Goal: Task Accomplishment & Management: Complete application form

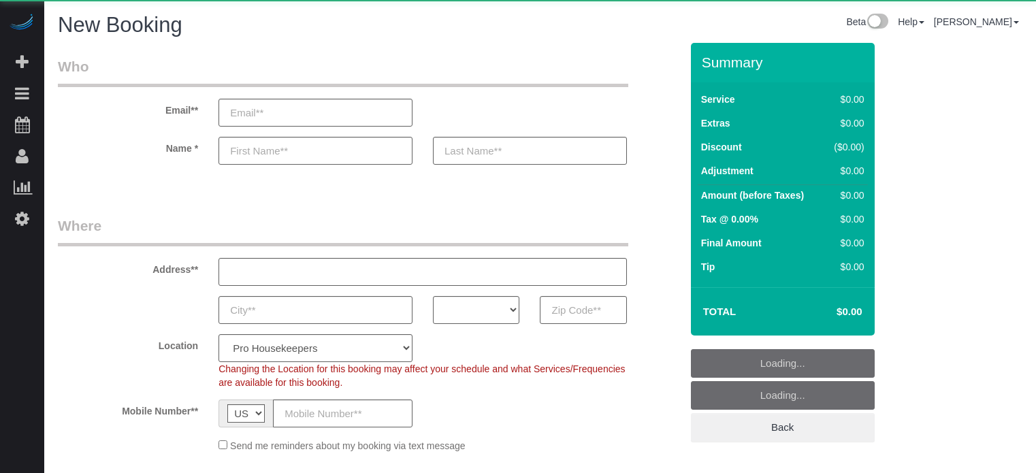
select select "4"
select select "number:9"
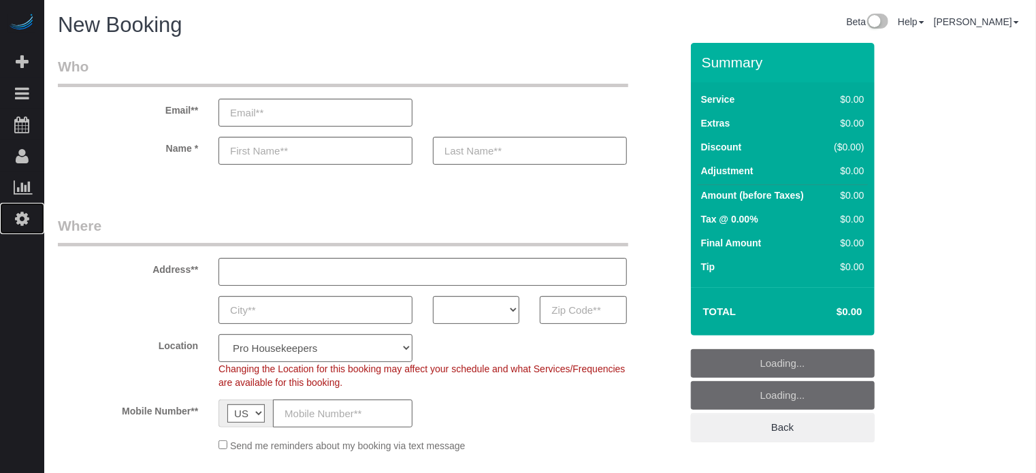
click at [20, 212] on icon at bounding box center [22, 218] width 14 height 16
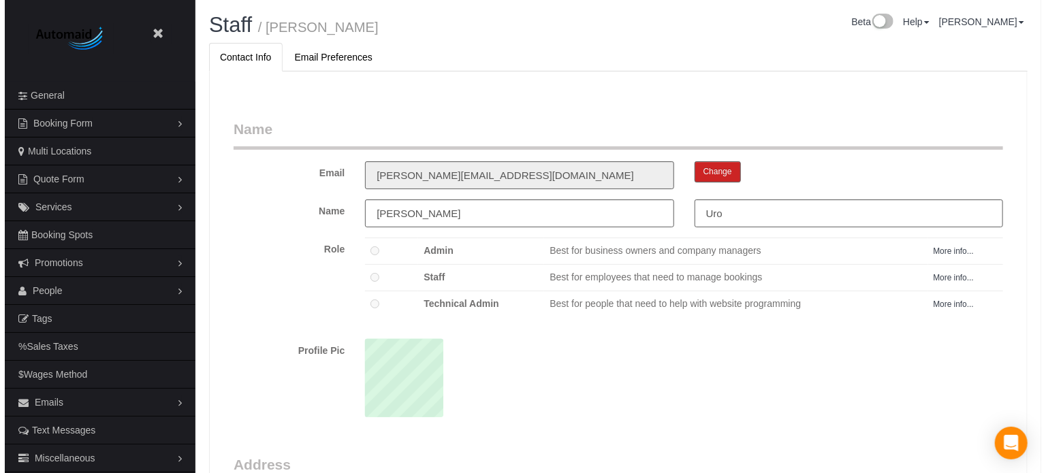
scroll to position [885, 1036]
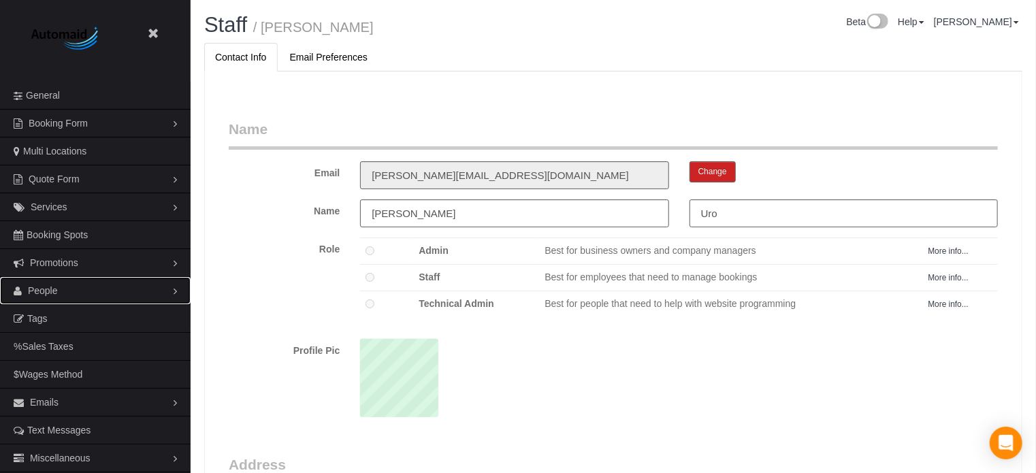
click at [50, 298] on link "People" at bounding box center [95, 290] width 191 height 27
click at [56, 312] on link "Teams" at bounding box center [95, 318] width 191 height 27
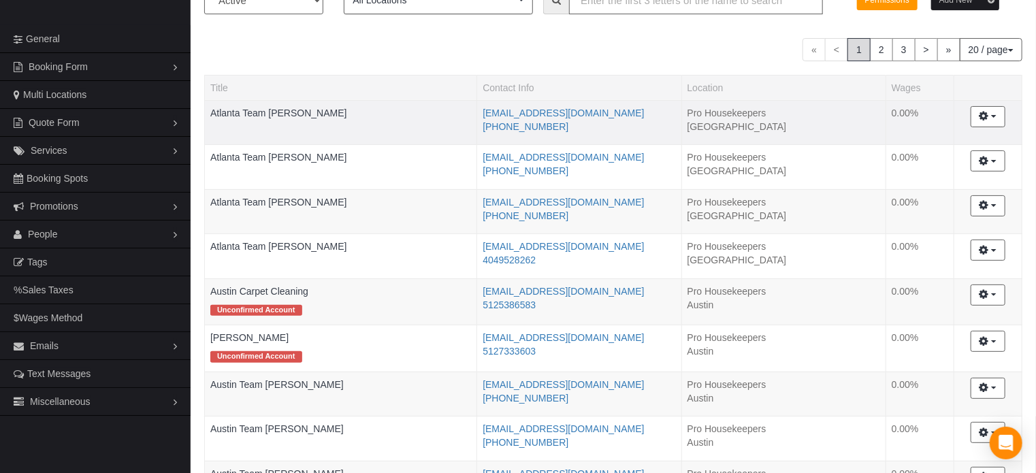
scroll to position [136, 0]
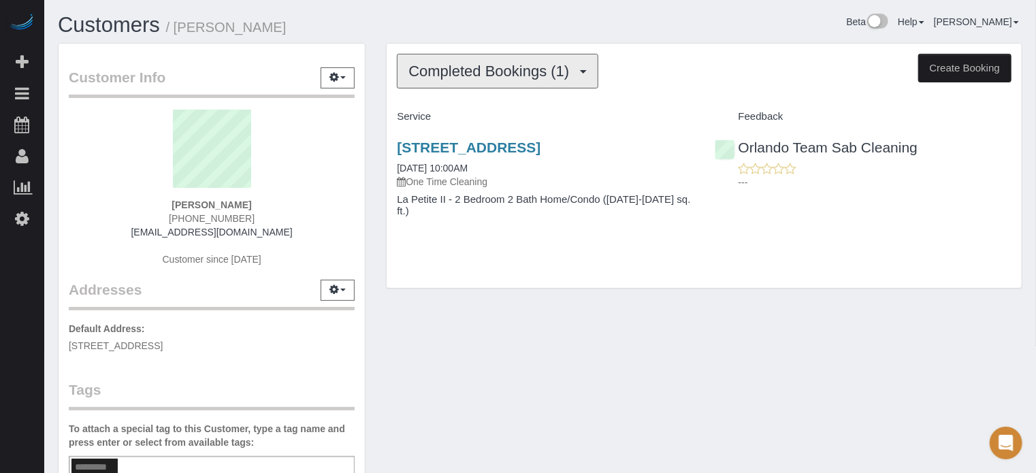
click at [447, 70] on span "Completed Bookings (1)" at bounding box center [493, 71] width 168 height 17
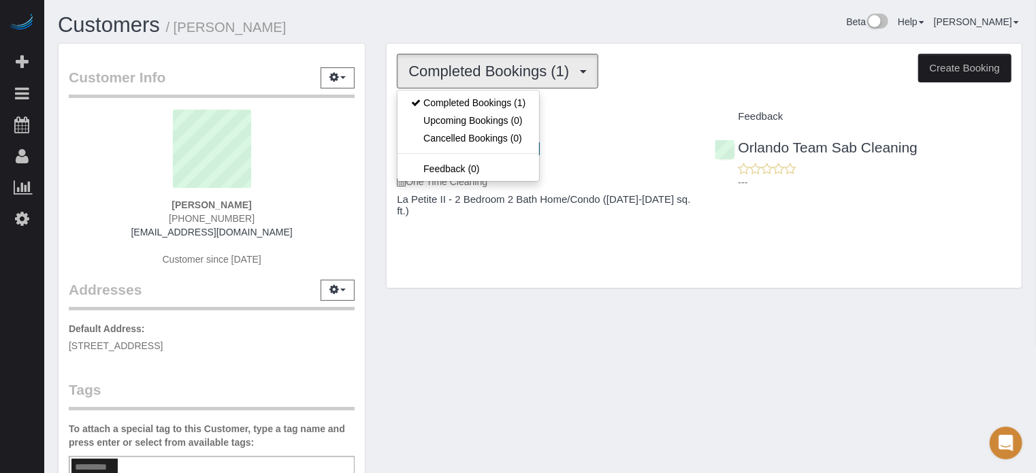
click at [450, 25] on h1 "Customers / Gabriela Hooguin" at bounding box center [294, 25] width 473 height 23
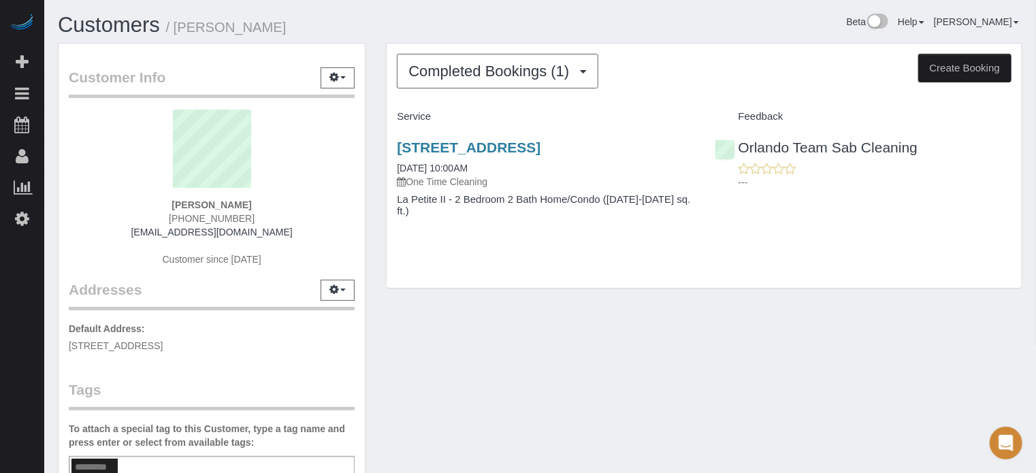
click at [205, 218] on span "(407) 726-1492" at bounding box center [212, 218] width 86 height 11
copy div "(407) 726-1492"
drag, startPoint x: 83, startPoint y: 178, endPoint x: 109, endPoint y: 185, distance: 26.6
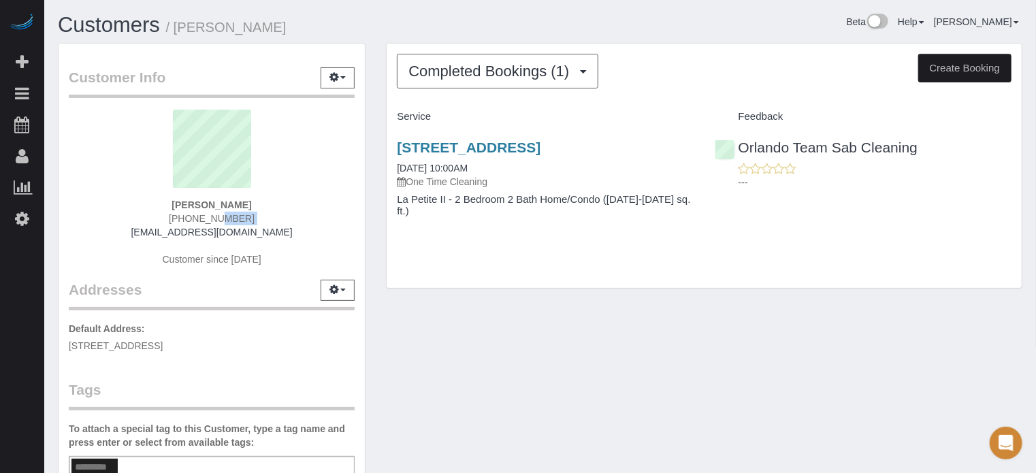
click at [83, 178] on sui-profile-pic at bounding box center [212, 154] width 266 height 89
drag, startPoint x: 1021, startPoint y: 216, endPoint x: 941, endPoint y: 226, distance: 80.3
click at [1021, 216] on div "4901 Helios Cir, Apt/Suite Apt 306, Kissimmee, Fl 34746, Kissimmee, FL 34746 09…" at bounding box center [704, 186] width 635 height 116
click at [449, 289] on div "Completed Bookings (1) Completed Bookings (1) Upcoming Bookings (0) Cancelled B…" at bounding box center [704, 166] width 637 height 247
drag, startPoint x: 387, startPoint y: 143, endPoint x: 694, endPoint y: 165, distance: 307.9
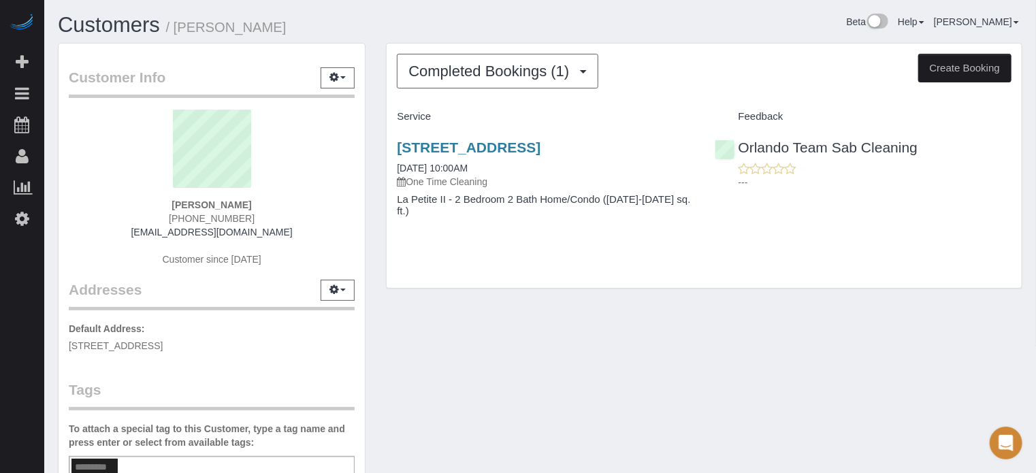
click at [694, 165] on div "4901 Helios Cir, Apt/Suite Apt 306, Kissimmee, Fl 34746, Kissimmee, FL 34746 09…" at bounding box center [545, 186] width 317 height 116
copy link "4901 Helios Cir, Apt/Suite Apt 306, Kissimmee, Fl 34746, Kissimmee, FL 34746"
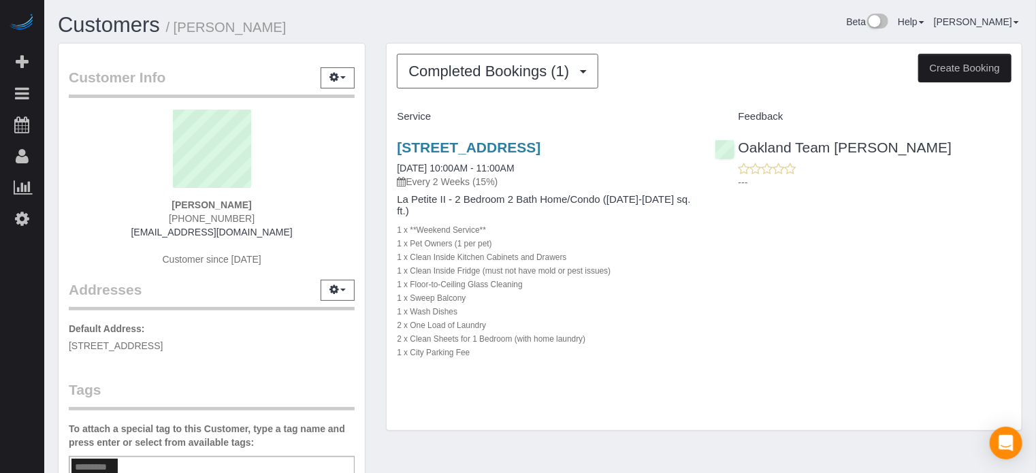
click at [216, 218] on span "(256) 206-3224" at bounding box center [212, 218] width 86 height 11
copy div "(256) 206-3224"
click at [1002, 168] on div "---" at bounding box center [863, 175] width 297 height 27
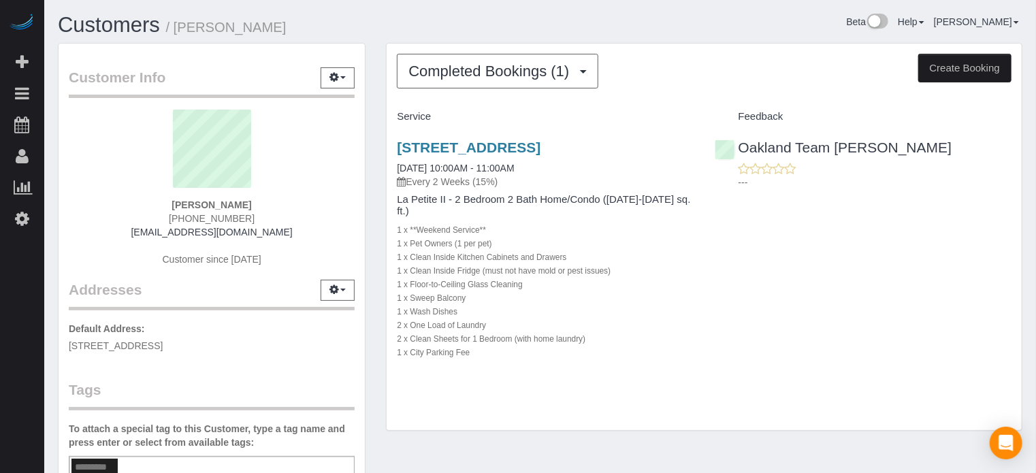
click at [101, 197] on sui-profile-pic at bounding box center [212, 154] width 266 height 89
click at [201, 209] on strong "Zachary Ziegler" at bounding box center [212, 205] width 80 height 11
copy strong "Zachary"
click at [1012, 303] on div "500 Folsom St, Apt/Suite 4103, San Francisco, Ca 94105, San Francisco, CA 94105…" at bounding box center [704, 257] width 635 height 258
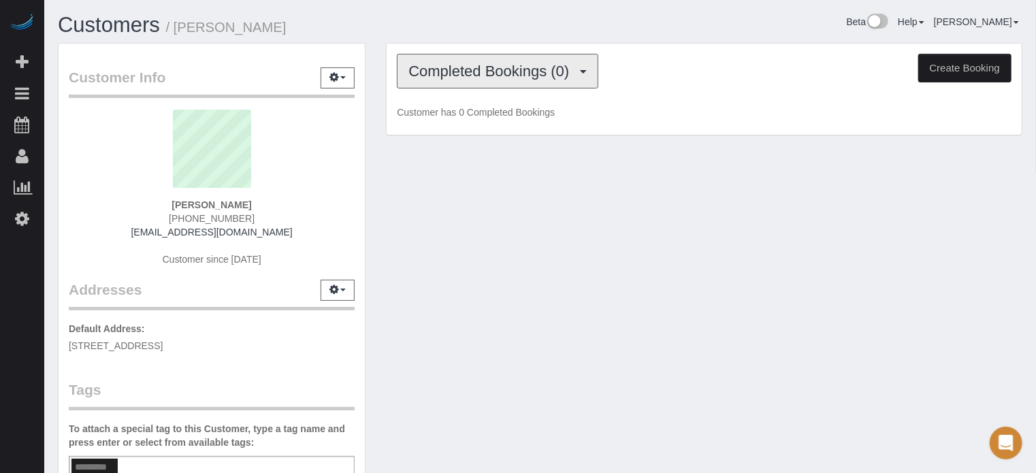
click at [488, 67] on span "Completed Bookings (0)" at bounding box center [493, 71] width 168 height 17
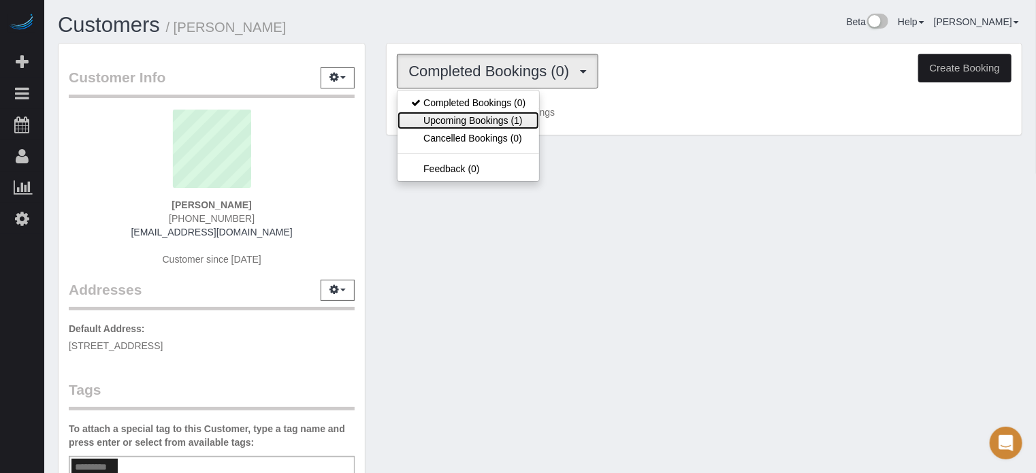
click at [501, 115] on link "Upcoming Bookings (1)" at bounding box center [469, 121] width 142 height 18
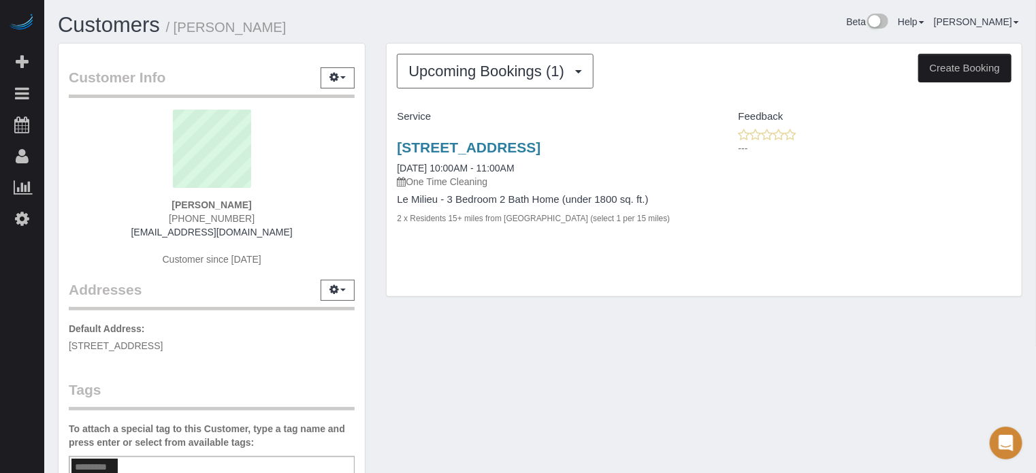
click at [365, 190] on div "Customer Info Edit Contact Info Send Message Email Preferences Special Sales Ta…" at bounding box center [212, 365] width 308 height 645
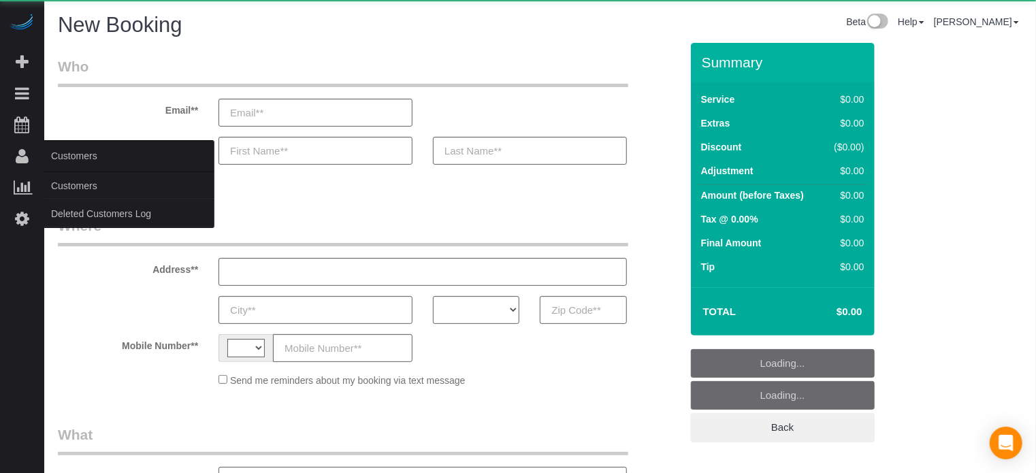
select select "string:[GEOGRAPHIC_DATA]"
select select "object:1186"
select select "4"
select select "number:9"
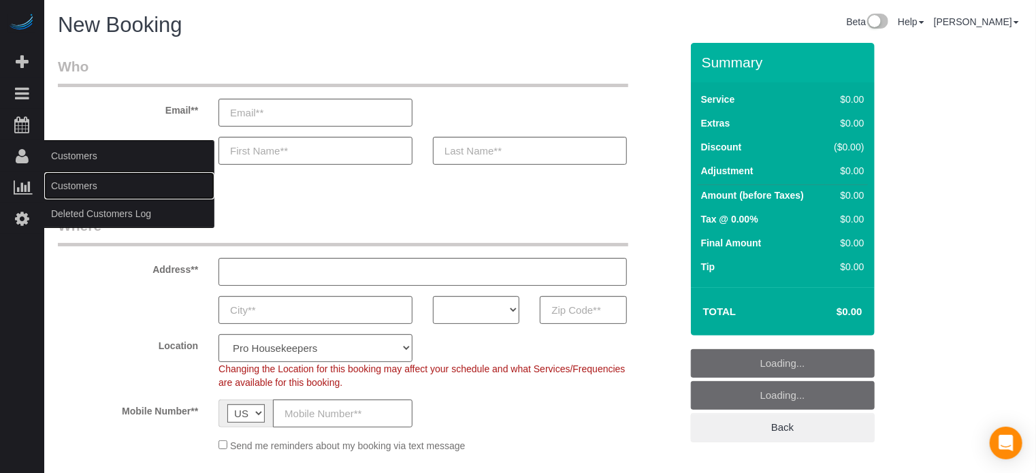
click at [79, 188] on link "Customers" at bounding box center [129, 185] width 170 height 27
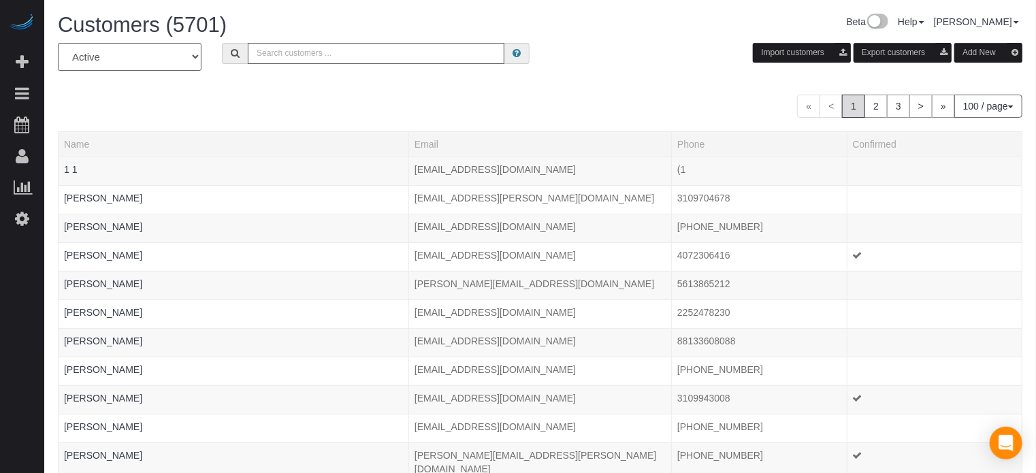
click at [671, 69] on div "All Active Archived Import customers Export customers Add New" at bounding box center [540, 62] width 985 height 38
click at [978, 57] on button "Add New" at bounding box center [989, 53] width 68 height 20
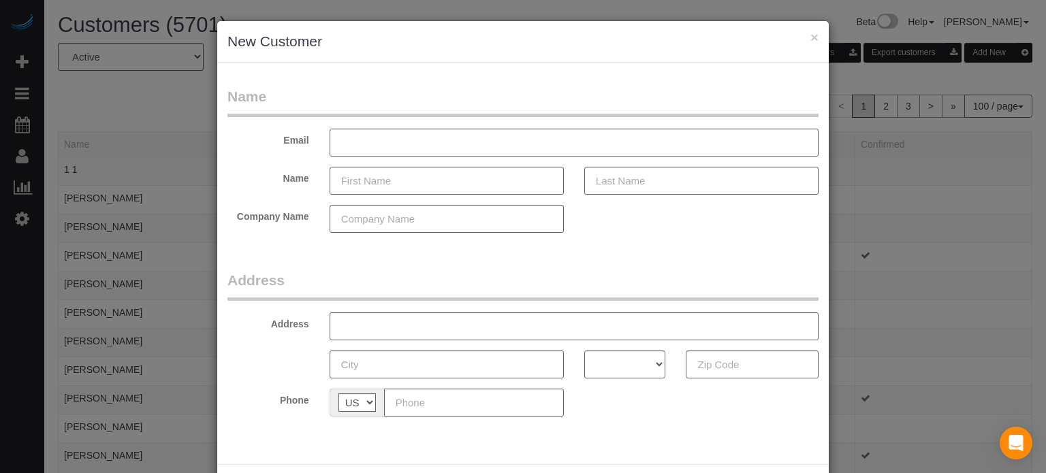
click at [486, 277] on legend "Address" at bounding box center [522, 285] width 591 height 31
click at [396, 180] on input "text" at bounding box center [447, 181] width 234 height 28
drag, startPoint x: 396, startPoint y: 182, endPoint x: 379, endPoint y: 170, distance: 20.6
click at [396, 182] on input "text" at bounding box center [447, 181] width 234 height 28
click at [400, 160] on fieldset "Name Email Name Company Name" at bounding box center [522, 164] width 591 height 157
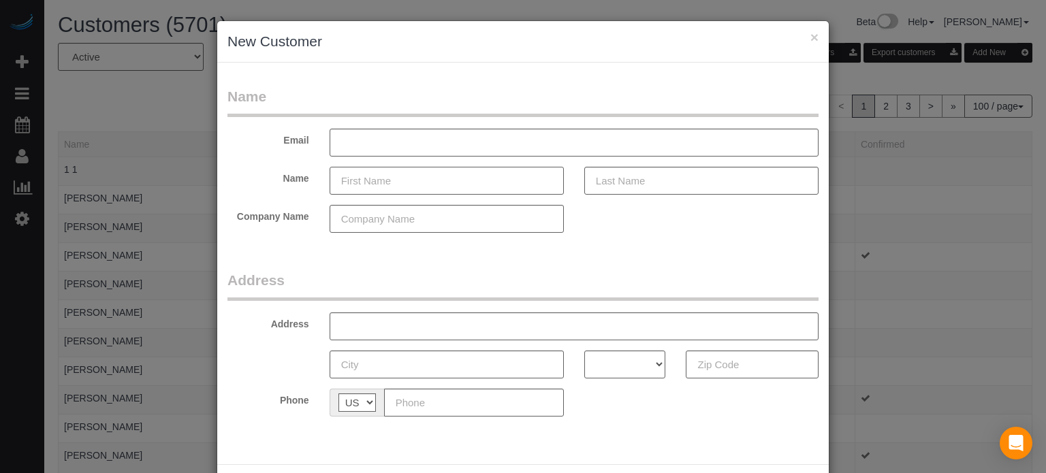
click at [431, 183] on input "text" at bounding box center [447, 181] width 234 height 28
type input "David"
type input "Kleinberg"
click at [675, 242] on fieldset "Name Email Name David Kleinberg Company Name" at bounding box center [522, 164] width 591 height 157
click at [1024, 264] on div "× New Customer Name Email Name David Kleinberg Company Name Address Address AK …" at bounding box center [523, 236] width 1046 height 473
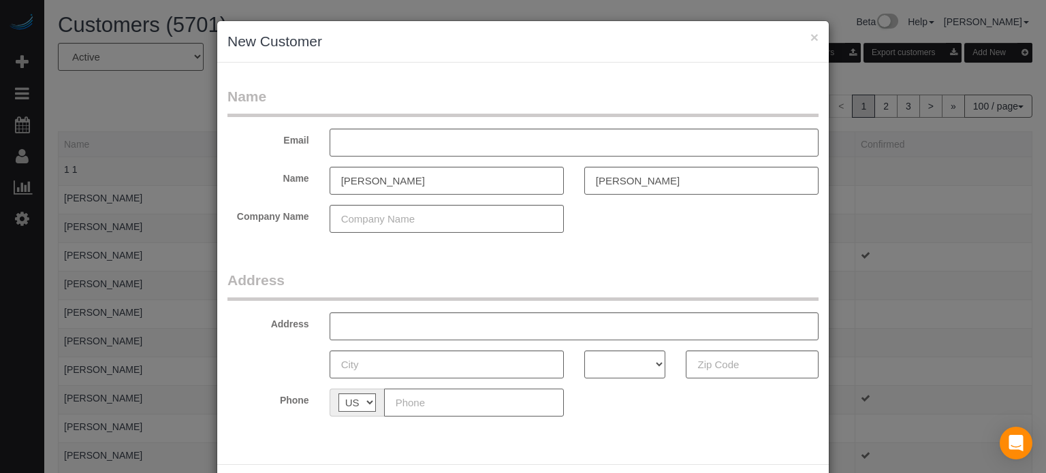
click at [426, 405] on input "text" at bounding box center [474, 403] width 180 height 28
paste input "[PHONE_NUMBER]"
click at [595, 397] on div "Phone AF AL DZ AD AO AI AQ AG AR AM AW AU AT AZ BS BH BD BB BY BE BZ BJ BM BT B…" at bounding box center [523, 403] width 612 height 28
click at [489, 400] on input "(212) 754-9500" at bounding box center [474, 403] width 180 height 28
click at [564, 411] on div "AF AL DZ AD AO AI AQ AG AR AM AW AU AT AZ BS BH BD BB BY BE BZ BJ BM BT BO BA B…" at bounding box center [446, 403] width 255 height 28
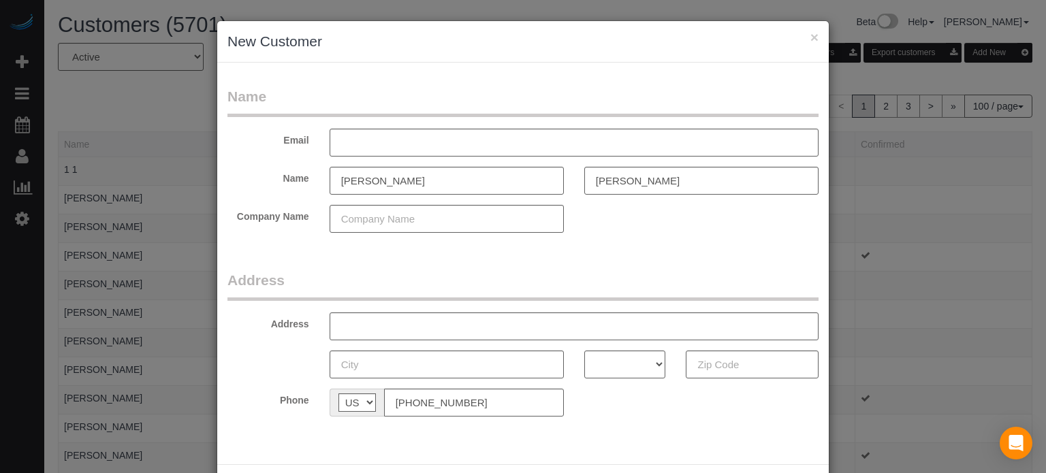
click at [569, 400] on div "Phone AF AL DZ AD AO AI AQ AG AR AM AW AU AT AZ BS BH BD BB BY BE BZ BJ BM BT B…" at bounding box center [523, 403] width 612 height 28
click at [570, 381] on fieldset "Address Address AK AL AR AZ CA CO CT DC DE FL GA HI IA ID IL IN KS KY LA MA MD …" at bounding box center [522, 348] width 591 height 157
click at [512, 407] on input "(212) 754-9500" at bounding box center [474, 403] width 180 height 28
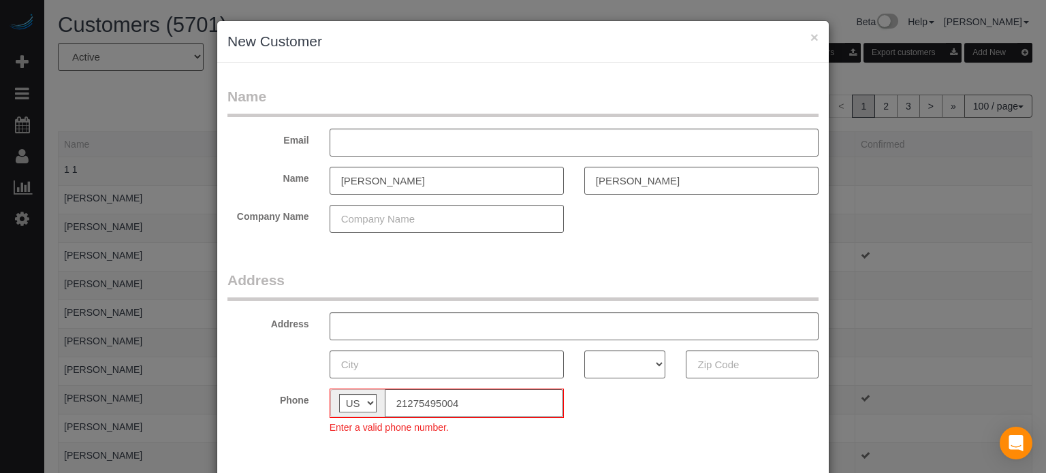
type input "(212) 754-9500"
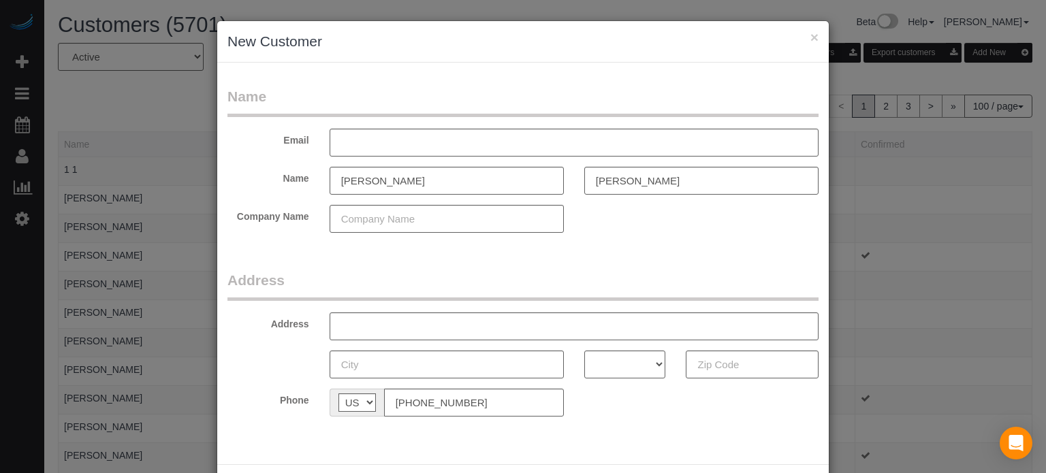
click at [590, 406] on div "Phone AF AL DZ AD AO AI AQ AG AR AM AW AU AT AZ BS BH BD BB BY BE BZ BJ BM BT B…" at bounding box center [523, 403] width 612 height 28
click at [411, 144] on input "text" at bounding box center [574, 143] width 489 height 28
click at [409, 144] on input "text" at bounding box center [574, 143] width 489 height 28
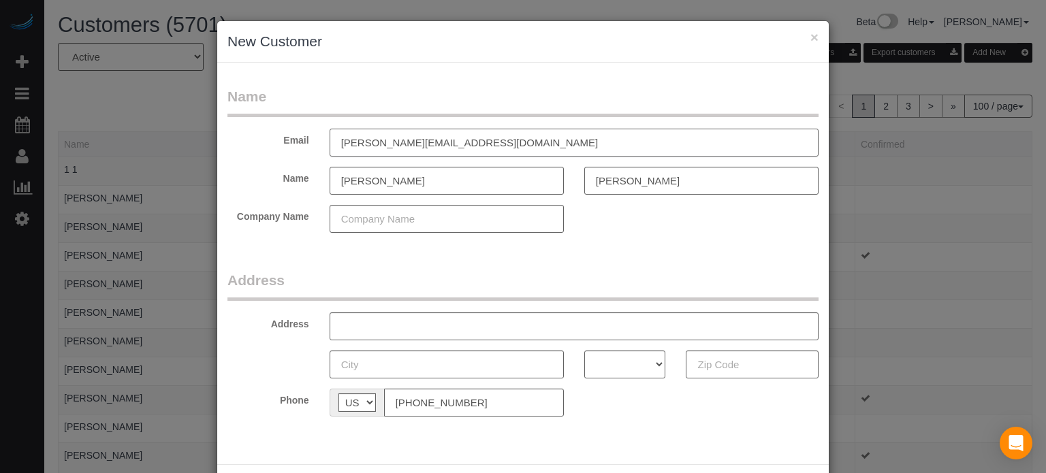
type input "[PERSON_NAME][EMAIL_ADDRESS][DOMAIN_NAME]"
click at [496, 277] on legend "Address" at bounding box center [522, 285] width 591 height 31
click at [482, 321] on input "text" at bounding box center [574, 327] width 489 height 28
paste input "1203 N Sweetzer Ave, West Hollywood, CA 90069, USA"
click at [434, 321] on input "1203 N Sweetzer Ave, West Hollywood, CA 90069, USA" at bounding box center [574, 327] width 489 height 28
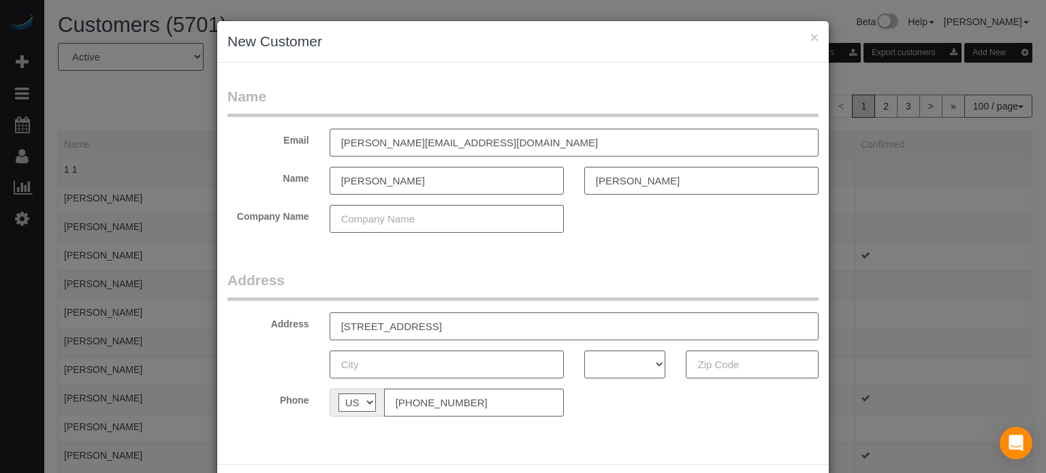
click at [437, 325] on input "1203 N Sweetzer Ave Apt 305, West Hollywood, CA 90069, USA" at bounding box center [574, 327] width 489 height 28
drag, startPoint x: 482, startPoint y: 325, endPoint x: 554, endPoint y: 329, distance: 72.3
click at [554, 329] on input "1203 N Sweetzer Ave, Apt 305, West Hollywood, CA 90069, USA" at bounding box center [574, 327] width 489 height 28
type input "1203 N Sweetzer Ave, Apt 305, , CA 90069, USA"
click at [449, 367] on input "text" at bounding box center [447, 365] width 234 height 28
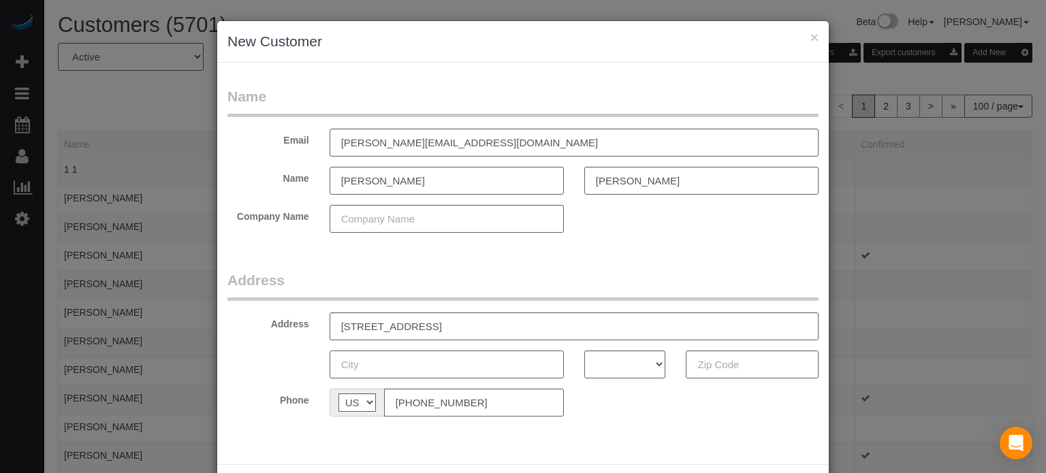
paste input "[GEOGRAPHIC_DATA]"
type input "[GEOGRAPHIC_DATA]"
click at [516, 325] on input "1203 N Sweetzer Ave, Apt 305, , CA 90069, USA" at bounding box center [574, 327] width 489 height 28
click at [516, 324] on input "1203 N Sweetzer Ave, Apt 305, , CA 90069, USA" at bounding box center [574, 327] width 489 height 28
type input "1203 N Sweetzer Ave, Apt 305, , CA , USA"
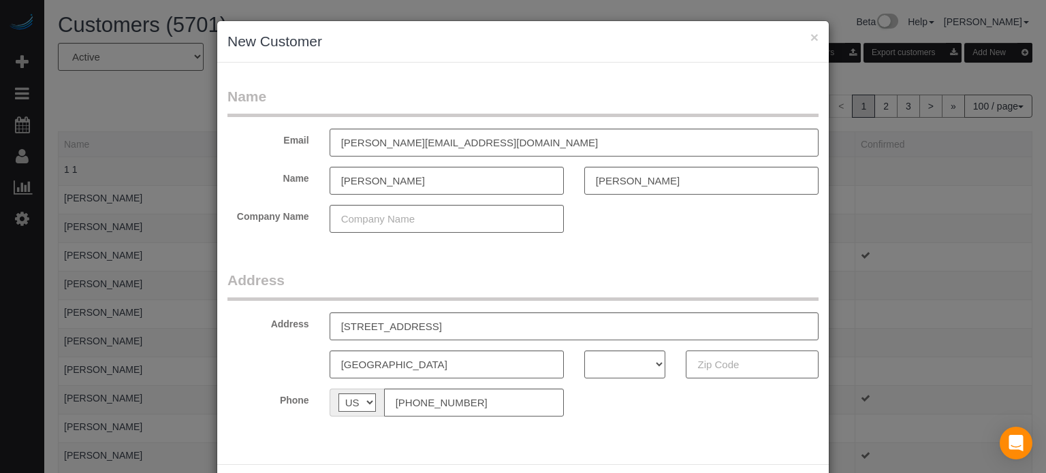
click at [710, 364] on input "text" at bounding box center [752, 365] width 133 height 28
paste input "90069"
type input "90069"
click at [614, 367] on select "AK AL AR AZ CA CO CT DC DE FL GA HI IA ID IL IN KS KY LA MA MD ME MI MN MO MS M…" at bounding box center [625, 365] width 82 height 28
select select "CA"
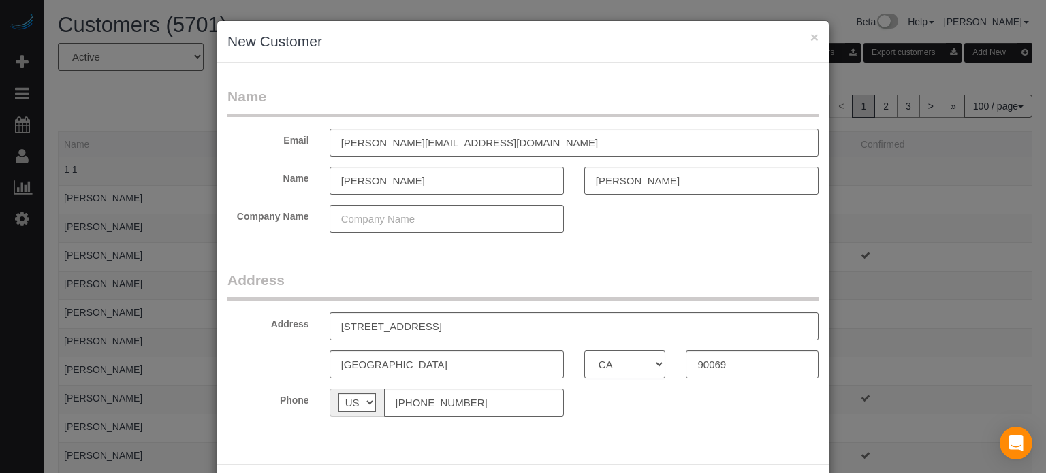
click at [584, 351] on select "AK AL AR AZ CA CO CT DC DE FL GA HI IA ID IL IN KS KY LA MA MD ME MI MN MO MS M…" at bounding box center [625, 365] width 82 height 28
drag, startPoint x: 542, startPoint y: 321, endPoint x: 488, endPoint y: 326, distance: 54.8
click at [488, 326] on input "1203 N Sweetzer Ave, Apt 305, , CA , USA" at bounding box center [574, 327] width 489 height 28
type input "[STREET_ADDRESS]"
click at [466, 272] on legend "Address" at bounding box center [522, 285] width 591 height 31
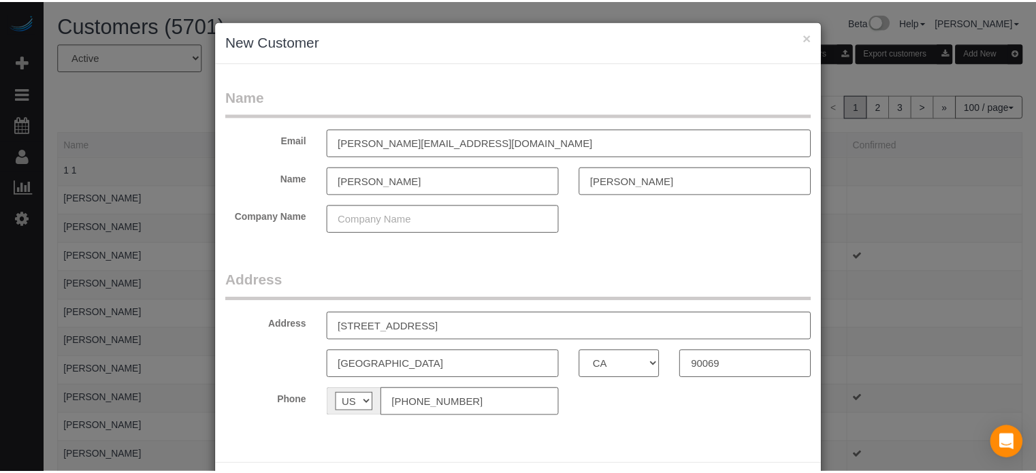
scroll to position [60, 0]
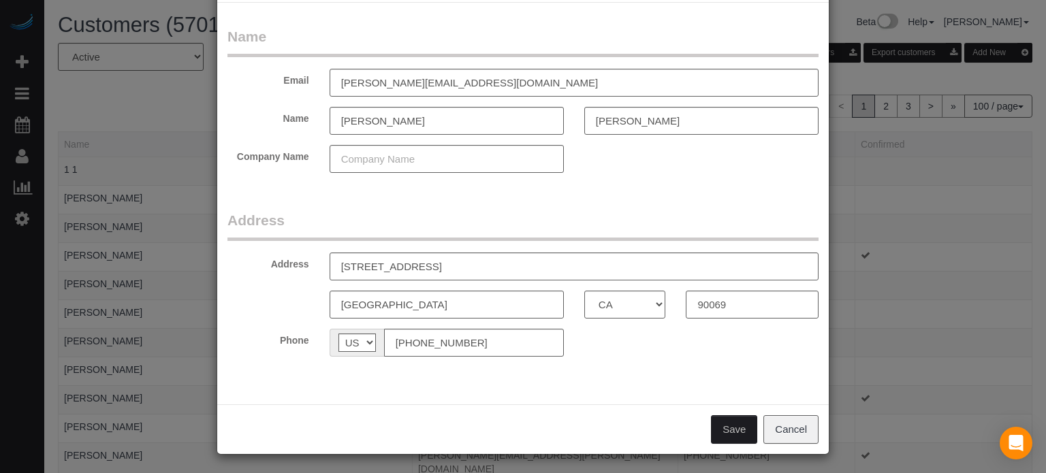
click at [730, 434] on button "Save" at bounding box center [734, 429] width 46 height 29
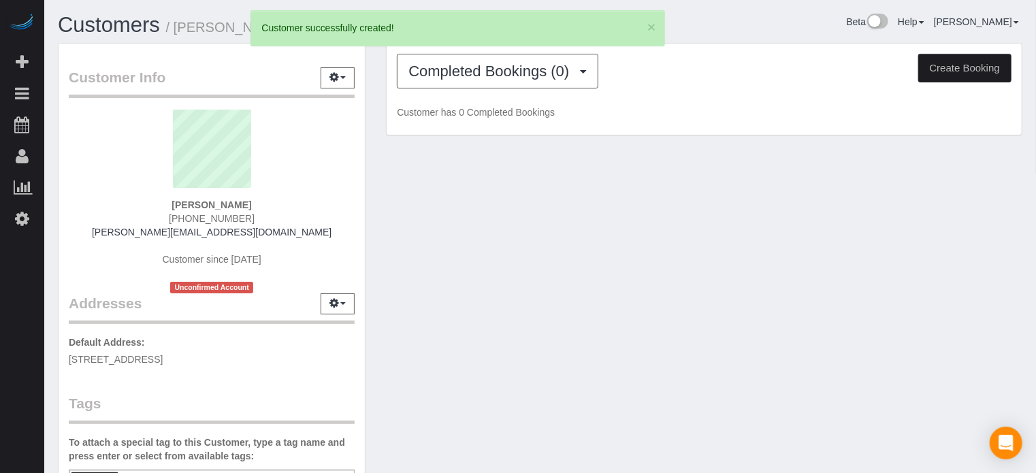
click at [945, 66] on button "Create Booking" at bounding box center [965, 68] width 93 height 29
select select "CA"
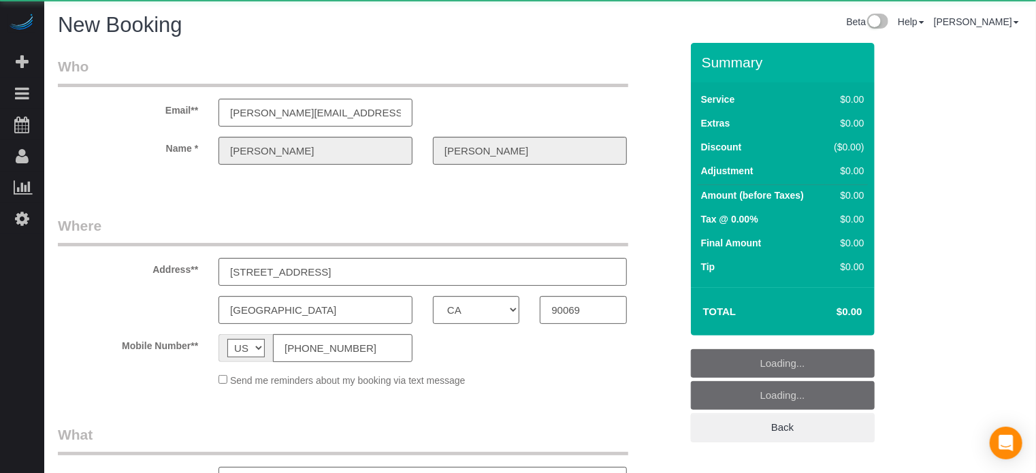
select select "object:2207"
select select "number:9"
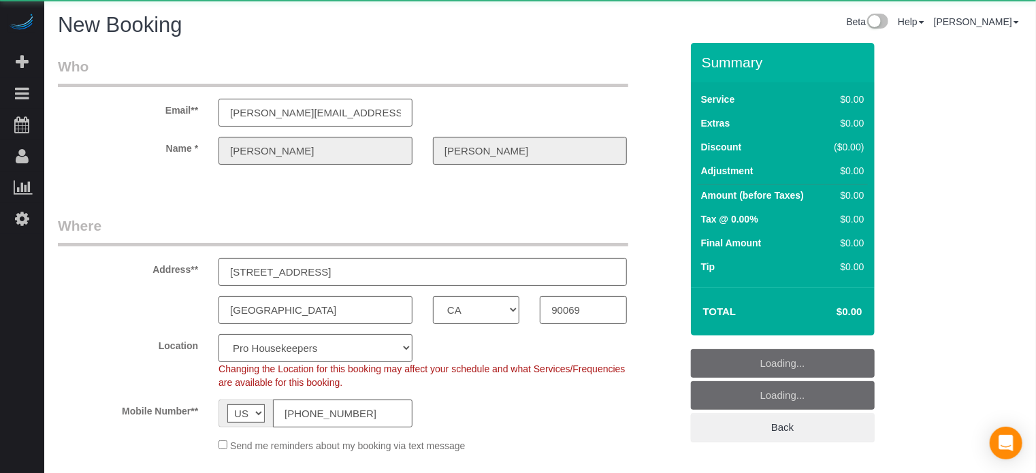
select select "object:2660"
select select "3"
select select "4"
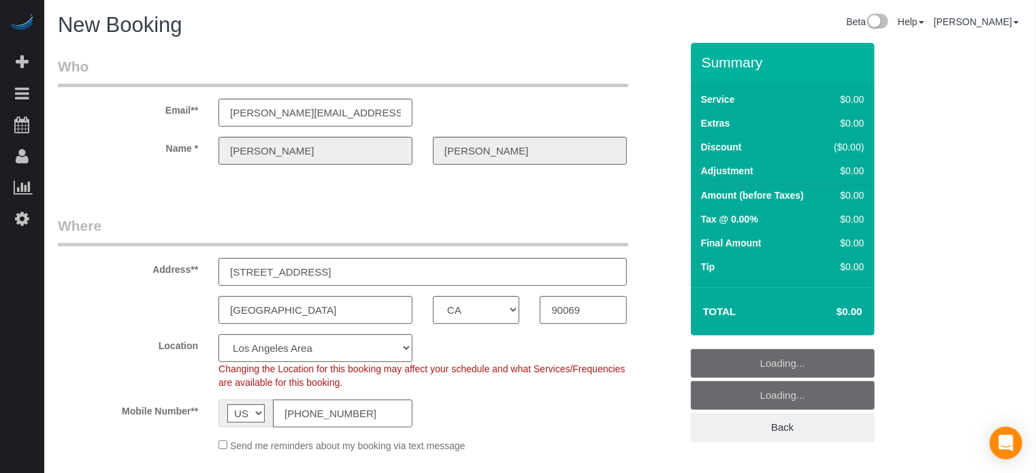
select select "object:2796"
select select "228"
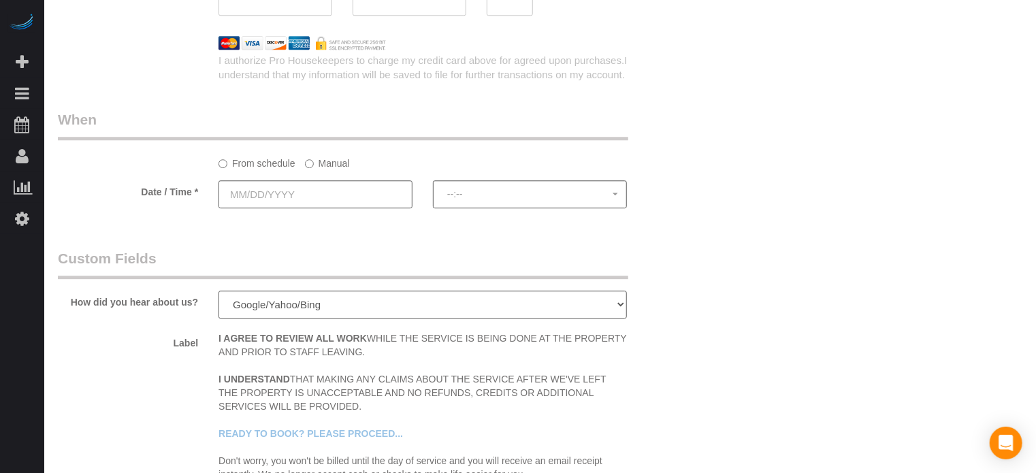
scroll to position [2471, 0]
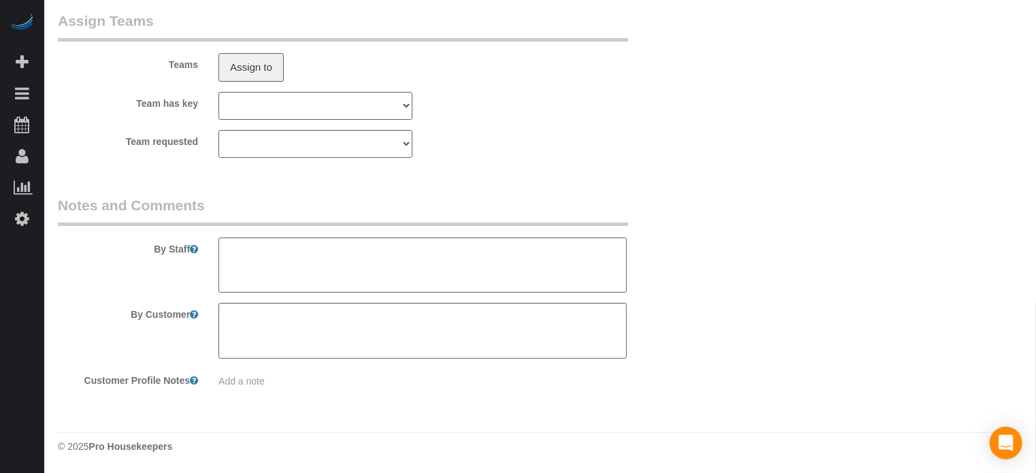
click at [346, 259] on textarea at bounding box center [423, 266] width 409 height 56
type textarea "e"
type textarea "He's going to be there once you arrive."
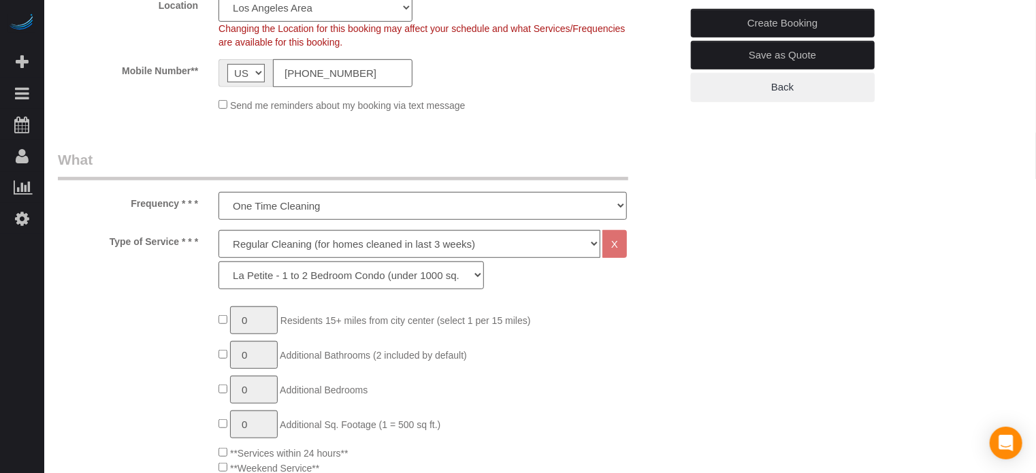
scroll to position [294, 0]
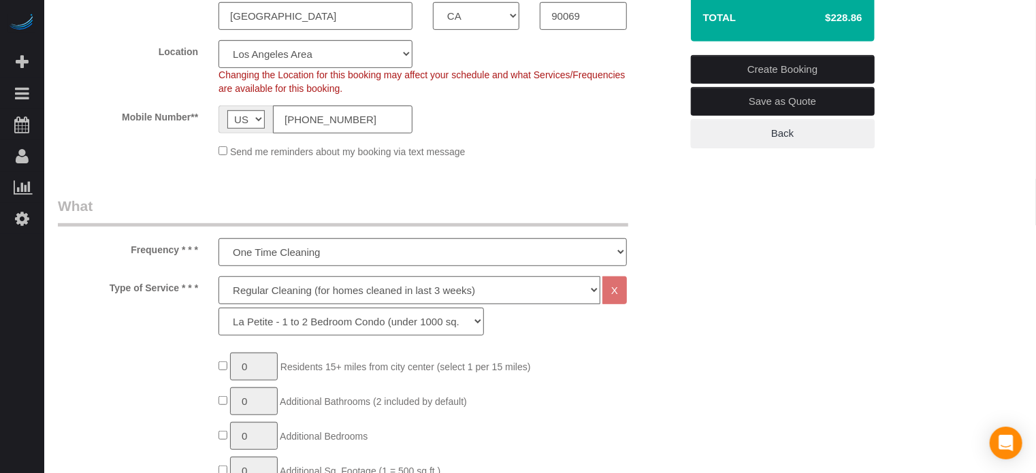
click at [291, 288] on select "Deep Cleaning (for homes that have not been cleaned in 3+ weeks) Spruce Regular…" at bounding box center [410, 290] width 382 height 28
select select "5"
click at [219, 276] on select "Deep Cleaning (for homes that have not been cleaned in 3+ weeks) Spruce Regular…" at bounding box center [410, 290] width 382 height 28
select select "278"
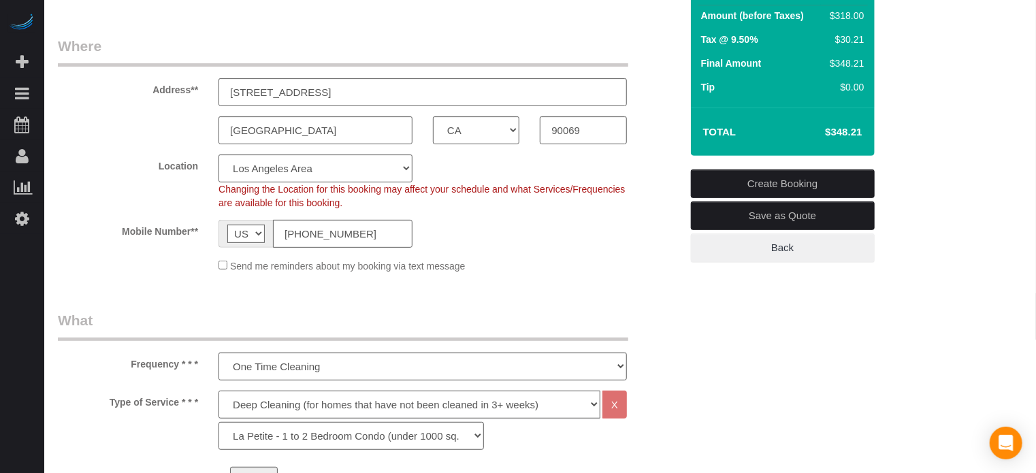
scroll to position [158, 0]
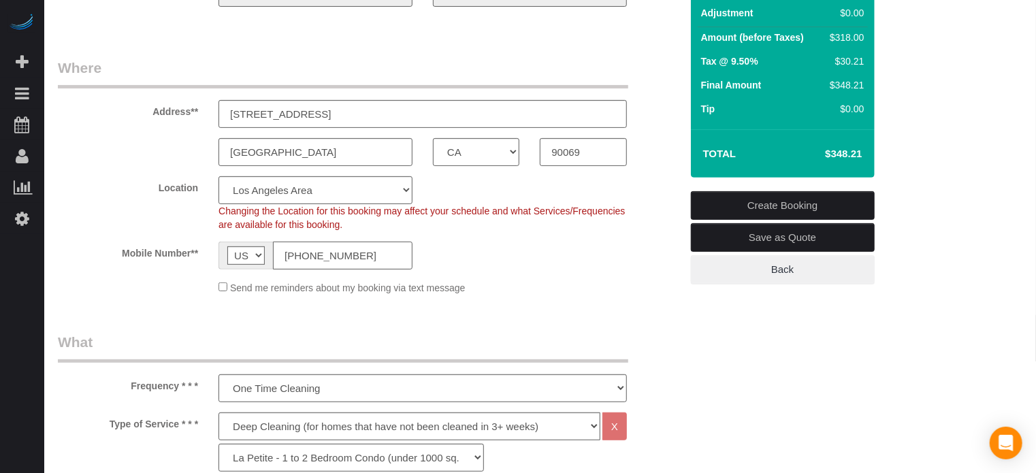
drag, startPoint x: 380, startPoint y: 257, endPoint x: 272, endPoint y: 260, distance: 107.6
click at [272, 260] on div "AF AL DZ AD AO AI AQ AG AR AM AW AU AT AZ BS BH BD BB BY BE BZ BJ BM BT BO BA B…" at bounding box center [316, 256] width 194 height 28
type input "[PHONE_NUMBER]"
click at [373, 332] on legend "What" at bounding box center [343, 347] width 571 height 31
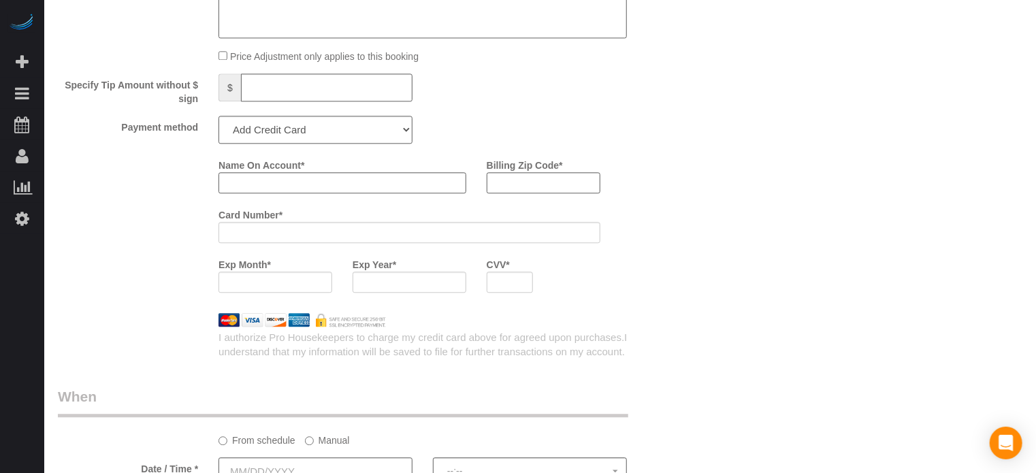
scroll to position [0, 0]
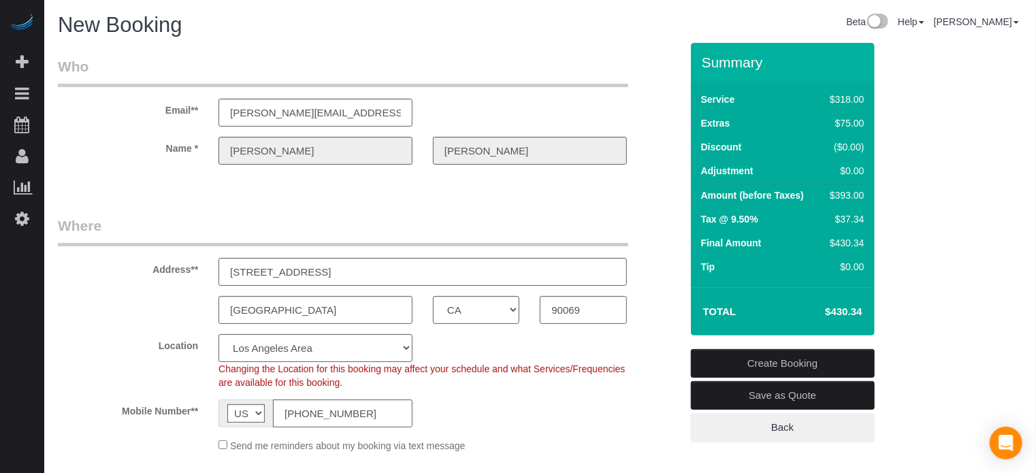
click at [648, 237] on div "Address** 1203 N Sweetzer Ave, Apt 305" at bounding box center [370, 251] width 644 height 70
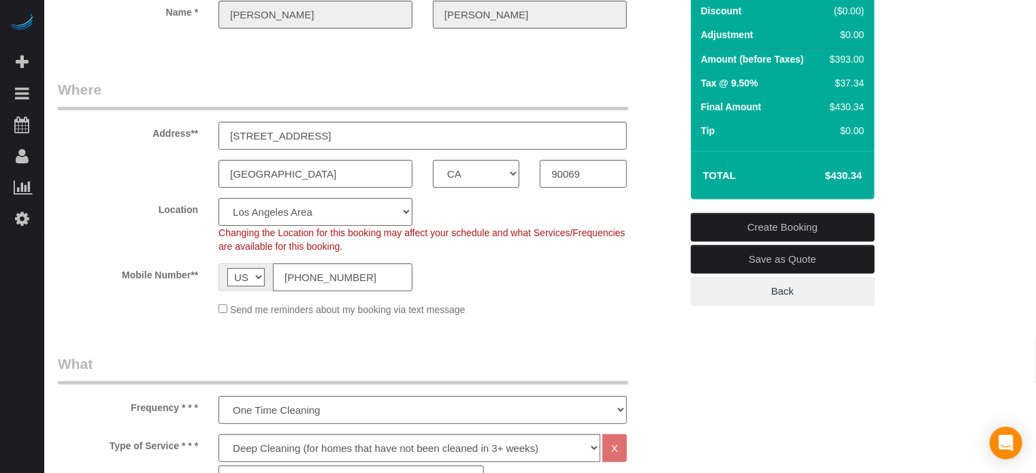
click at [641, 221] on div "Location Pro Housekeepers Atlanta Austin Boston Chicago Cincinnati Clearwater D…" at bounding box center [370, 225] width 644 height 55
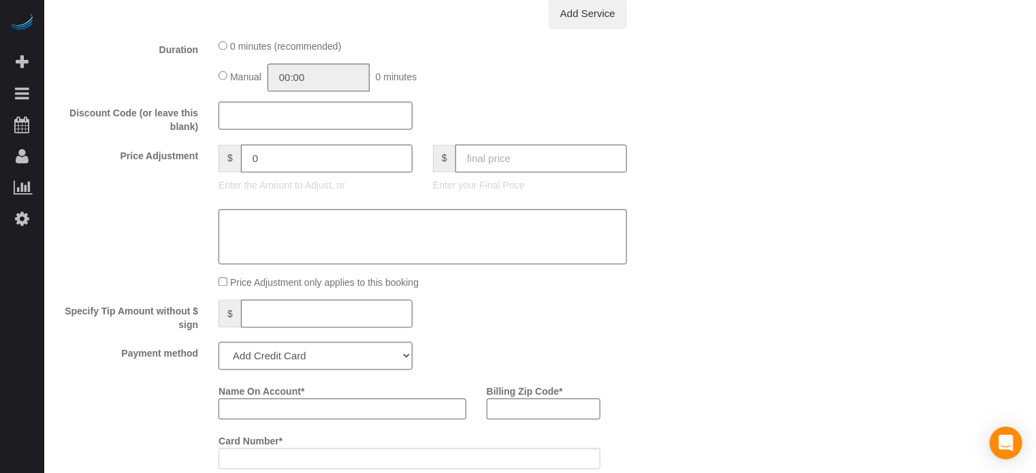
scroll to position [1354, 0]
click at [504, 168] on input "text" at bounding box center [542, 156] width 172 height 28
type input "400"
click at [700, 212] on div "Who Email** james@dkda.com Name * David Kleinberg Where Address** 1203 N Sweetz…" at bounding box center [540, 113] width 965 height 2849
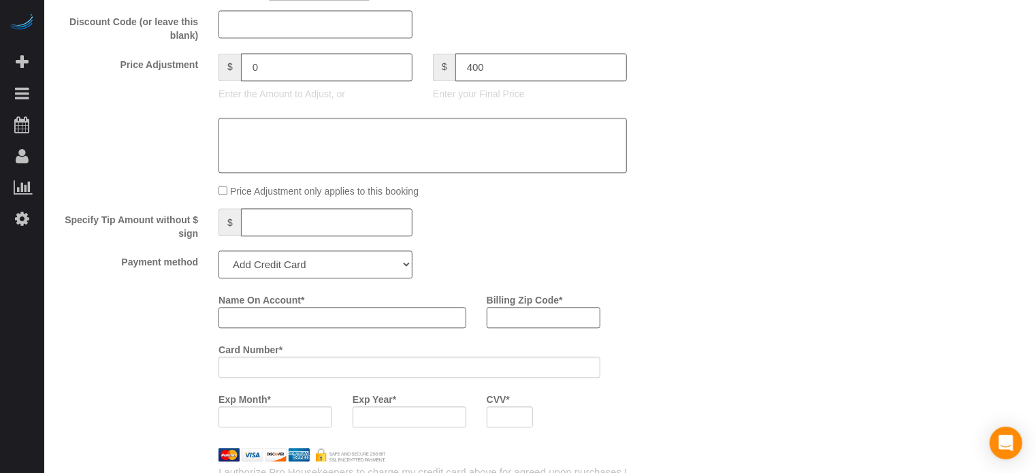
type input "-27.7"
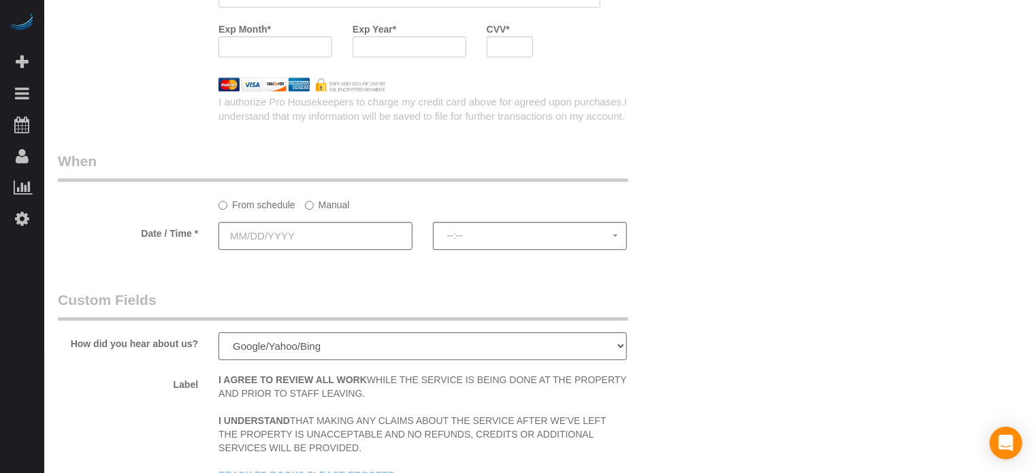
scroll to position [1831, 0]
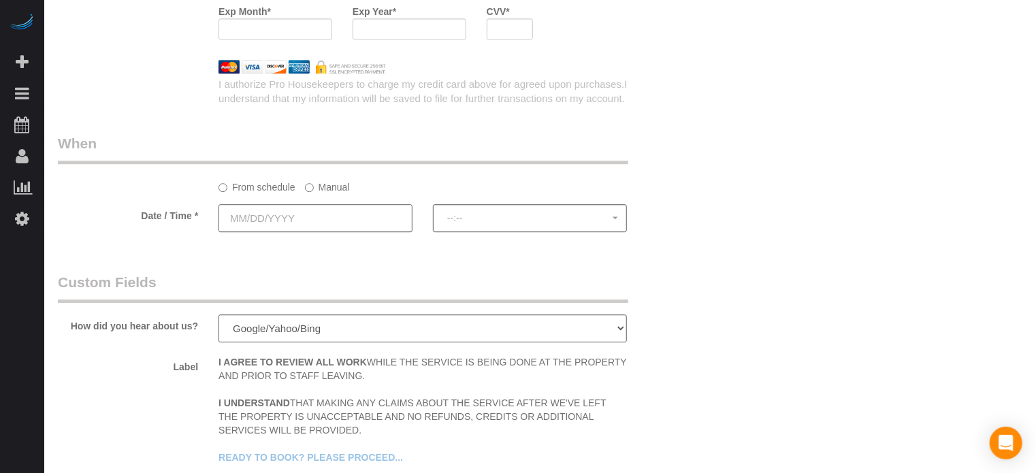
click at [390, 221] on input "text" at bounding box center [316, 218] width 194 height 28
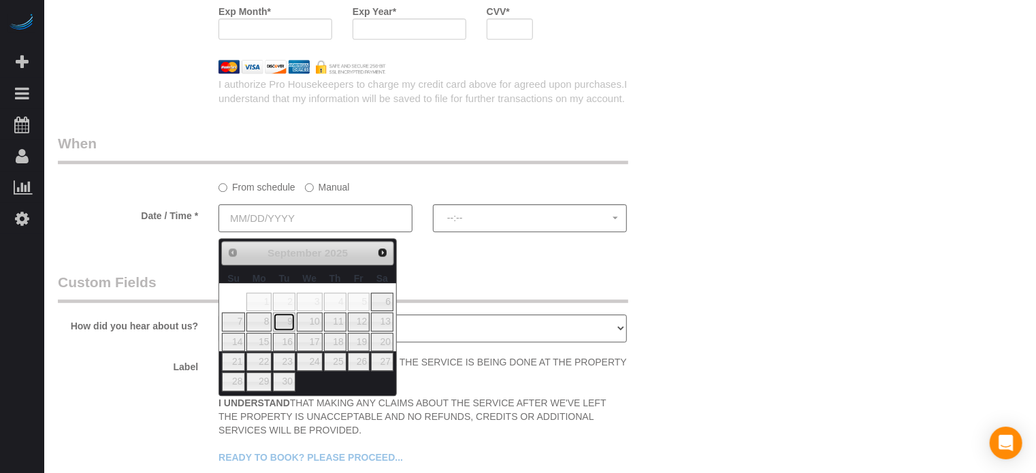
click at [279, 325] on link "9" at bounding box center [284, 322] width 22 height 18
type input "[DATE]"
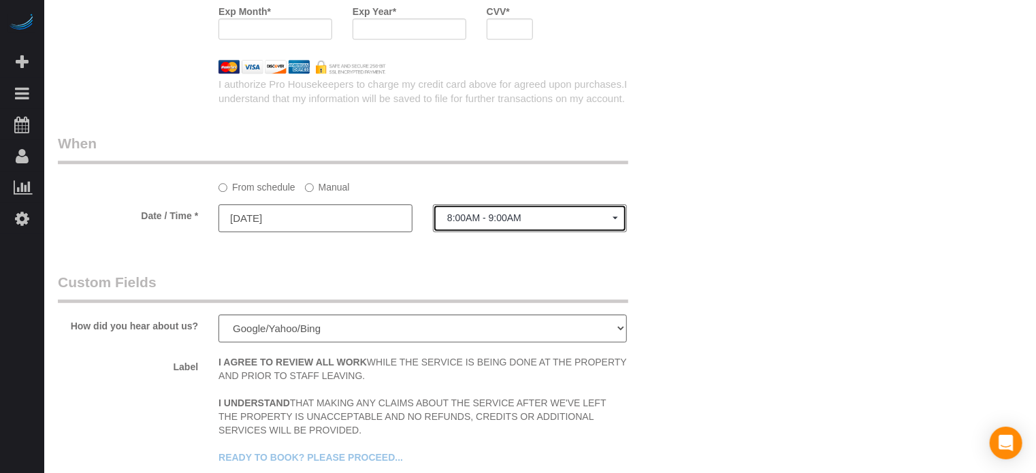
click at [474, 223] on span "8:00AM - 9:00AM" at bounding box center [529, 217] width 165 height 11
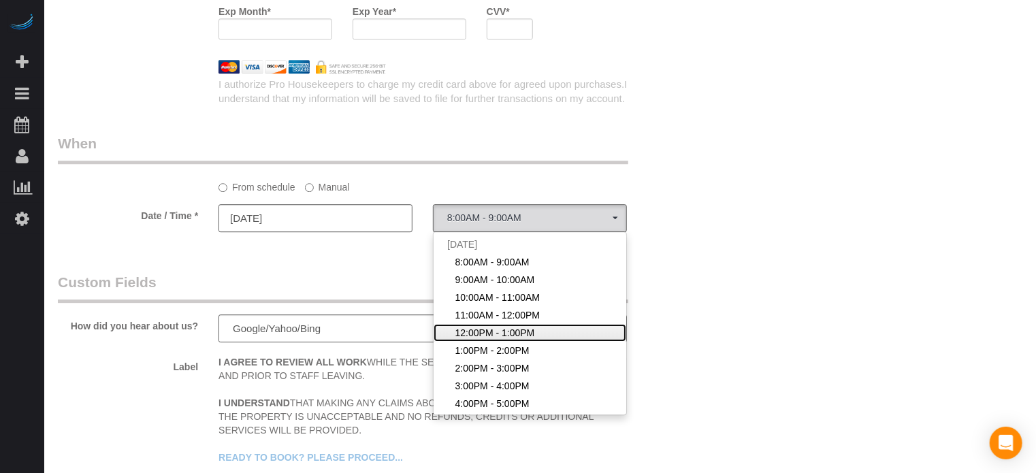
click at [493, 338] on span "12:00PM - 1:00PM" at bounding box center [496, 333] width 80 height 14
select select "spot5"
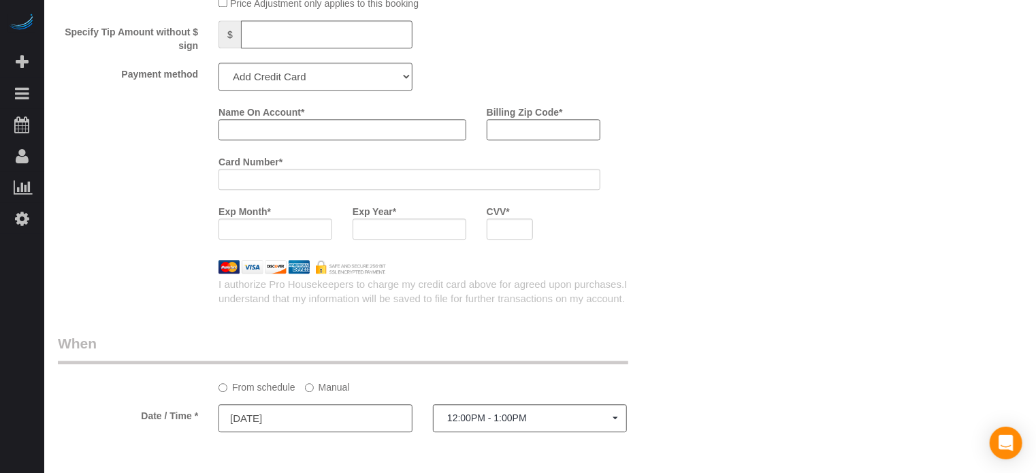
scroll to position [1521, 0]
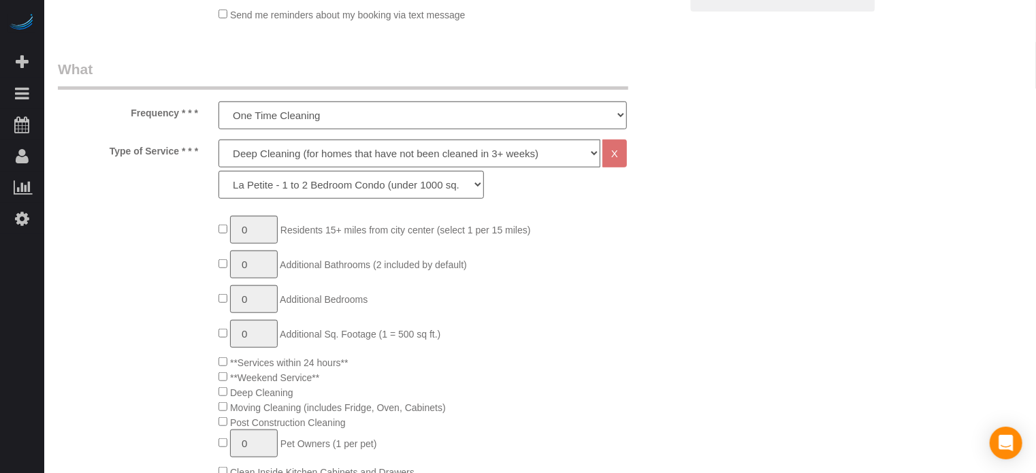
scroll to position [22, 0]
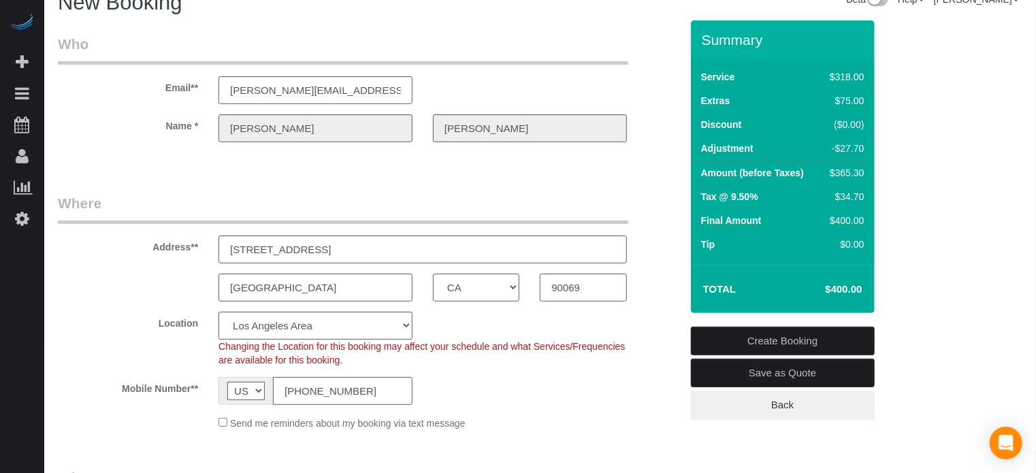
click at [668, 209] on div "Address** 1203 N Sweetzer Ave, Apt 305" at bounding box center [370, 228] width 644 height 70
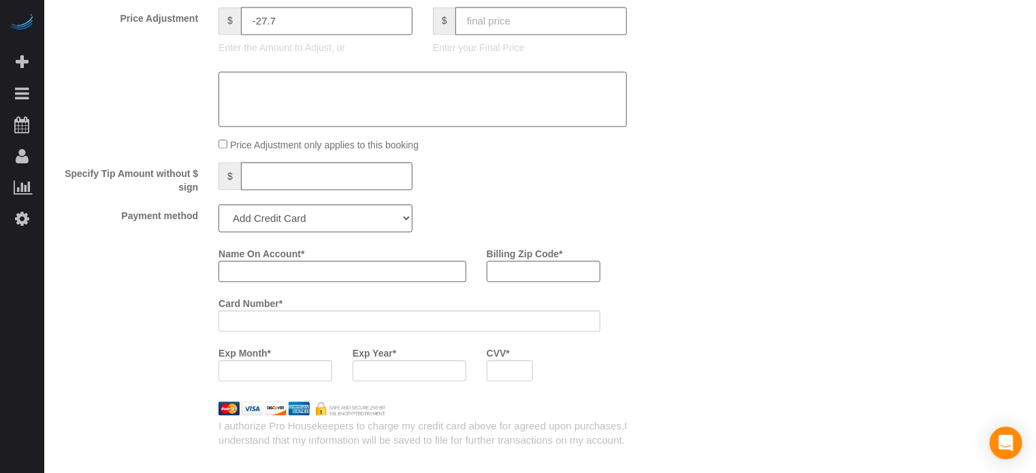
scroll to position [1514, 0]
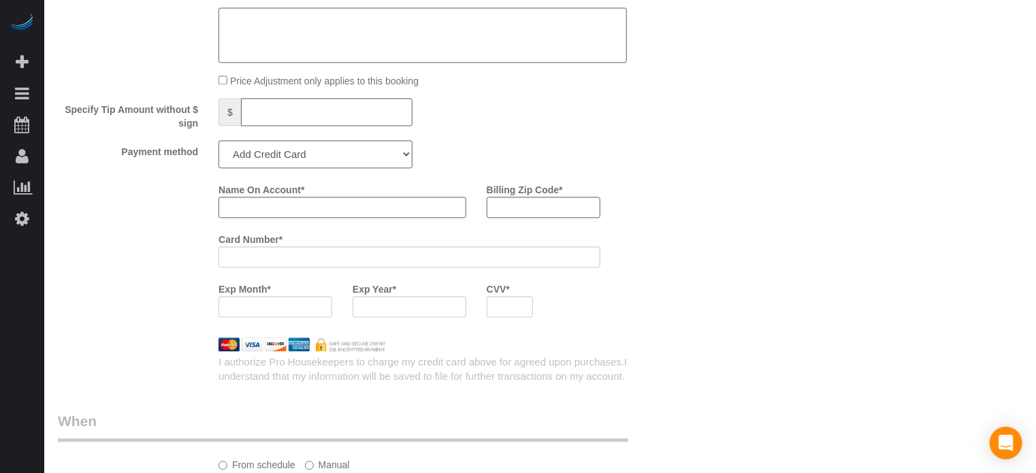
scroll to position [1570, 0]
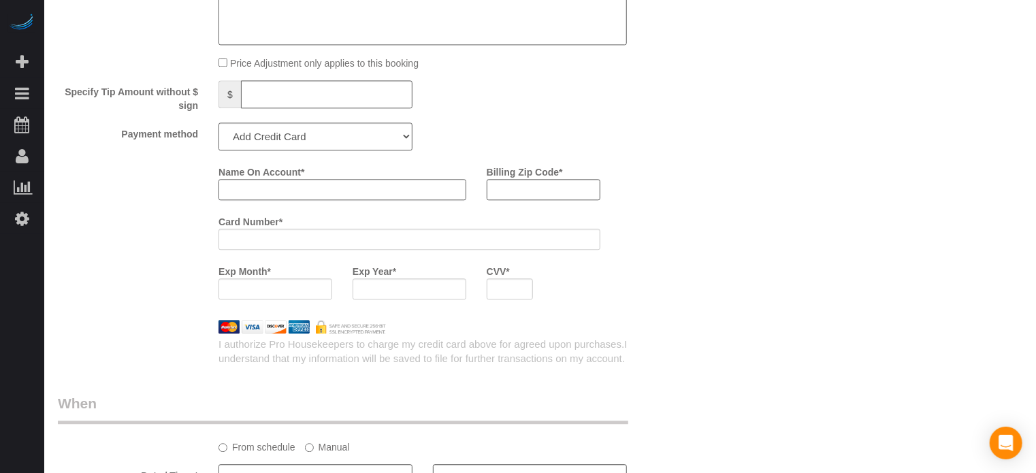
click at [272, 200] on input "Name On Account *" at bounding box center [343, 189] width 248 height 21
click at [267, 193] on input "Name On Account *" at bounding box center [343, 189] width 248 height 21
type input "J"
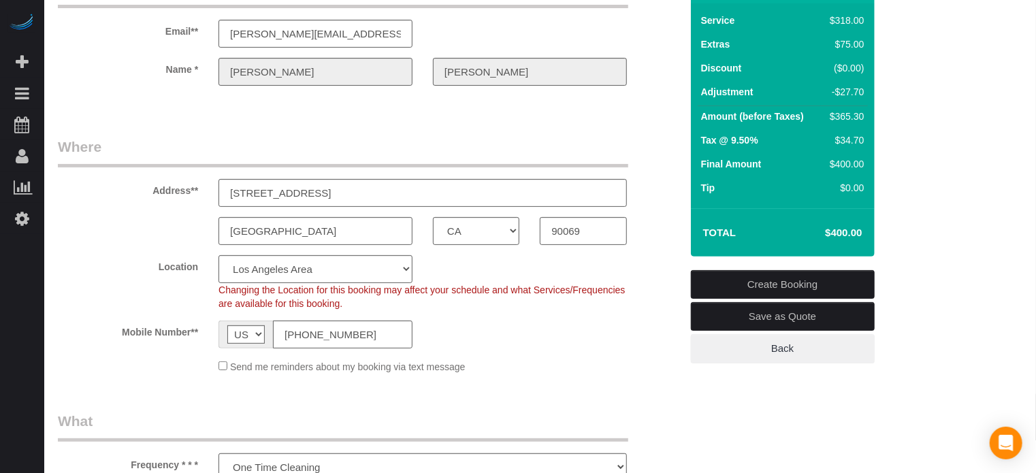
scroll to position [0, 0]
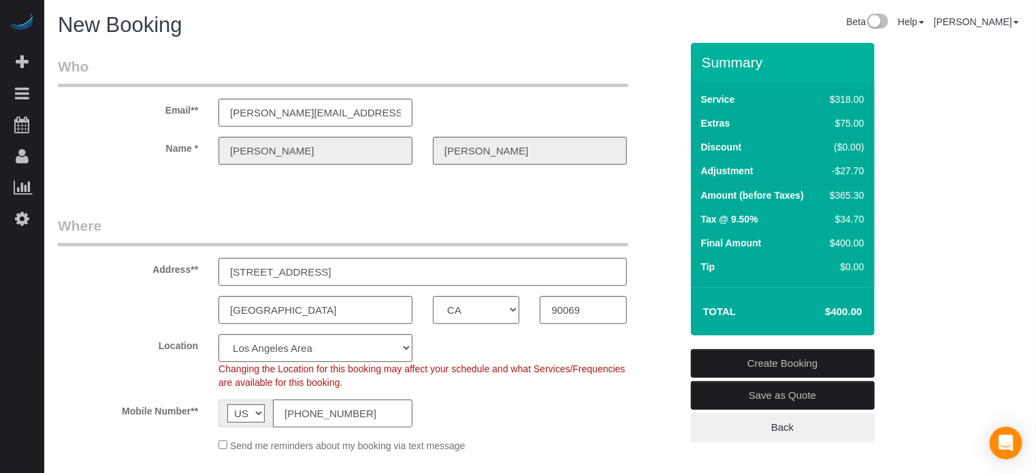
click at [407, 159] on div "Name * David Kleinberg" at bounding box center [370, 151] width 644 height 28
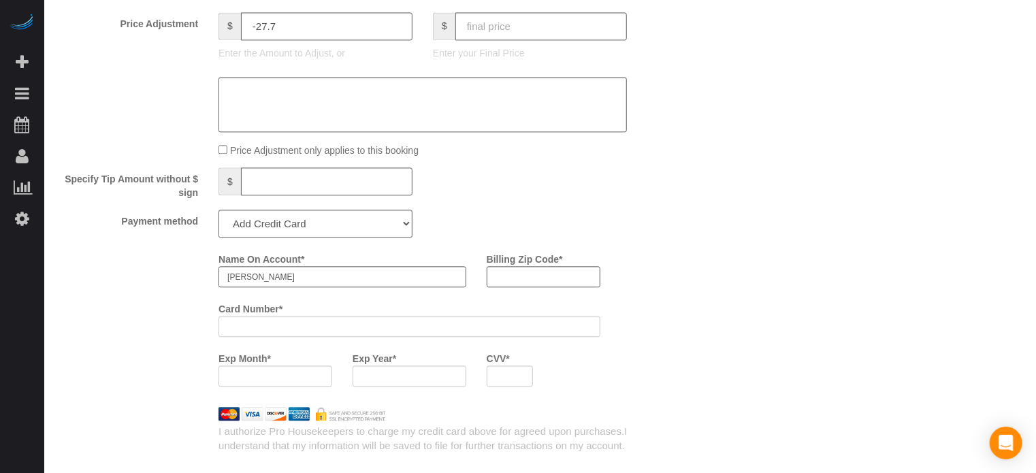
scroll to position [1492, 0]
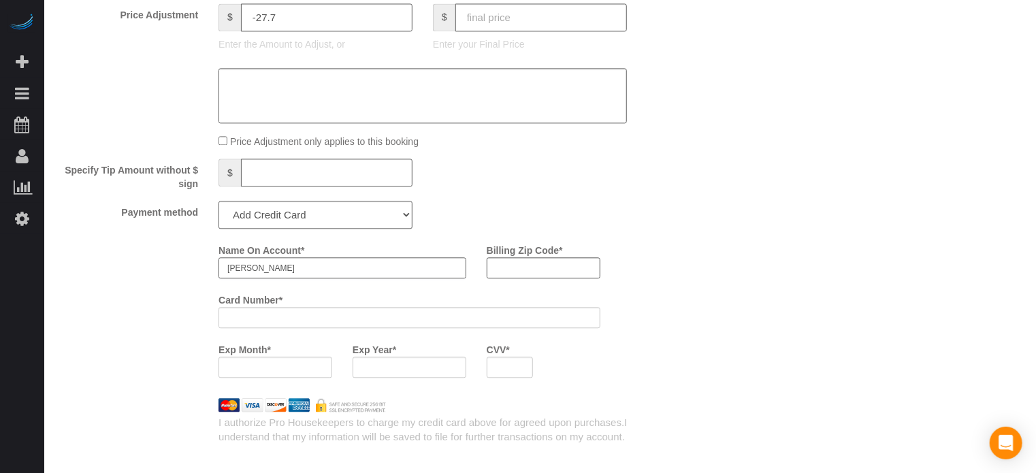
click at [301, 274] on input "David" at bounding box center [343, 267] width 248 height 21
paste input "Kleinberg"
type input "David Kleinberg"
click at [531, 275] on input "Billing Zip Code *" at bounding box center [544, 267] width 114 height 21
click at [605, 248] on div "Billing Zip Code *" at bounding box center [544, 258] width 134 height 39
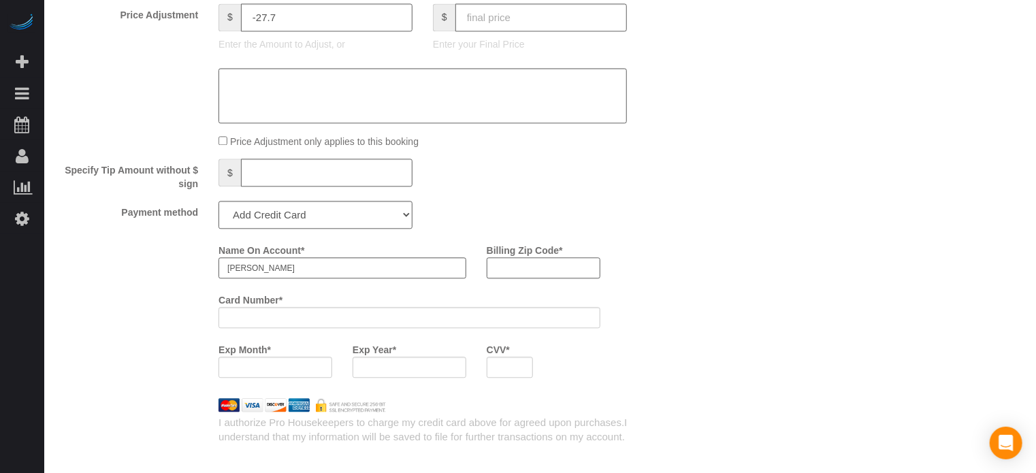
click at [528, 267] on input "Billing Zip Code *" at bounding box center [544, 267] width 114 height 21
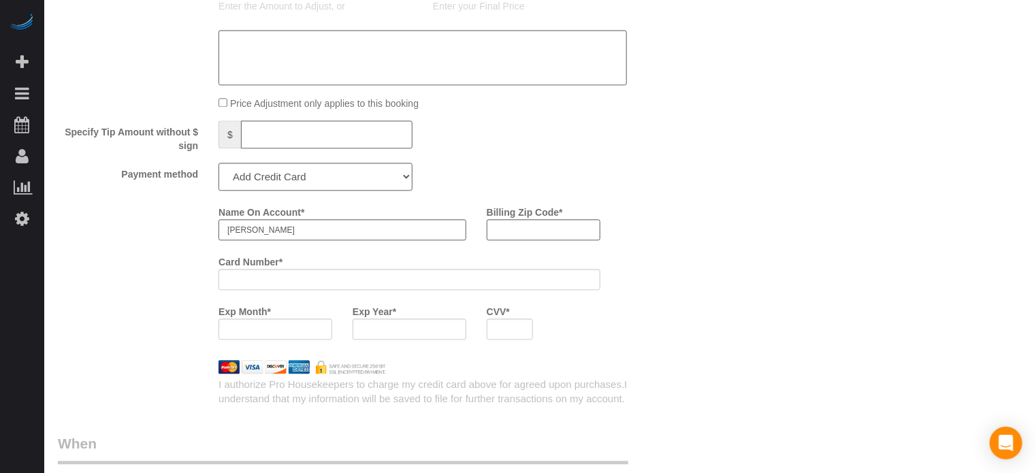
scroll to position [1560, 0]
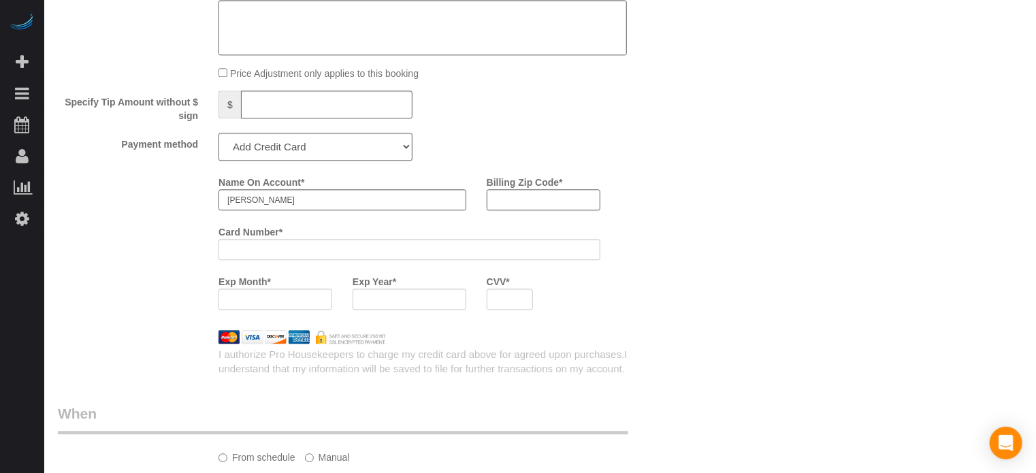
click at [516, 202] on input "Billing Zip Code *" at bounding box center [544, 199] width 114 height 21
click at [520, 205] on input "Billing Zip Code *" at bounding box center [544, 199] width 114 height 21
type input "10022"
click at [654, 226] on div "Name On Account * David Kleinberg Billing Zip Code * 10022 Card Number * Exp Mo…" at bounding box center [449, 245] width 482 height 149
click at [171, 271] on div "Name On Account * David Kleinberg Billing Zip Code * 10022 Card Number * Exp Mo…" at bounding box center [370, 245] width 644 height 149
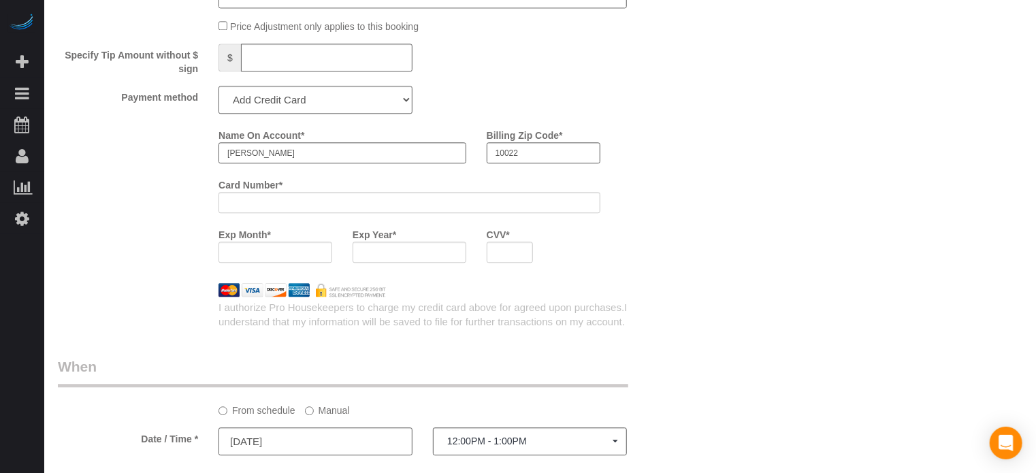
scroll to position [1628, 0]
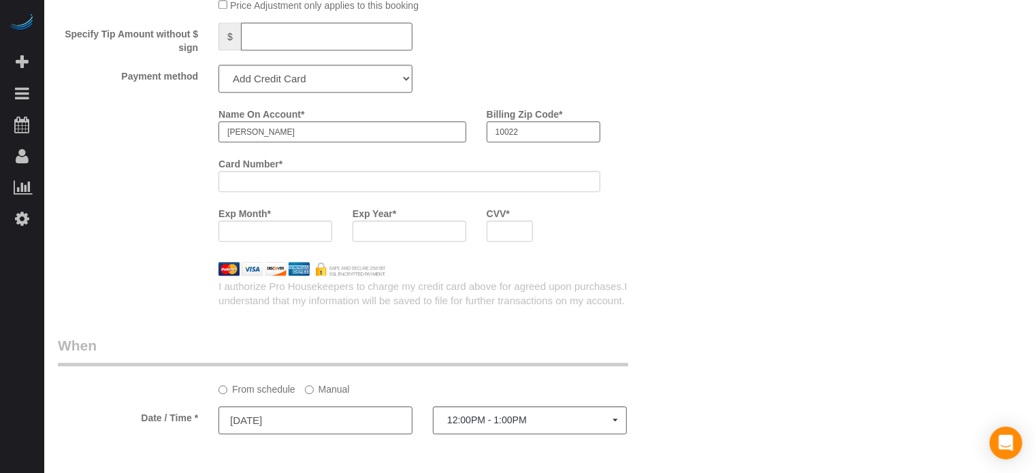
click at [189, 191] on div "Name On Account * David Kleinberg Billing Zip Code * 10022 Card Number * Exp Mo…" at bounding box center [370, 177] width 644 height 149
click at [679, 251] on div "Name On Account * David Kleinberg Billing Zip Code * 10022 Card Number * Exp Mo…" at bounding box center [449, 177] width 482 height 149
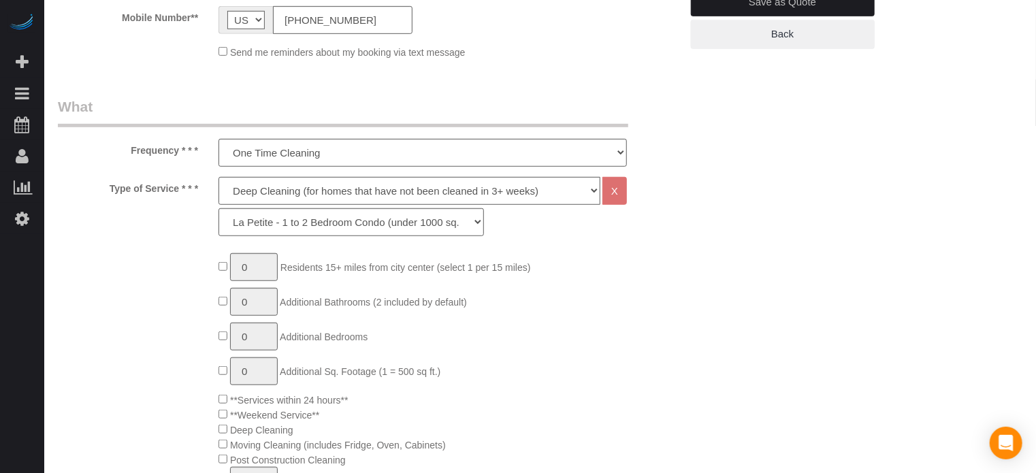
scroll to position [198, 0]
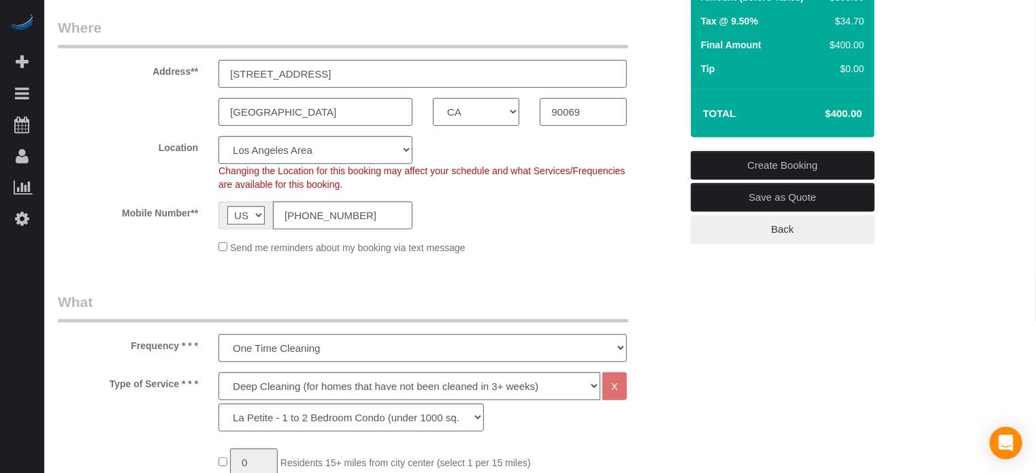
click at [741, 163] on link "Create Booking" at bounding box center [783, 165] width 184 height 29
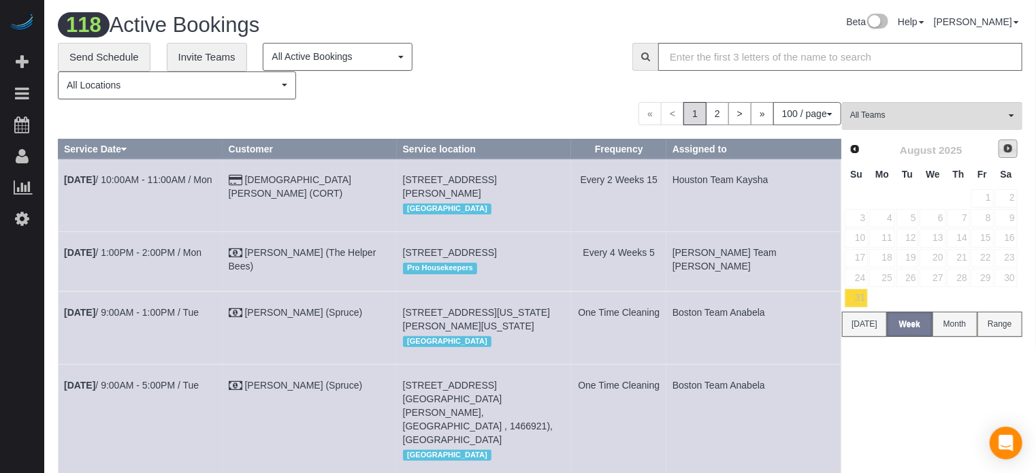
click at [1010, 155] on link "Next" at bounding box center [1008, 149] width 19 height 19
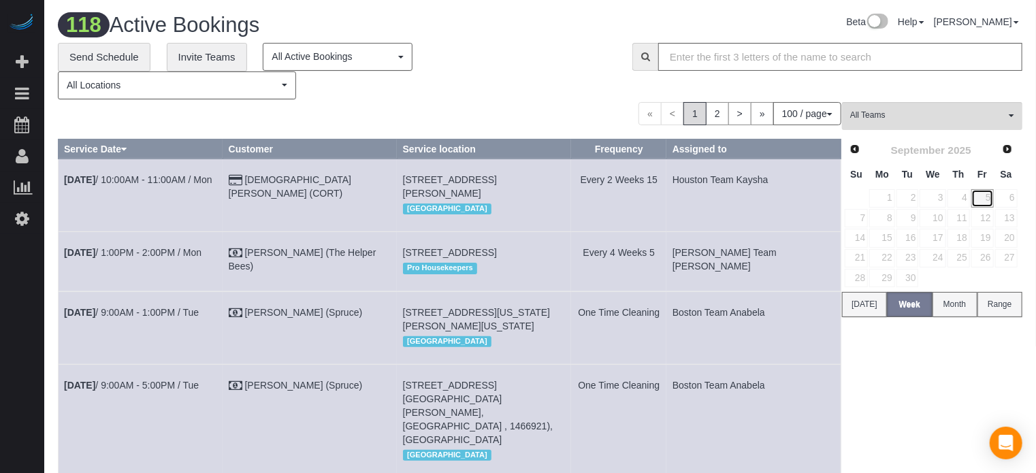
click at [987, 195] on link "5" at bounding box center [983, 198] width 22 height 18
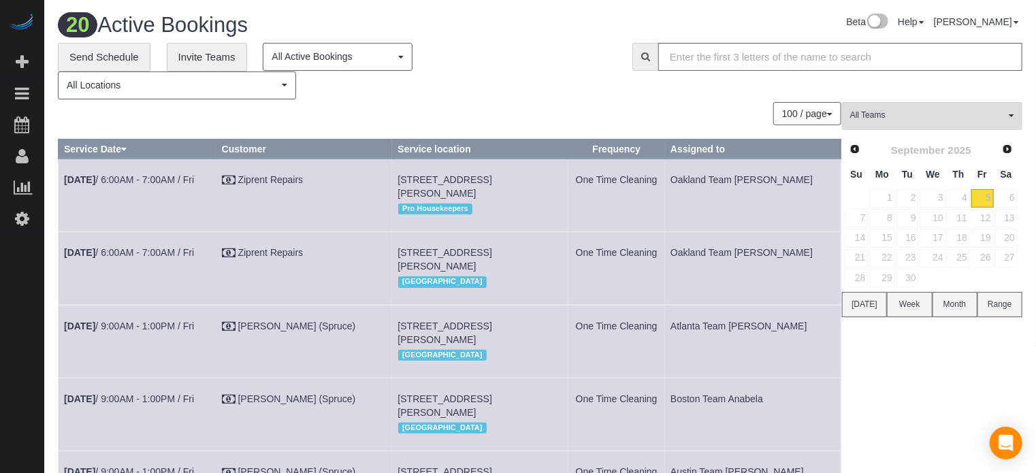
click at [455, 123] on div "100 / page 10 / page 20 / page 30 / page 40 / page 50 / page 100 / page" at bounding box center [450, 113] width 784 height 23
click at [387, 121] on div "100 / page 10 / page 20 / page 30 / page 40 / page 50 / page 100 / page" at bounding box center [450, 113] width 784 height 23
click at [910, 217] on link "9" at bounding box center [908, 218] width 22 height 18
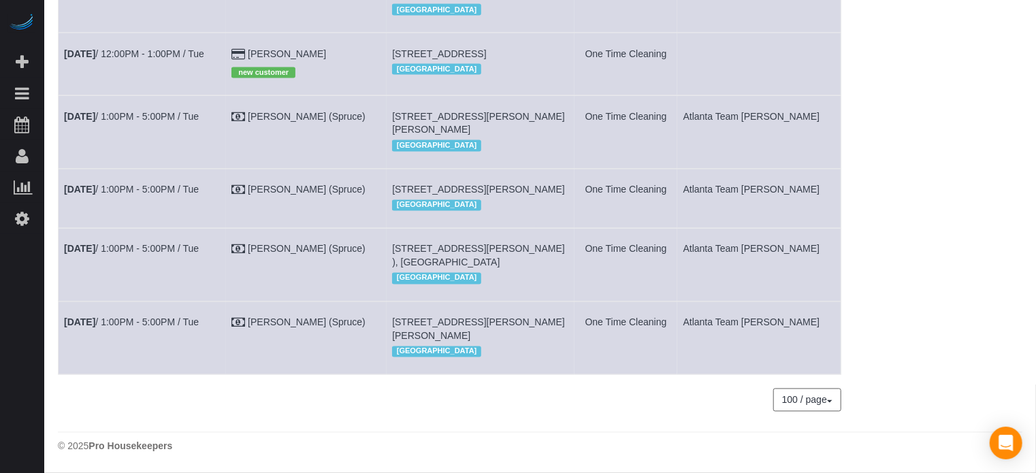
scroll to position [983, 0]
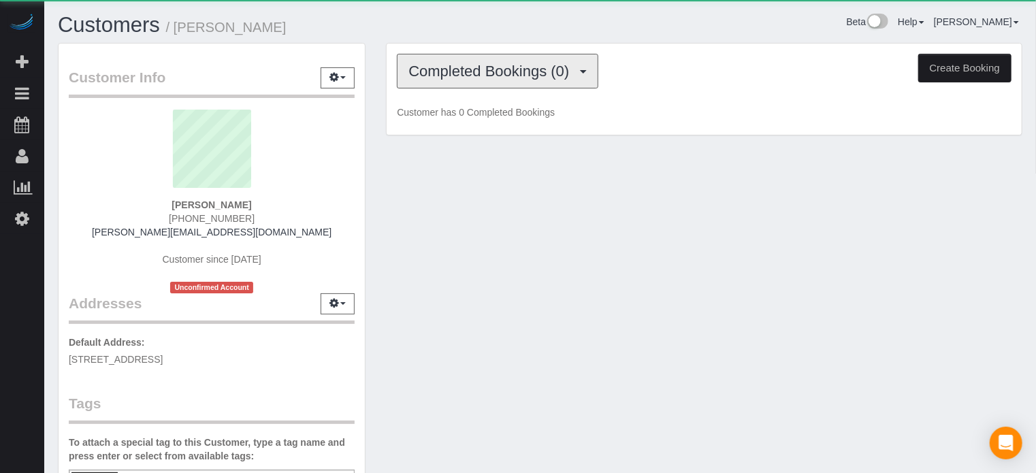
click at [457, 71] on span "Completed Bookings (0)" at bounding box center [493, 71] width 168 height 17
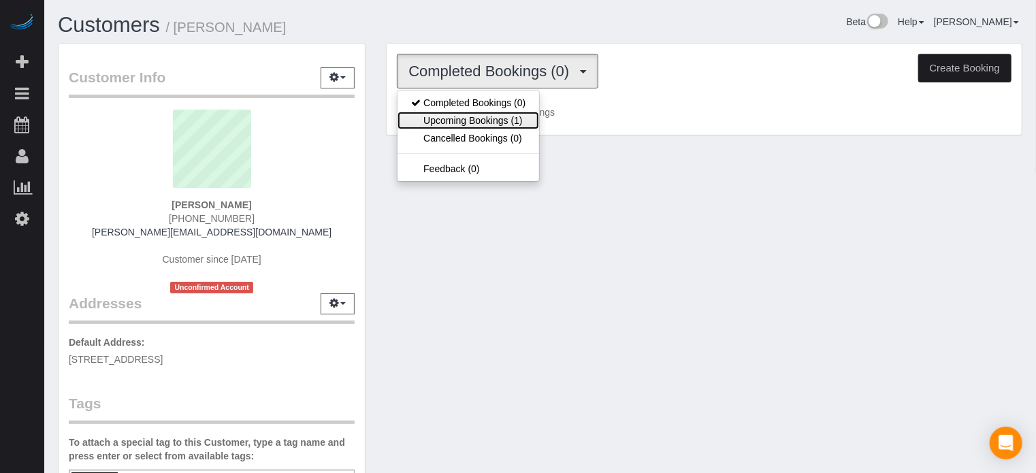
click at [466, 112] on link "Upcoming Bookings (1)" at bounding box center [469, 121] width 142 height 18
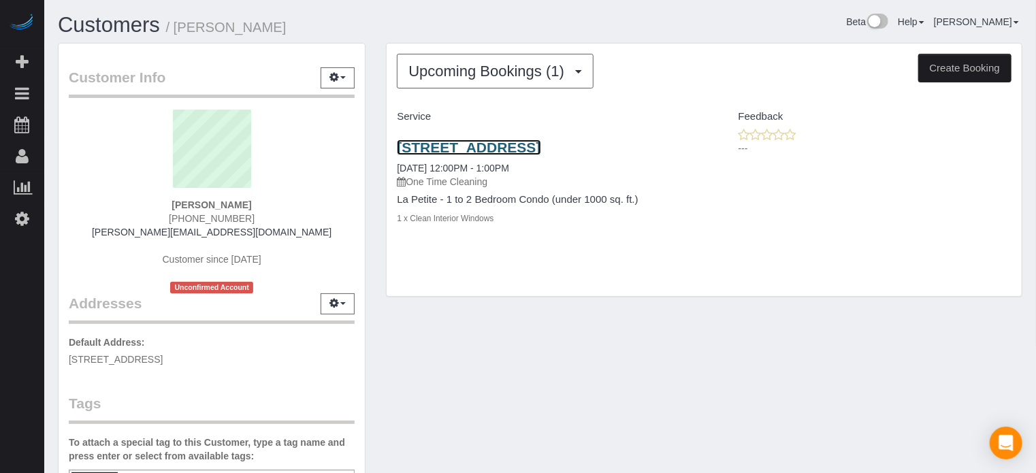
click at [469, 146] on link "[STREET_ADDRESS]" at bounding box center [469, 148] width 144 height 16
click at [455, 153] on link "[STREET_ADDRESS]" at bounding box center [469, 148] width 144 height 16
click at [1011, 339] on div "Customer Info Edit Contact Info Send Message Email Preferences Special Sales Ta…" at bounding box center [540, 379] width 985 height 672
click at [26, 217] on icon at bounding box center [22, 218] width 14 height 16
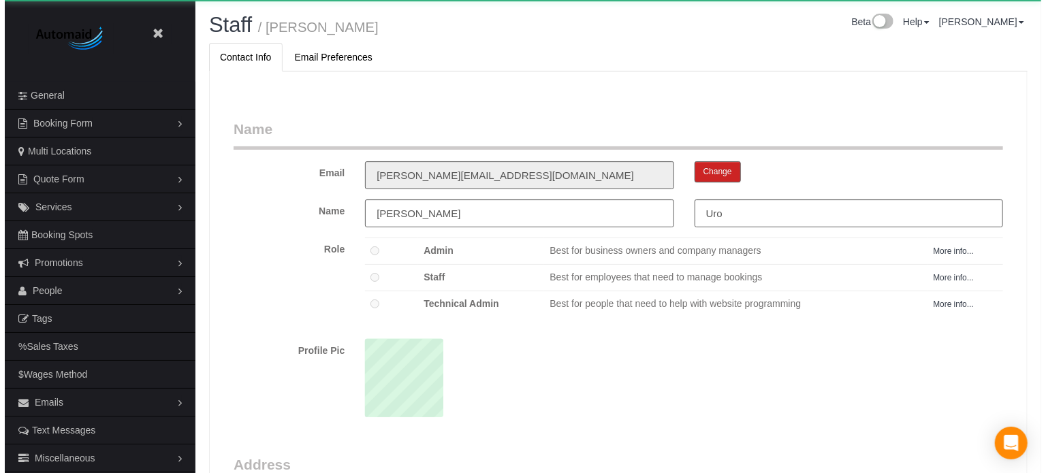
scroll to position [885, 1036]
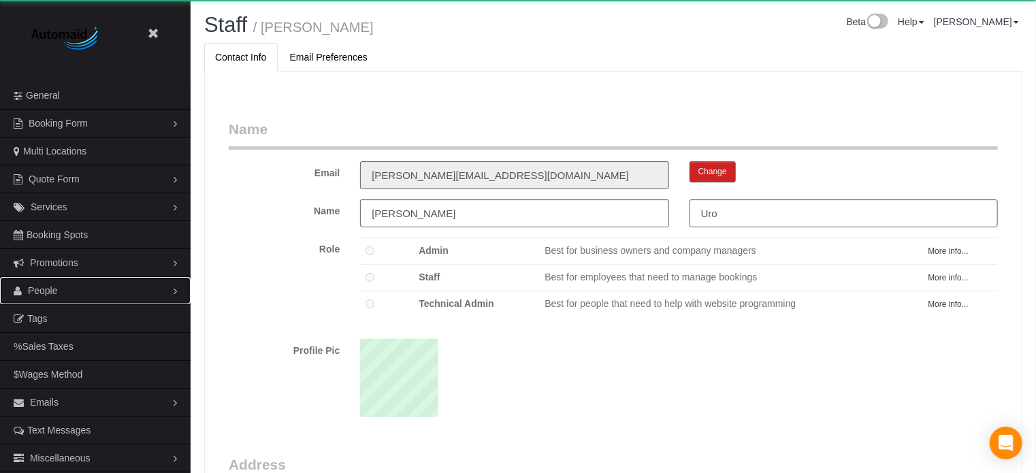
click at [52, 297] on link "People" at bounding box center [95, 290] width 191 height 27
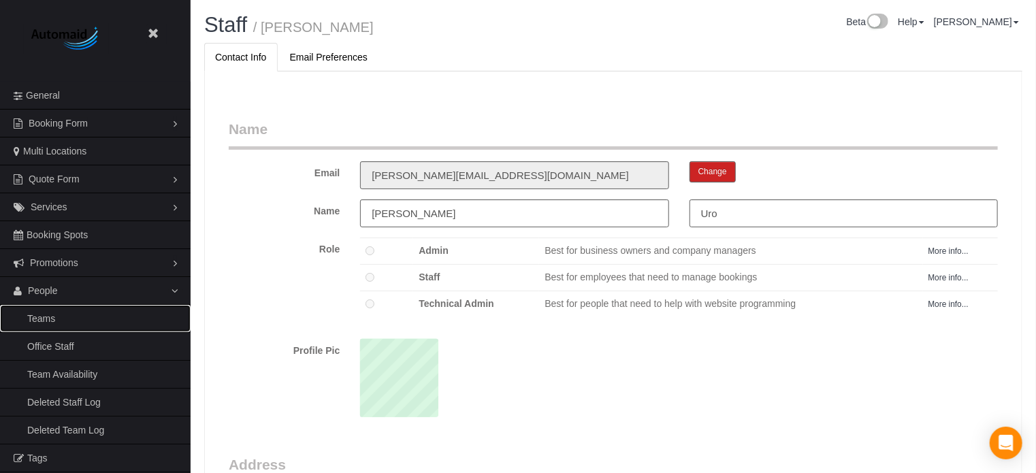
click at [53, 315] on link "Teams" at bounding box center [95, 318] width 191 height 27
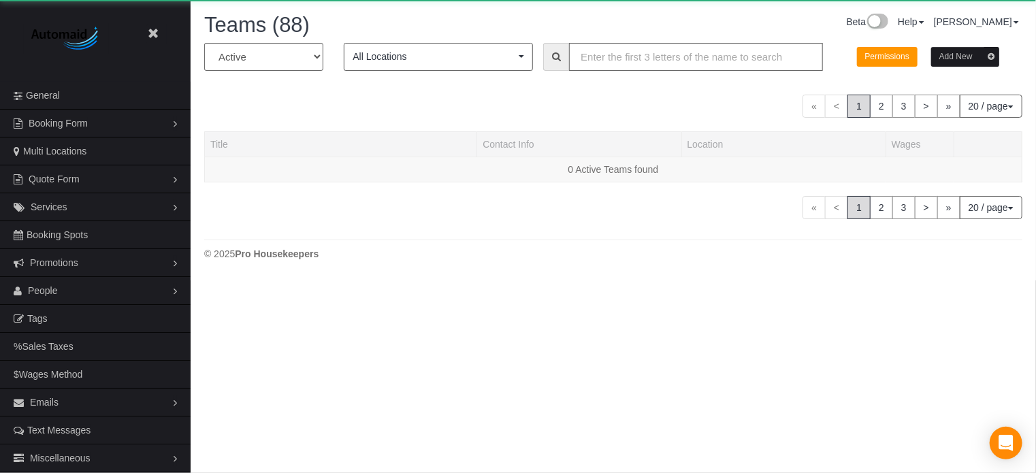
scroll to position [1154, 1036]
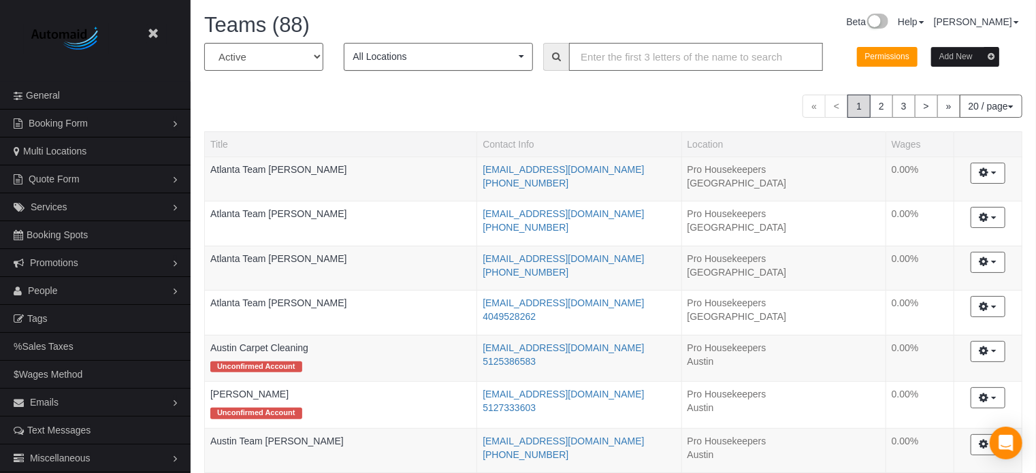
click at [661, 58] on input "text" at bounding box center [696, 57] width 254 height 28
type input "tampa"
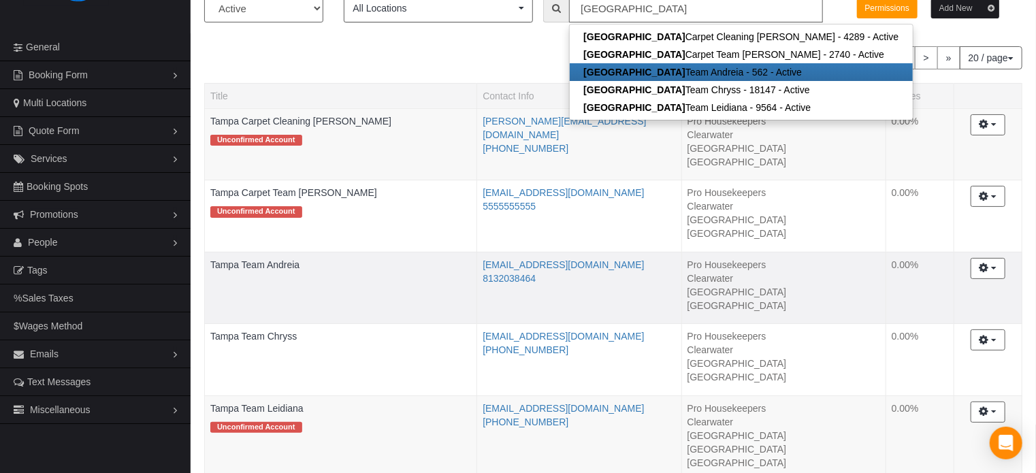
scroll to position [68, 0]
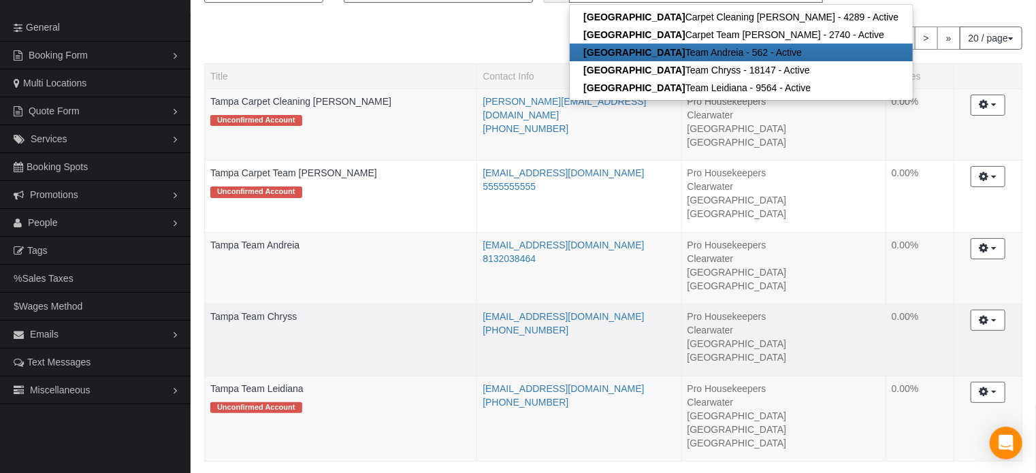
click at [279, 322] on td "Tampa Team Chryss" at bounding box center [341, 340] width 272 height 72
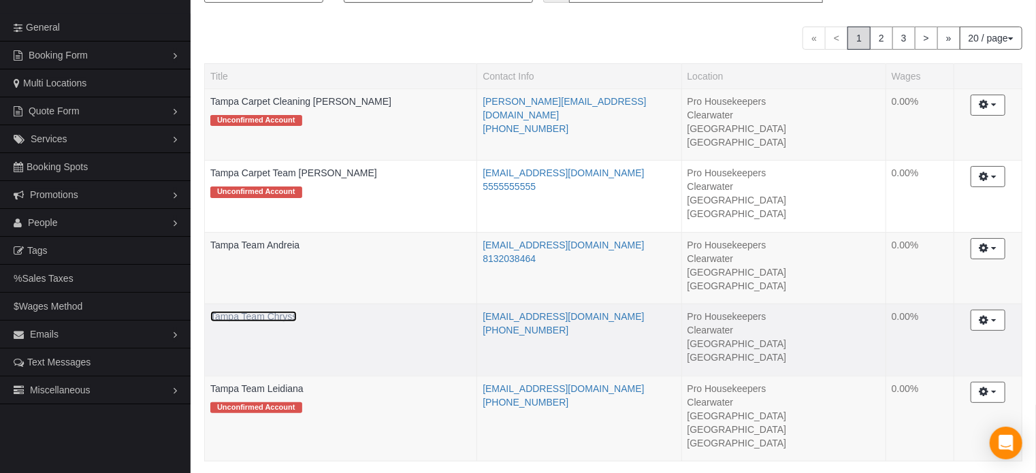
click at [276, 317] on link "Tampa Team Chryss" at bounding box center [253, 316] width 86 height 11
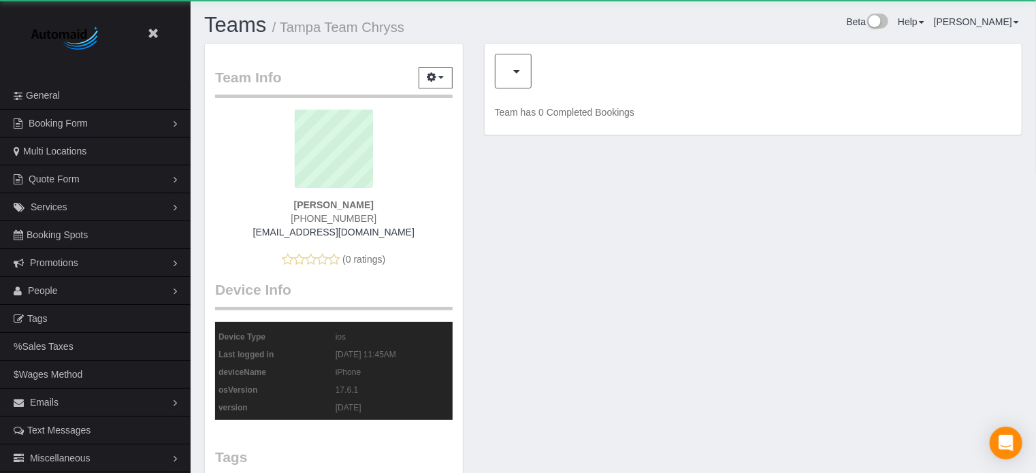
scroll to position [1043, 1036]
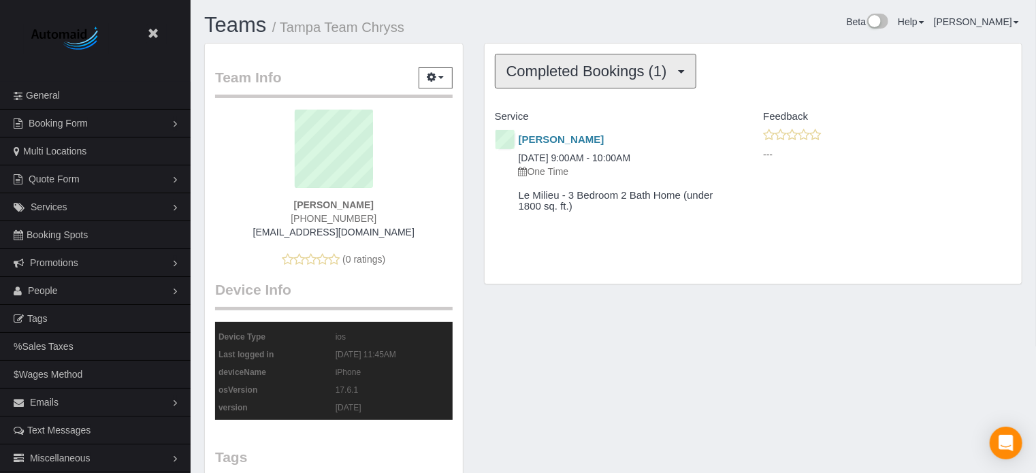
click at [595, 76] on span "Completed Bookings (1)" at bounding box center [591, 71] width 168 height 17
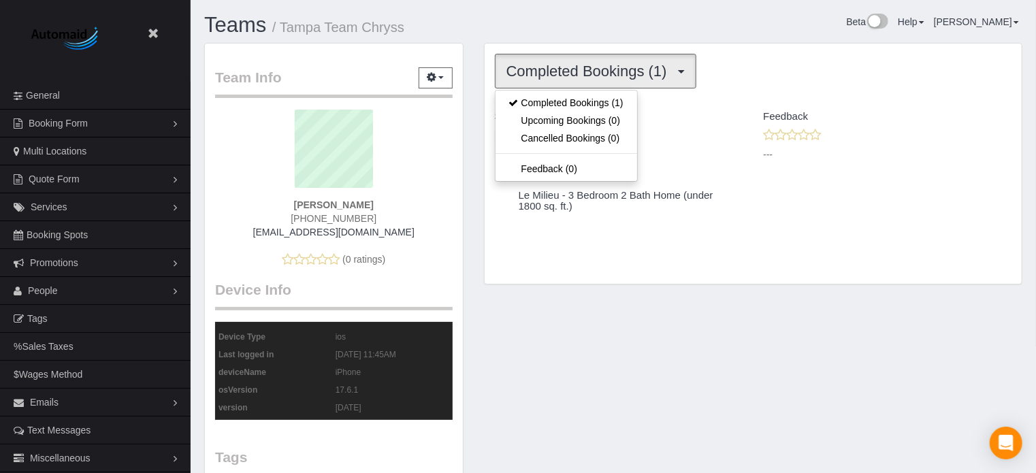
click at [595, 76] on span "Completed Bookings (1)" at bounding box center [591, 71] width 168 height 17
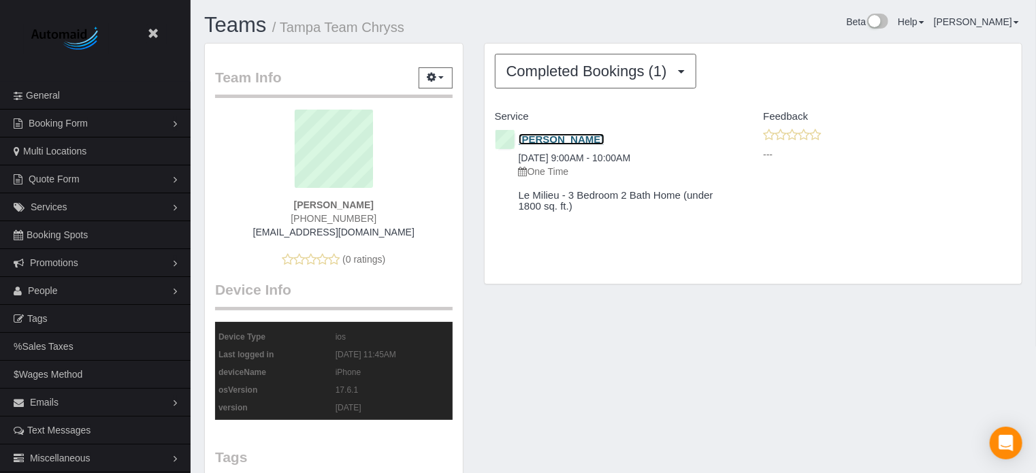
click at [591, 135] on link "Heather Henderson" at bounding box center [562, 139] width 86 height 12
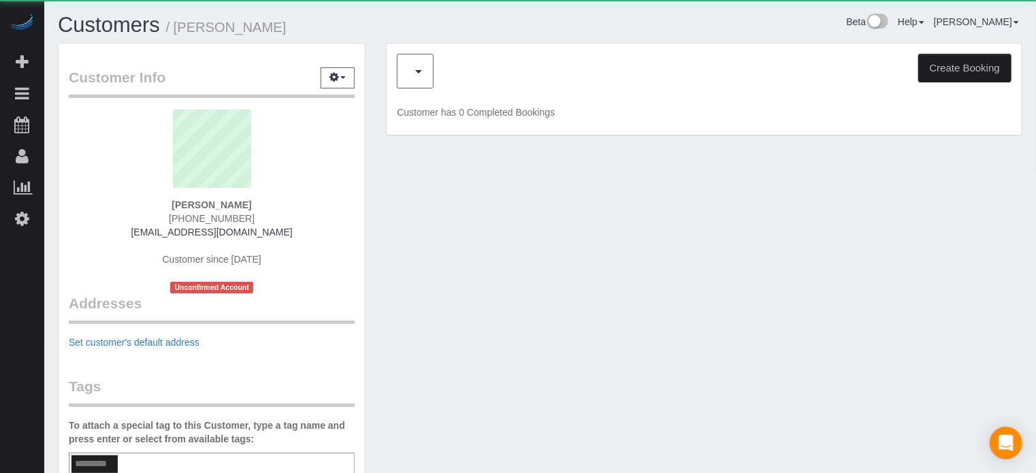
scroll to position [67337, 67062]
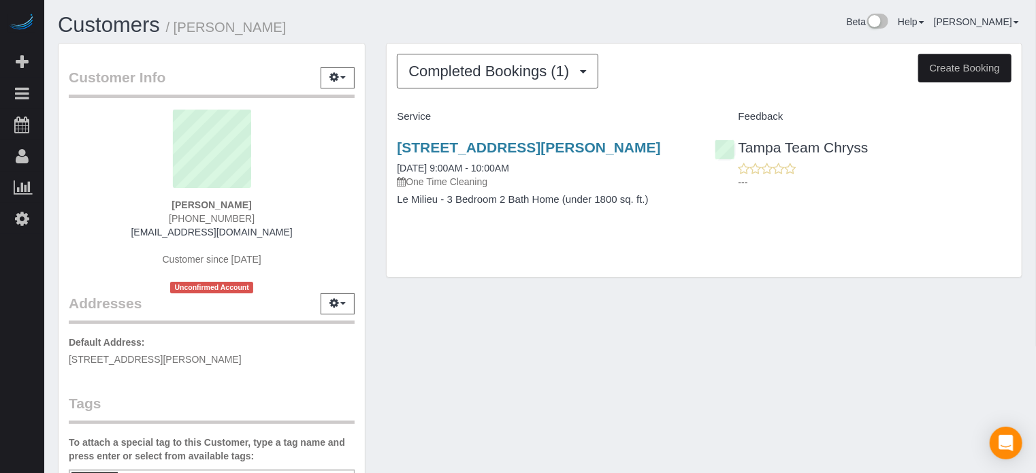
click at [630, 329] on div "Customer Info Edit Contact Info Send Message Email Preferences Special Sales Ta…" at bounding box center [540, 379] width 985 height 672
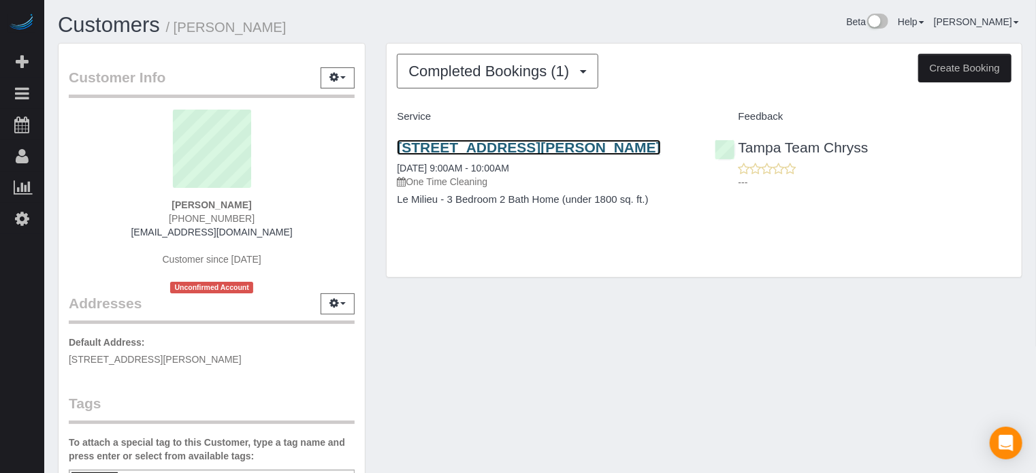
click at [518, 148] on link "625 Lois Ln, Belleair Bluffs, FL 33770" at bounding box center [529, 148] width 264 height 16
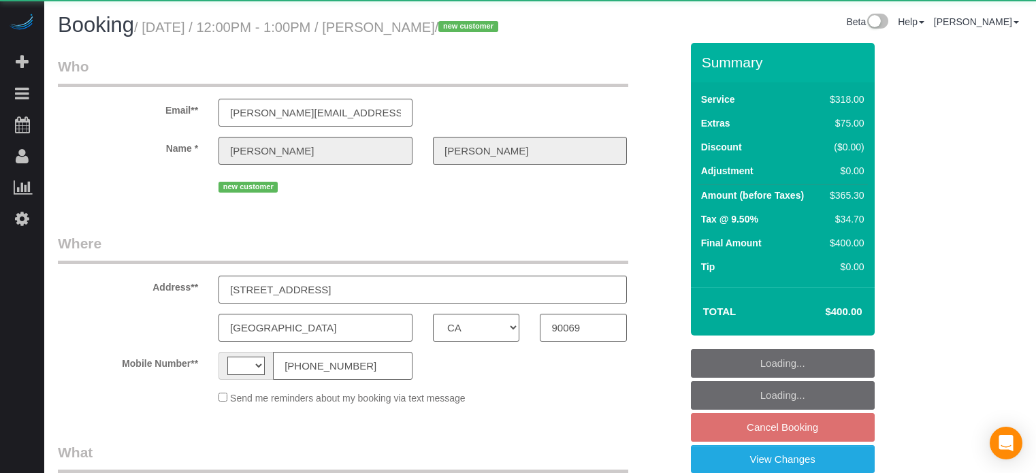
select select "CA"
select select "string:[GEOGRAPHIC_DATA]"
select select "object:591"
select select "string:fspay-f06ed97f-d6e8-43d8-a45c-0ef0e3c387cc"
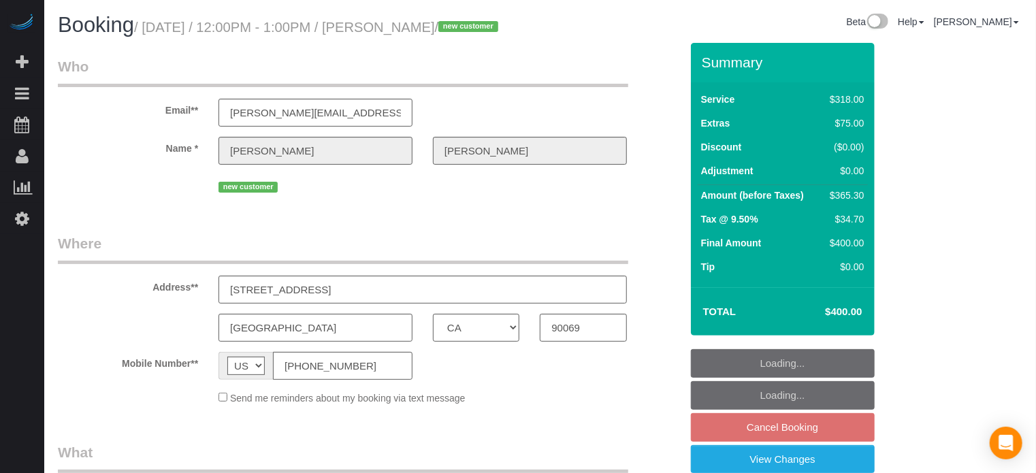
select select "object:801"
select select "5"
select select "spot55"
select select "number:9"
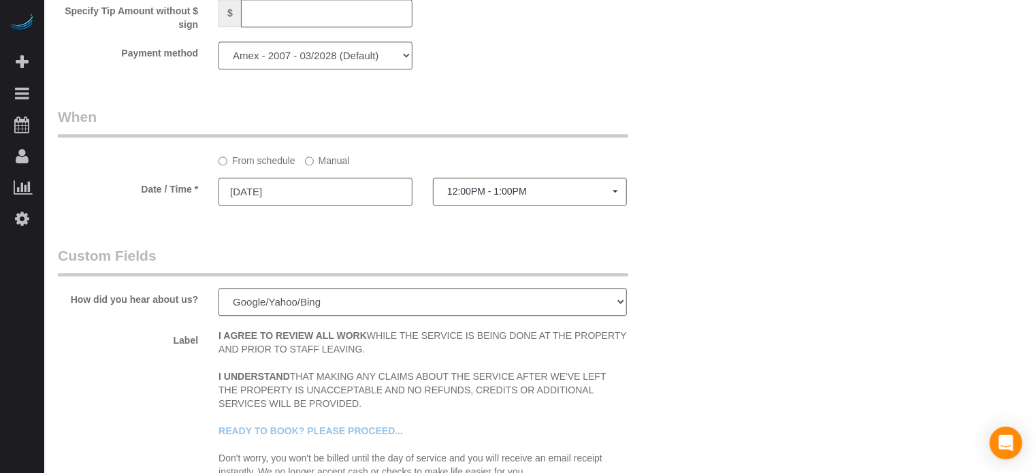
scroll to position [2394, 0]
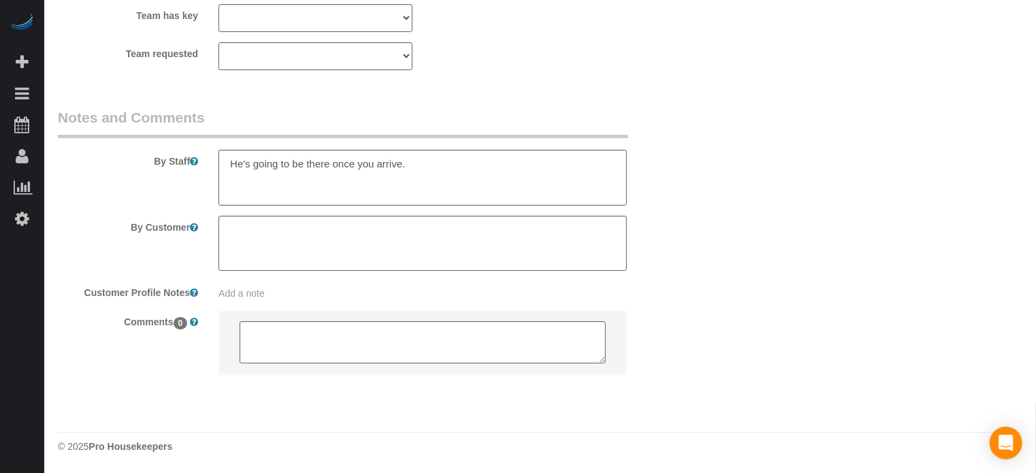
click at [657, 182] on div "By Staff" at bounding box center [370, 157] width 644 height 98
click at [656, 178] on div "By Staff" at bounding box center [370, 157] width 644 height 98
click at [649, 170] on div "By Staff" at bounding box center [370, 157] width 644 height 98
click at [575, 173] on textarea at bounding box center [423, 178] width 409 height 56
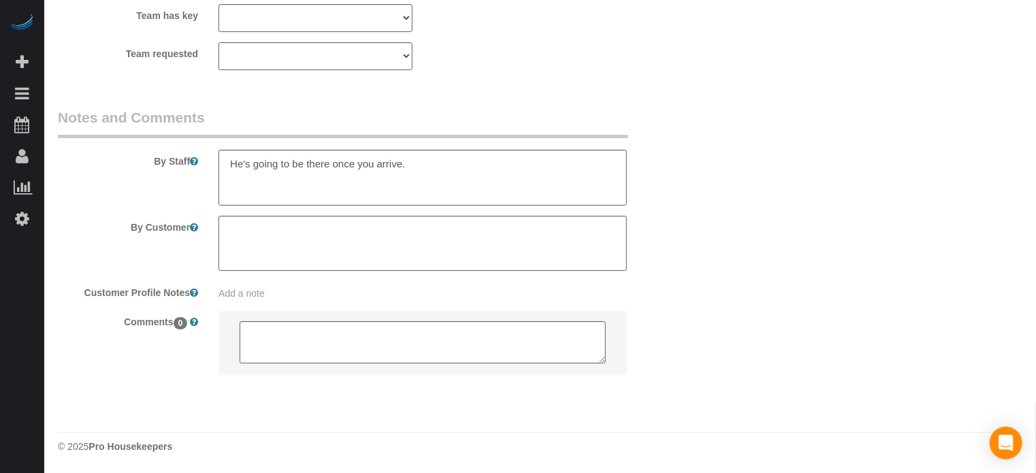
click at [550, 174] on textarea at bounding box center [423, 178] width 409 height 56
click at [616, 160] on textarea at bounding box center [423, 178] width 409 height 56
click at [684, 165] on div "By Staff" at bounding box center [370, 157] width 644 height 98
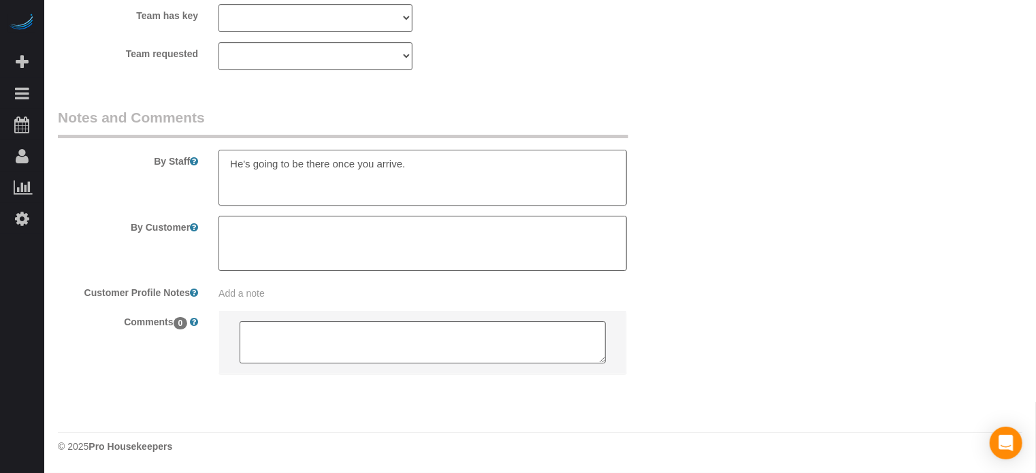
click at [586, 168] on textarea at bounding box center [423, 178] width 409 height 56
drag, startPoint x: 59, startPoint y: 118, endPoint x: 207, endPoint y: 114, distance: 148.5
click at [207, 114] on legend "Notes and Comments" at bounding box center [343, 123] width 571 height 31
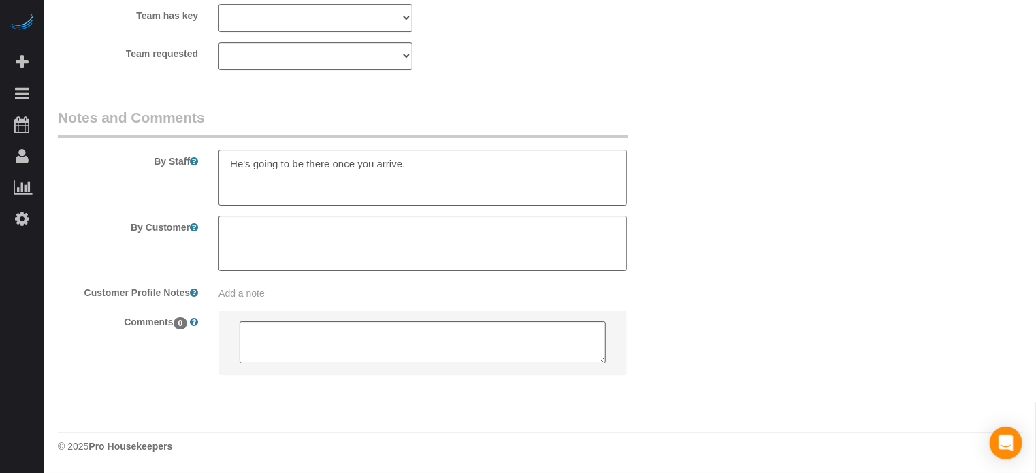
drag, startPoint x: 210, startPoint y: 114, endPoint x: 59, endPoint y: 117, distance: 151.2
click at [59, 117] on legend "Notes and Comments" at bounding box center [343, 123] width 571 height 31
drag, startPoint x: 59, startPoint y: 117, endPoint x: 461, endPoint y: 170, distance: 406.0
click at [461, 170] on fieldset "Notes and Comments By Staff By Customer Customer Profile Notes Add a note Comme…" at bounding box center [369, 253] width 623 height 291
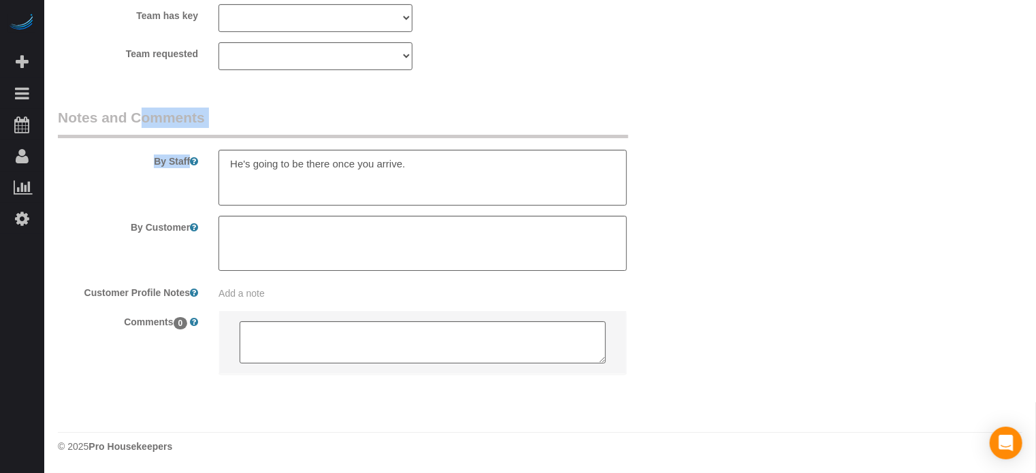
click at [680, 153] on div "By Staff" at bounding box center [370, 157] width 644 height 98
click at [265, 118] on legend "Notes and Comments" at bounding box center [343, 123] width 571 height 31
click at [689, 142] on div "By Staff" at bounding box center [370, 157] width 644 height 98
click at [671, 194] on div "By Staff" at bounding box center [370, 157] width 644 height 98
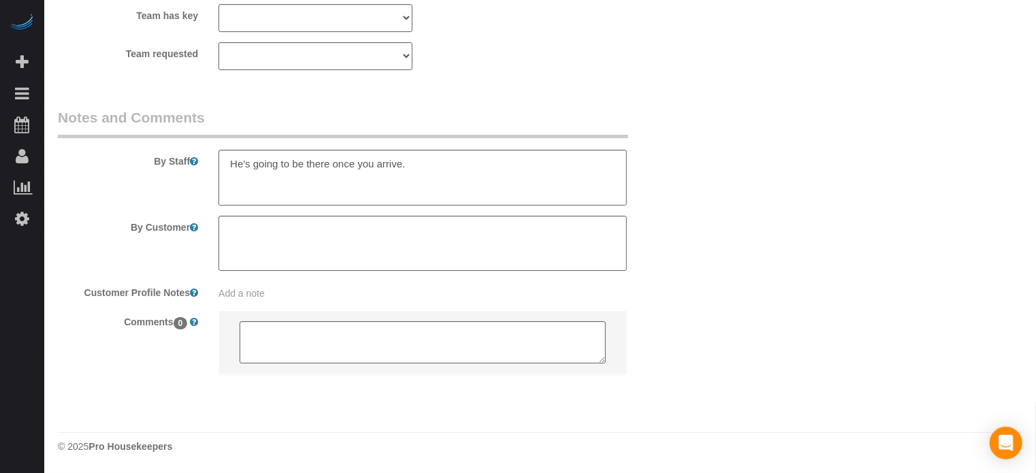
click at [450, 163] on textarea at bounding box center [423, 178] width 409 height 56
click at [541, 163] on textarea at bounding box center [423, 178] width 409 height 56
click at [677, 177] on div "By Staff" at bounding box center [370, 157] width 644 height 98
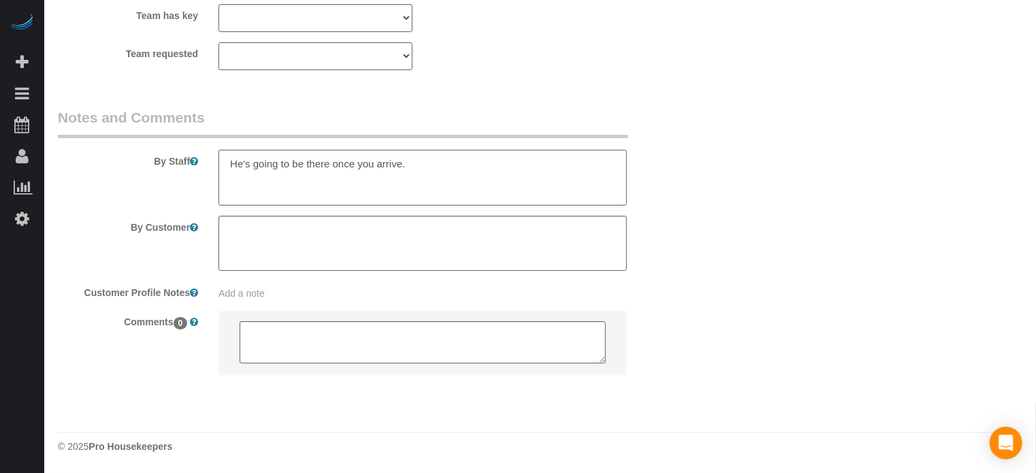
click at [527, 163] on textarea at bounding box center [423, 178] width 409 height 56
drag, startPoint x: 1013, startPoint y: 323, endPoint x: 927, endPoint y: 298, distance: 90.3
click at [503, 169] on textarea at bounding box center [423, 178] width 409 height 56
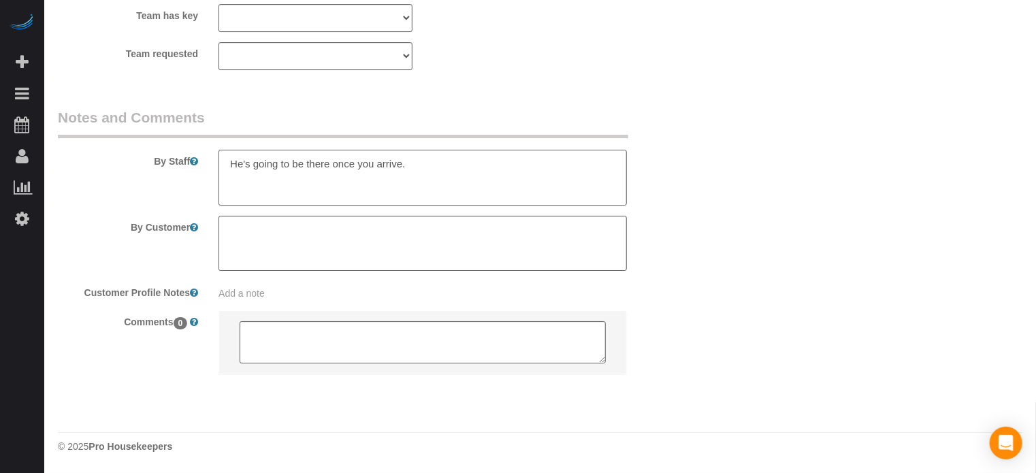
click at [431, 168] on textarea at bounding box center [423, 178] width 409 height 56
paste textarea "but a lot of the furniture and carpets will already be removed."
type textarea "He's going to be there once you arrive. It's not going to be completely vacant,…"
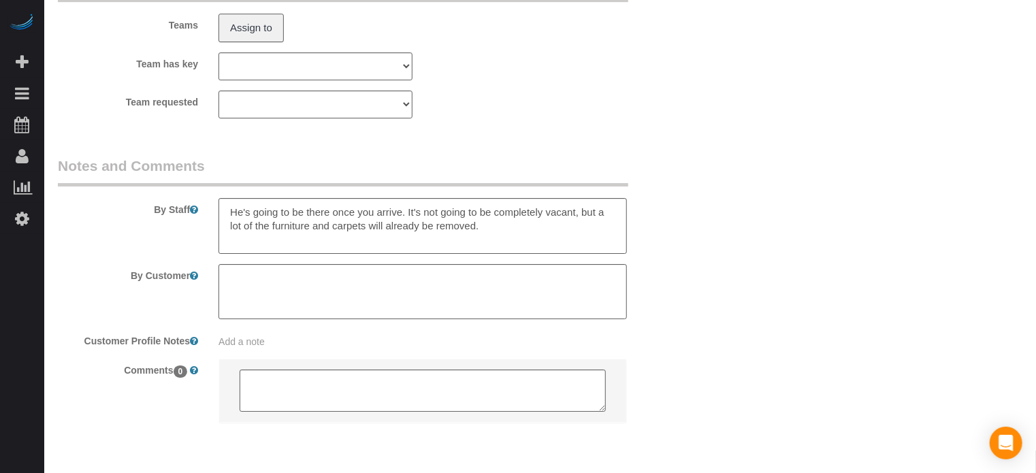
scroll to position [155, 0]
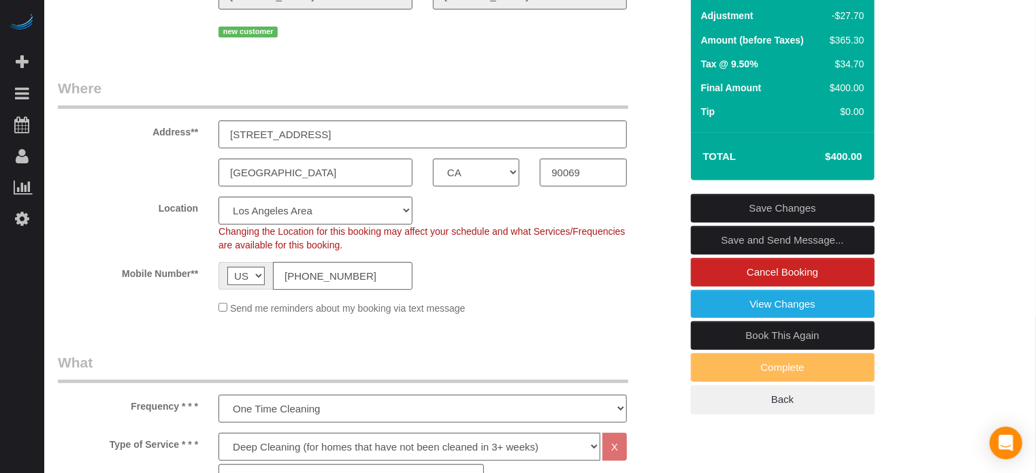
click at [800, 223] on link "Save Changes" at bounding box center [783, 208] width 184 height 29
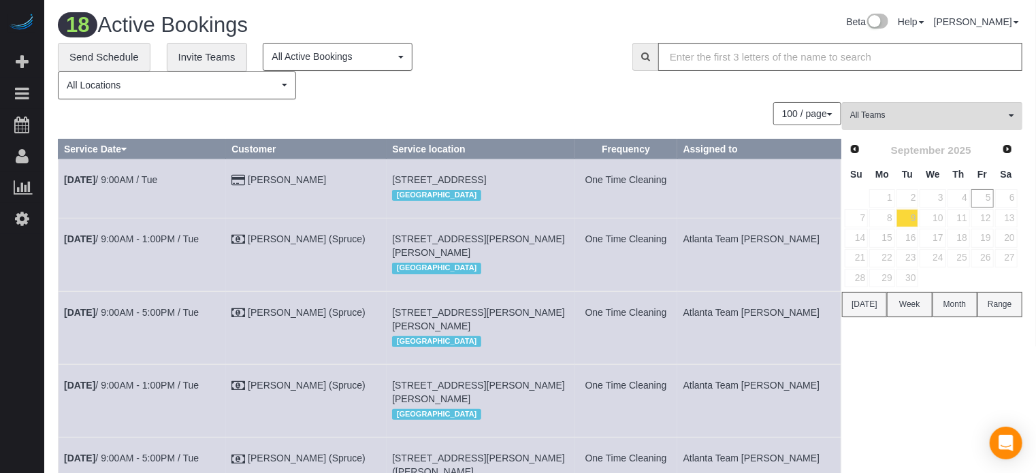
drag, startPoint x: 1008, startPoint y: 385, endPoint x: 977, endPoint y: 350, distance: 46.3
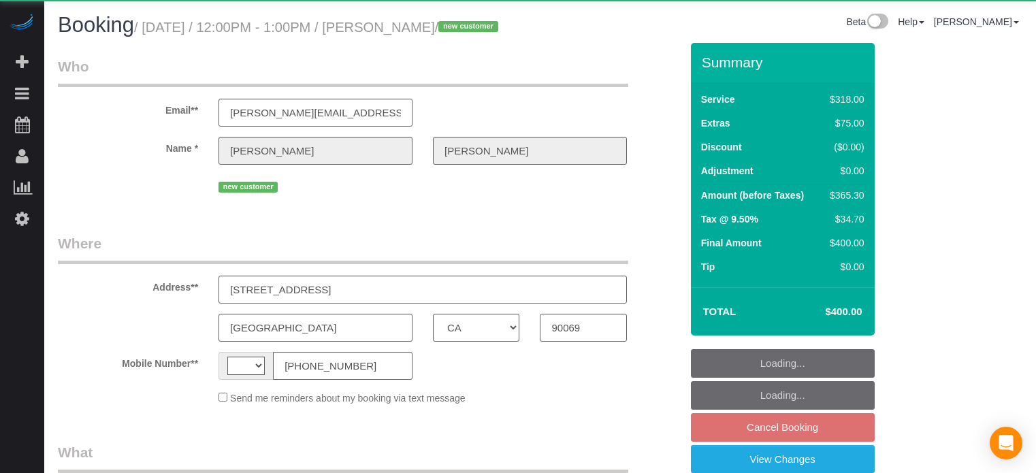
select select "CA"
select select "string:[GEOGRAPHIC_DATA]"
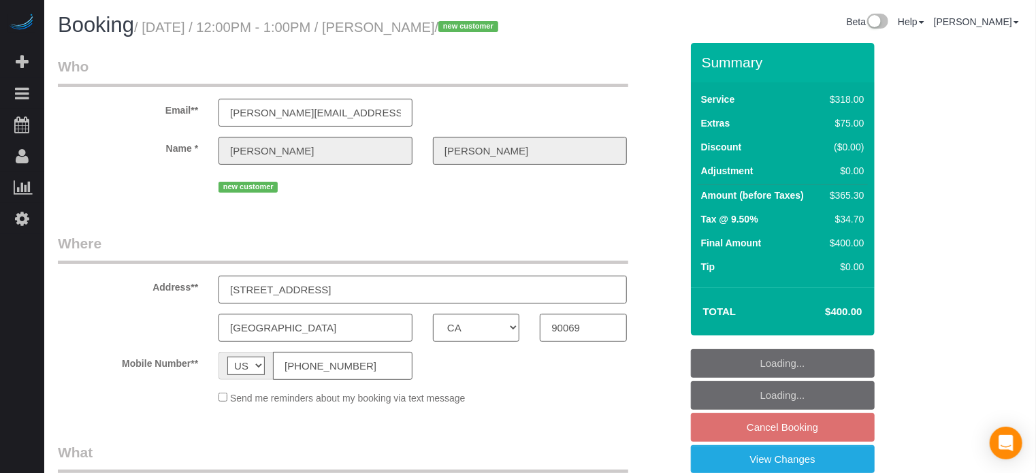
select select "object:591"
select select "string:fspay-f06ed97f-d6e8-43d8-a45c-0ef0e3c387cc"
select select "spot5"
select select "number:9"
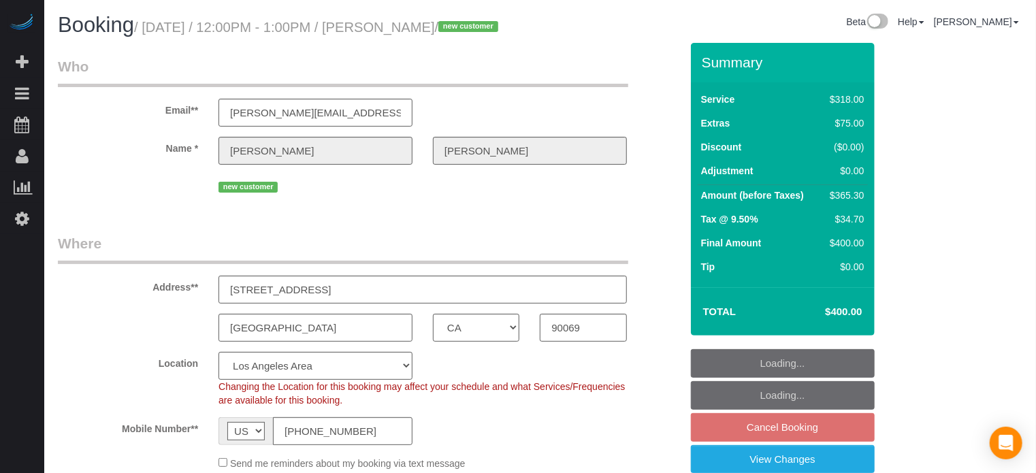
select select "object:801"
select select "5"
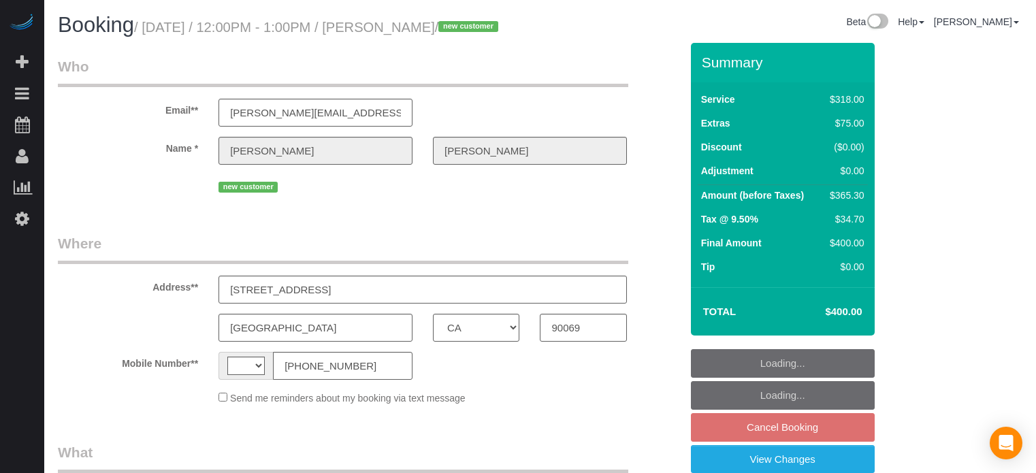
select select "CA"
select select "string:[GEOGRAPHIC_DATA]"
select select "object:591"
select select "string:fspay-f06ed97f-d6e8-43d8-a45c-0ef0e3c387cc"
select select "5"
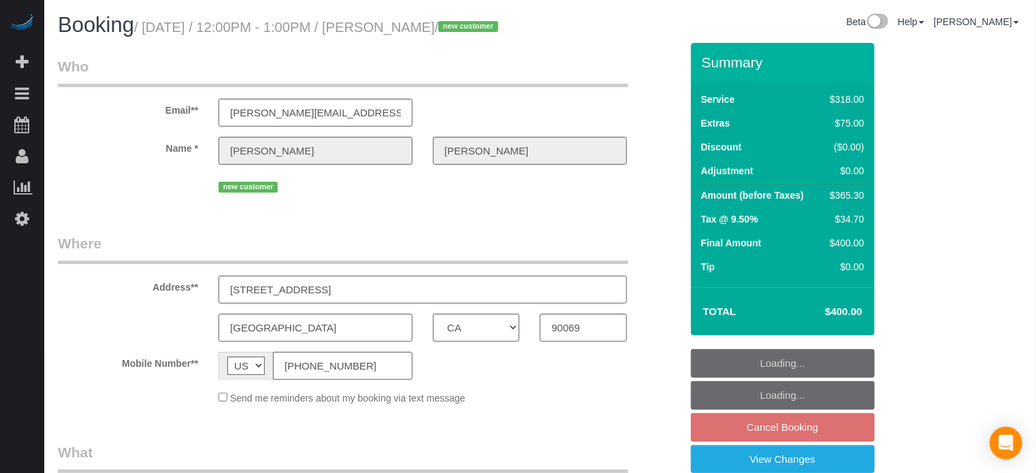
select select "spot55"
select select "number:9"
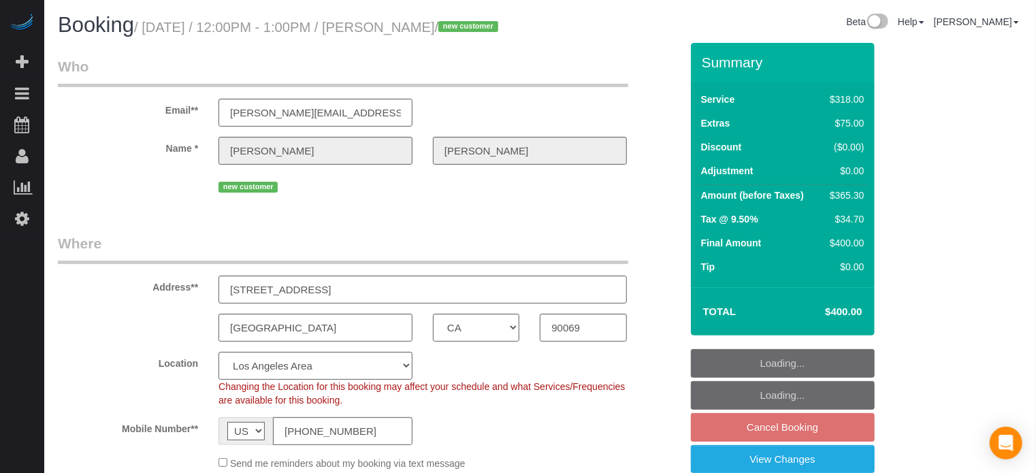
select select "object:801"
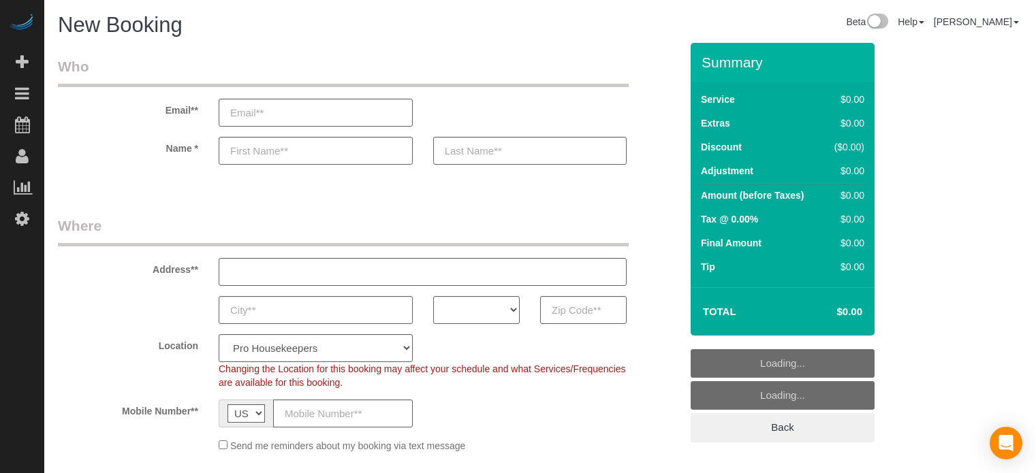
select select "number:9"
select select "object:1057"
select select "4"
click at [574, 305] on input "text" at bounding box center [583, 310] width 86 height 28
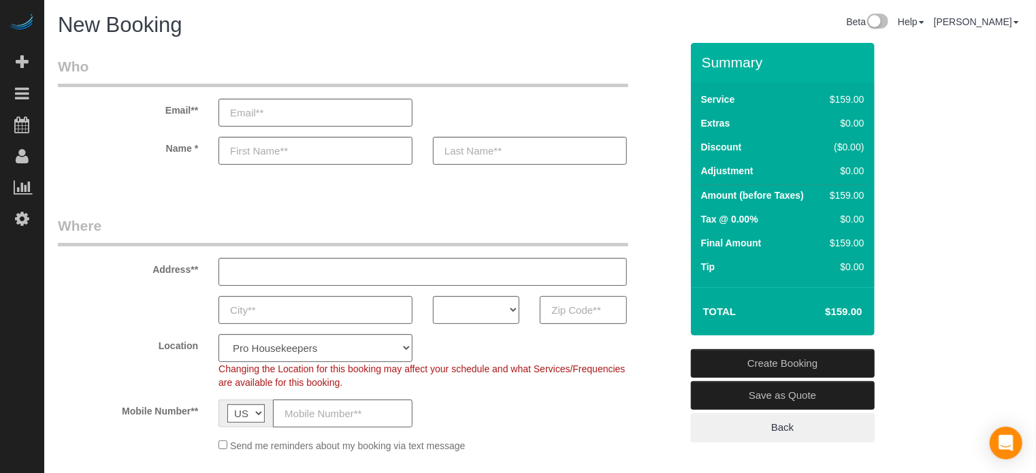
paste input "33569"
type input "33569"
click at [491, 313] on select "AK AL AR AZ CA CO CT DC DE FL GA HI IA ID IL IN KS KY LA MA MD ME MI MN MO MS M…" at bounding box center [476, 310] width 86 height 28
select select "FL"
click at [433, 296] on select "AK AL AR AZ CA CO CT DC DE FL GA HI IA ID IL IN KS KY LA MA MD ME MI MN MO MS M…" at bounding box center [476, 310] width 86 height 28
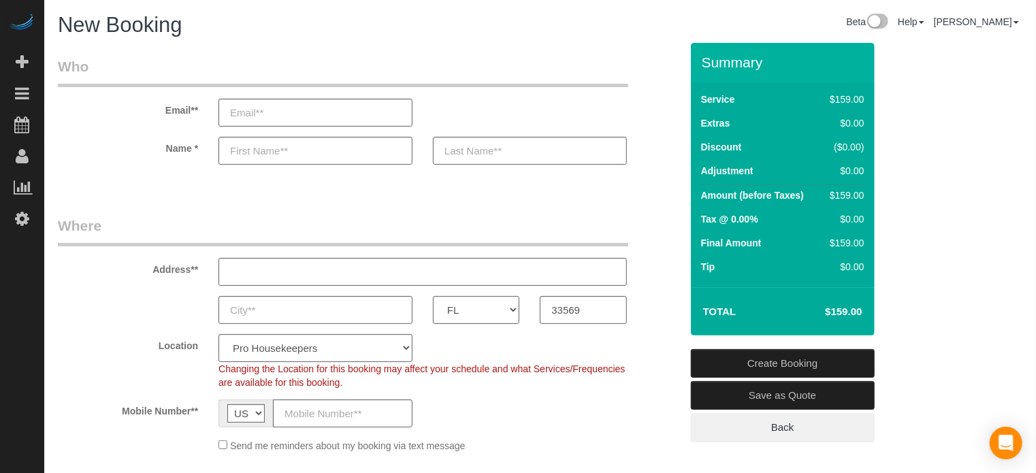
scroll to position [136, 0]
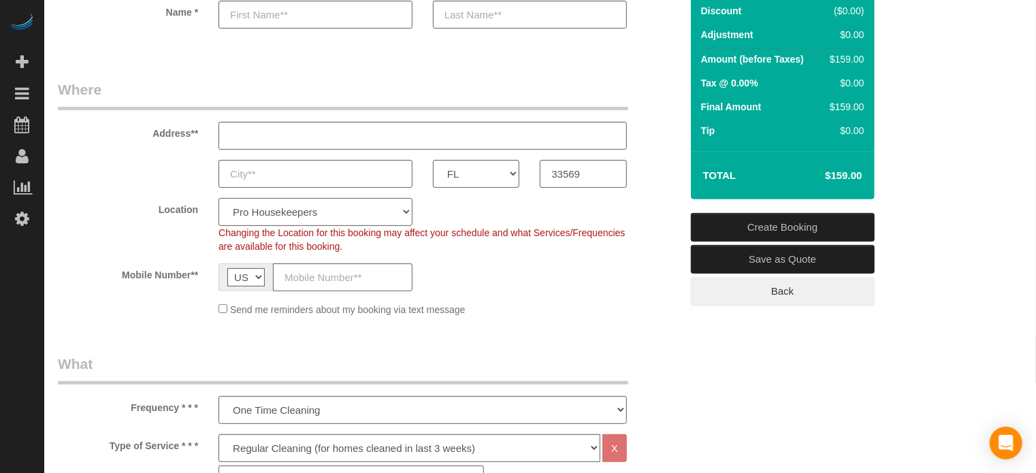
click at [349, 217] on select "Pro Housekeepers Atlanta Austin Boston Chicago Cincinnati Clearwater Denver Ft …" at bounding box center [316, 212] width 194 height 28
select select "24"
click at [219, 198] on select "Pro Housekeepers Atlanta Austin Boston Chicago Cincinnati Clearwater Denver Ft …" at bounding box center [316, 212] width 194 height 28
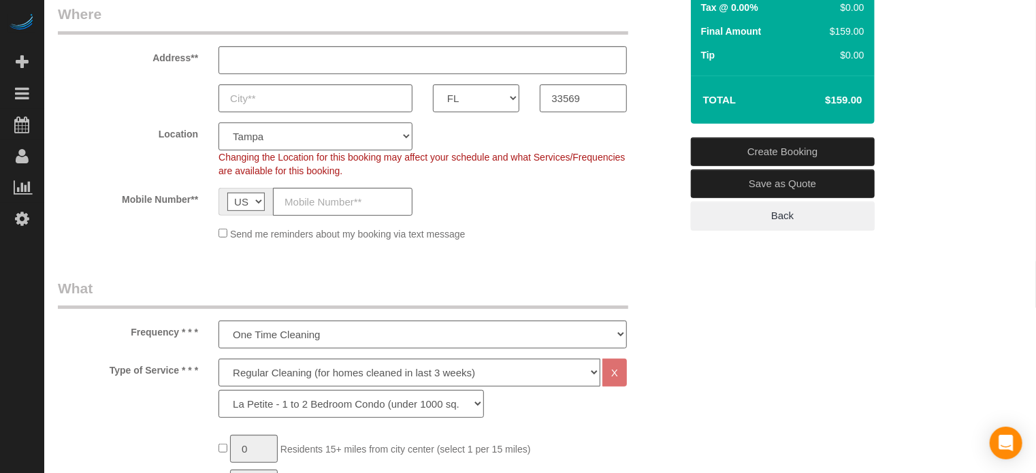
select select "object:1195"
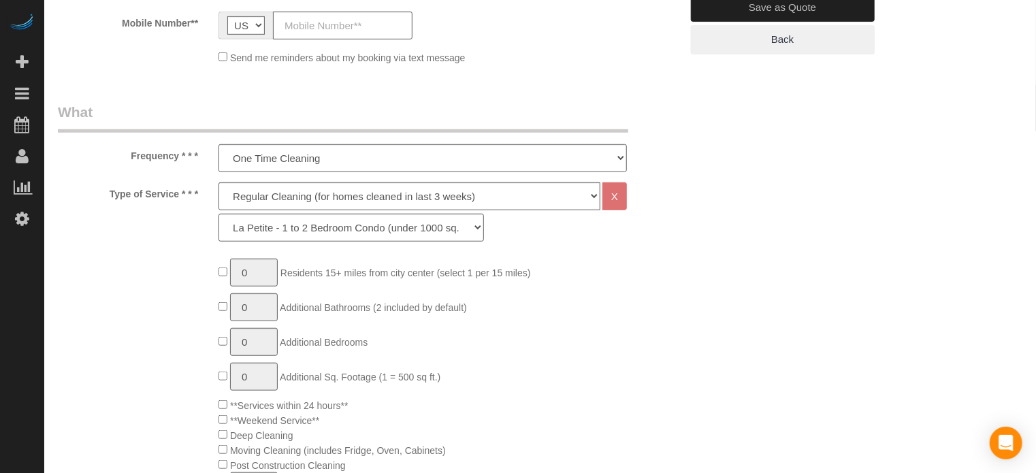
scroll to position [409, 0]
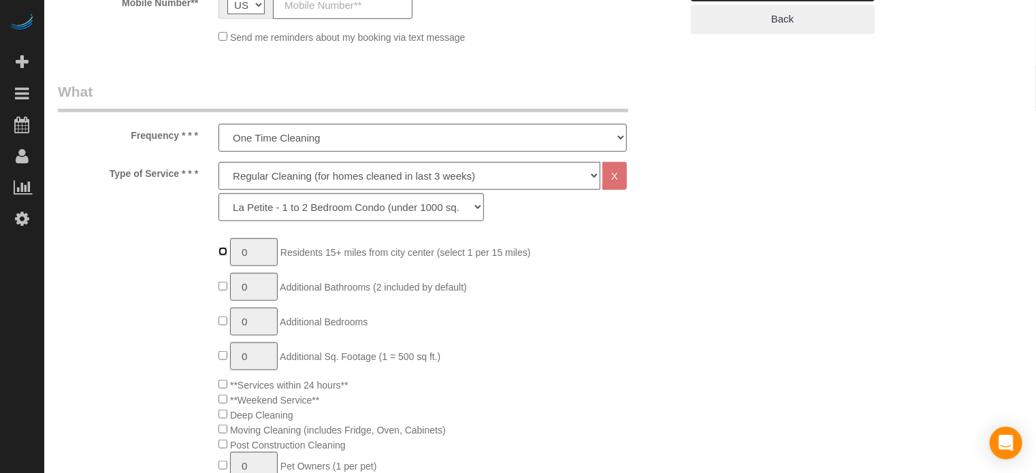
type input "1"
click at [253, 251] on input "1" at bounding box center [254, 252] width 48 height 28
type input "2"
click at [110, 223] on div "Type of Service * * * Deep Cleaning (for homes that have not been cleaned in 3+…" at bounding box center [370, 195] width 644 height 66
click at [291, 219] on select "La Petite - 1 to 2 Bedroom Condo (under 1000 sq. ft.) La Petite II - 2 Bedroom …" at bounding box center [352, 207] width 266 height 28
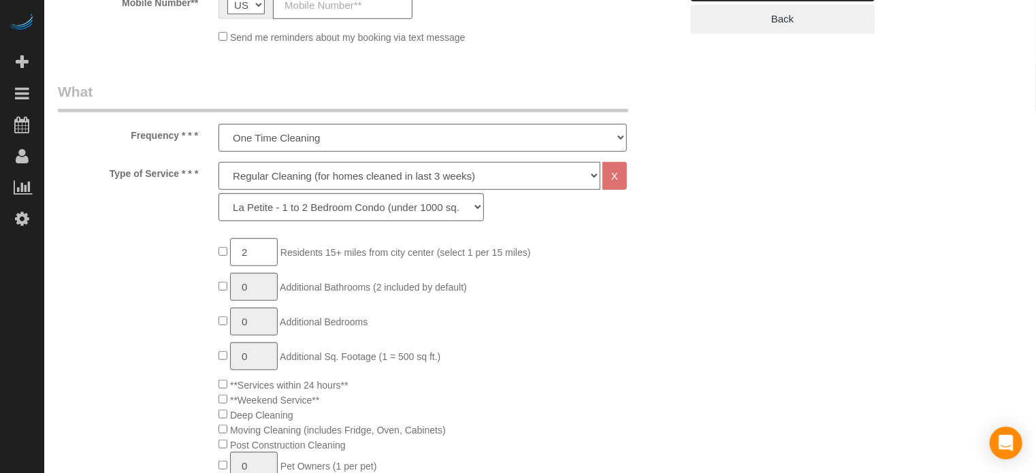
click at [287, 176] on select "Deep Cleaning (for homes that have not been cleaned in 3+ weeks) Spruce Regular…" at bounding box center [410, 176] width 382 height 28
select select "5"
click at [219, 162] on select "Deep Cleaning (for homes that have not been cleaned in 3+ weeks) Spruce Regular…" at bounding box center [410, 176] width 382 height 28
click at [270, 212] on select "La Petite - 1 to 2 Bedroom Condo (under 1000 sq. ft.) La Petite II - 2 Bedroom …" at bounding box center [352, 207] width 266 height 28
click at [219, 193] on select "La Petite - 1 to 2 Bedroom Condo (under 1000 sq. ft.) La Petite II - 2 Bedroom …" at bounding box center [352, 207] width 266 height 28
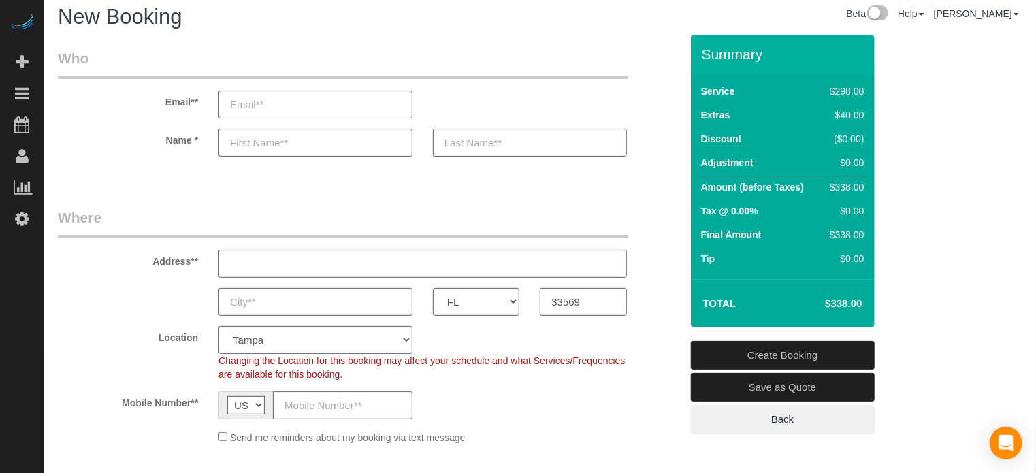
scroll to position [0, 0]
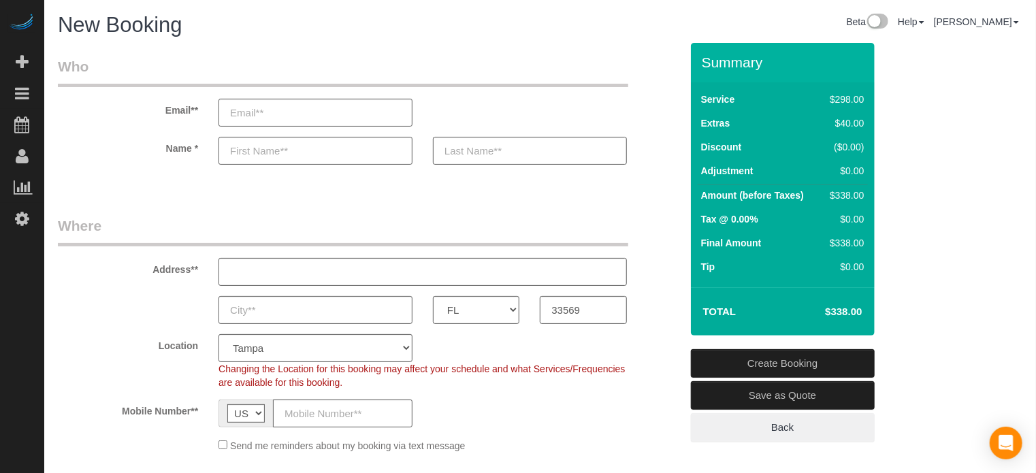
click at [654, 219] on div "Address**" at bounding box center [370, 251] width 644 height 70
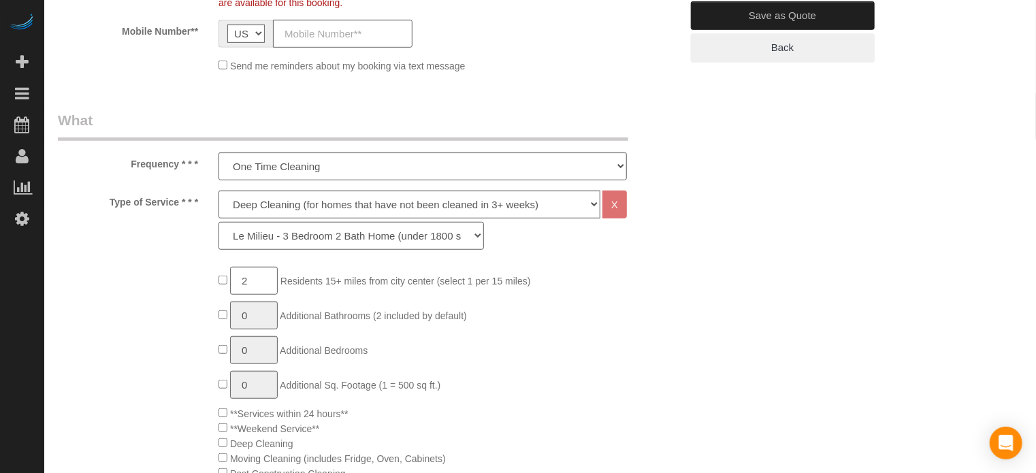
scroll to position [409, 0]
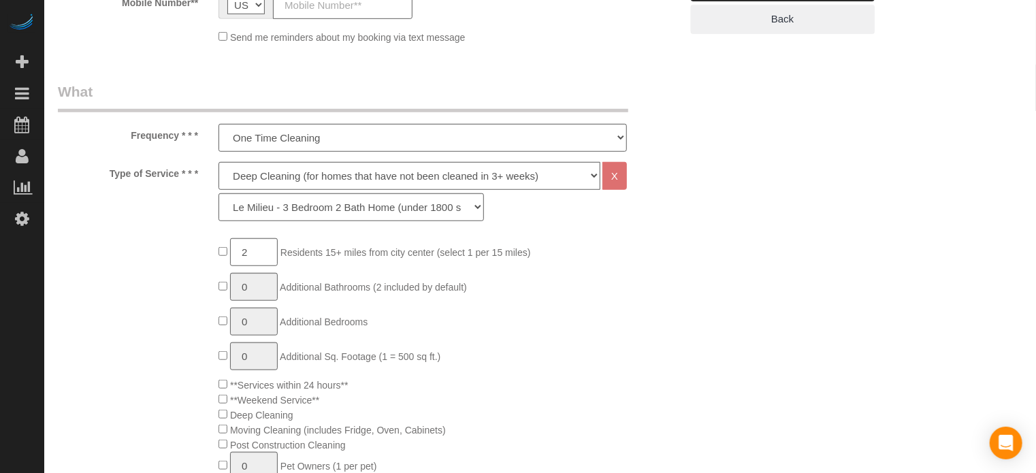
click at [655, 215] on div "Type of Service * * * Deep Cleaning (for homes that have not been cleaned in 3+…" at bounding box center [370, 195] width 644 height 66
click at [635, 206] on div "La Petite - 1 to 2 Bedroom Condo (under 1000 sq. ft.) La Petite II - 2 Bedroom …" at bounding box center [422, 207] width 429 height 28
click at [648, 202] on div "Type of Service * * * Deep Cleaning (for homes that have not been cleaned in 3+…" at bounding box center [370, 195] width 644 height 66
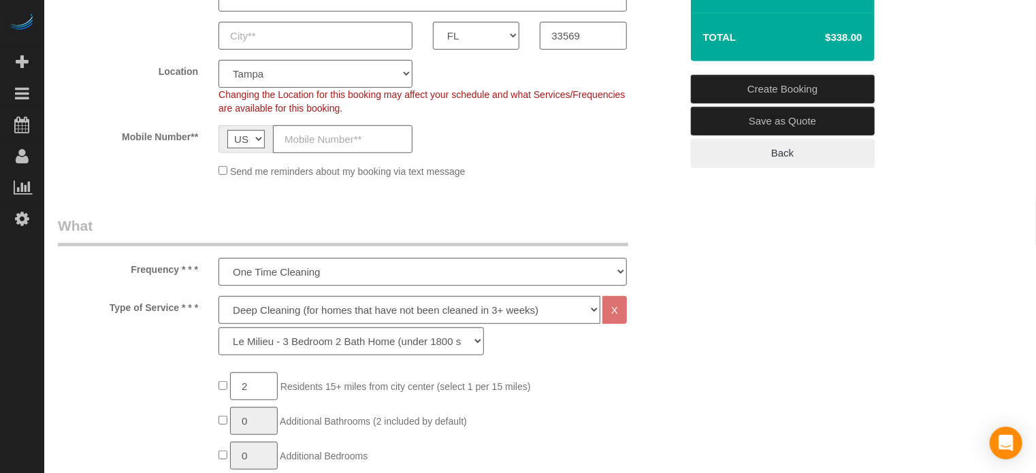
scroll to position [340, 0]
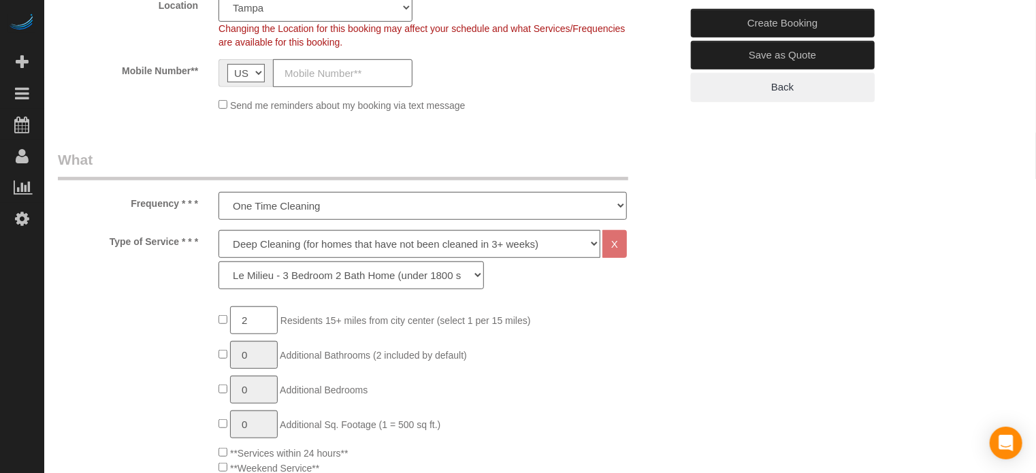
click at [677, 182] on div "Frequency * * * One Time Cleaning Weekly Cleaning (20%) - 20.00% (0% for the Fi…" at bounding box center [370, 185] width 644 height 70
click at [651, 179] on div "Frequency * * * One Time Cleaning Weekly Cleaning (20%) - 20.00% (0% for the Fi…" at bounding box center [370, 185] width 644 height 70
click at [636, 168] on div "Frequency * * * One Time Cleaning Weekly Cleaning (20%) - 20.00% (0% for the Fi…" at bounding box center [370, 185] width 644 height 70
click at [637, 168] on div "Frequency * * * One Time Cleaning Weekly Cleaning (20%) - 20.00% (0% for the Fi…" at bounding box center [370, 185] width 644 height 70
click at [653, 156] on div "Frequency * * * One Time Cleaning Weekly Cleaning (20%) - 20.00% (0% for the Fi…" at bounding box center [370, 185] width 644 height 70
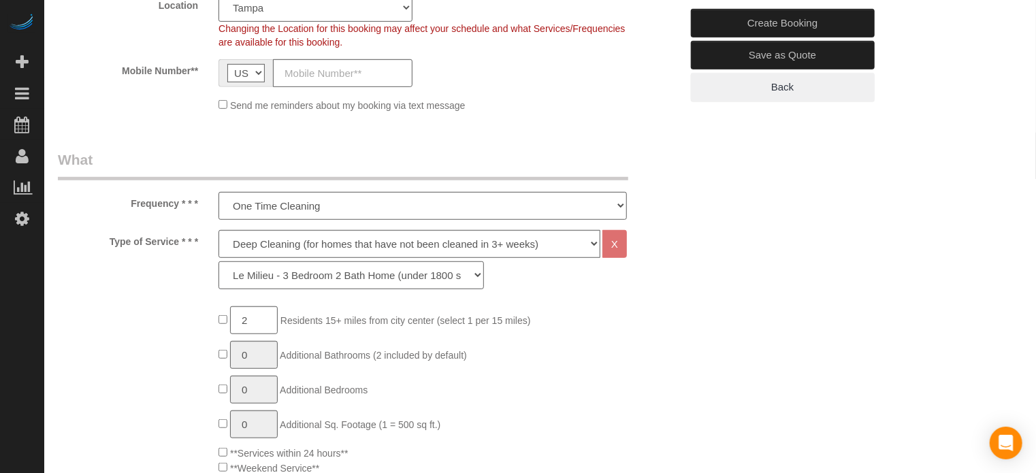
click at [451, 283] on select "La Petite - 1 to 2 Bedroom Condo (under 1000 sq. ft.) La Petite II - 2 Bedroom …" at bounding box center [352, 276] width 266 height 28
click at [516, 274] on div "La Petite - 1 to 2 Bedroom Condo (under 1000 sq. ft.) La Petite II - 2 Bedroom …" at bounding box center [422, 276] width 429 height 28
click at [466, 274] on select "La Petite - 1 to 2 Bedroom Condo (under 1000 sq. ft.) La Petite II - 2 Bedroom …" at bounding box center [352, 276] width 266 height 28
click at [219, 262] on select "La Petite - 1 to 2 Bedroom Condo (under 1000 sq. ft.) La Petite II - 2 Bedroom …" at bounding box center [352, 276] width 266 height 28
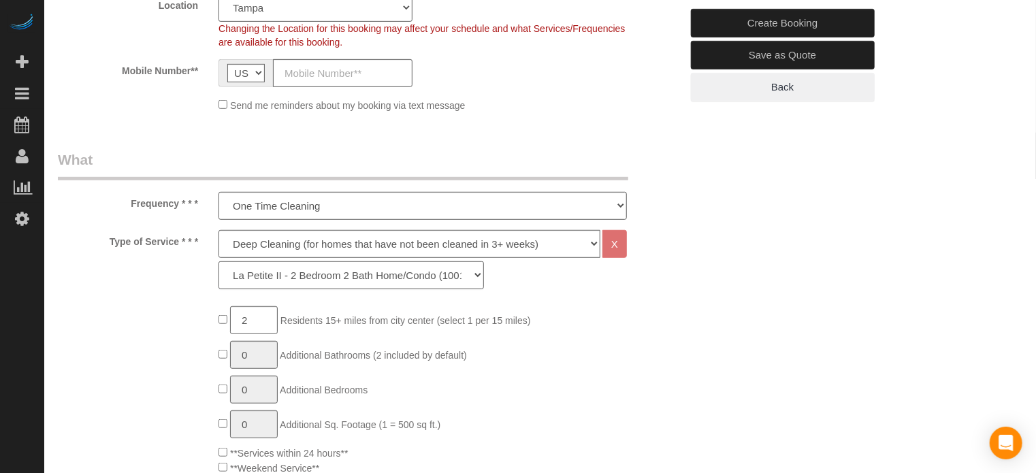
click at [311, 269] on select "La Petite - 1 to 2 Bedroom Condo (under 1000 sq. ft.) La Petite II - 2 Bedroom …" at bounding box center [352, 276] width 266 height 28
click at [219, 262] on select "La Petite - 1 to 2 Bedroom Condo (under 1000 sq. ft.) La Petite II - 2 Bedroom …" at bounding box center [352, 276] width 266 height 28
click at [669, 259] on div "Type of Service * * * Deep Cleaning (for homes that have not been cleaned in 3+…" at bounding box center [370, 263] width 644 height 66
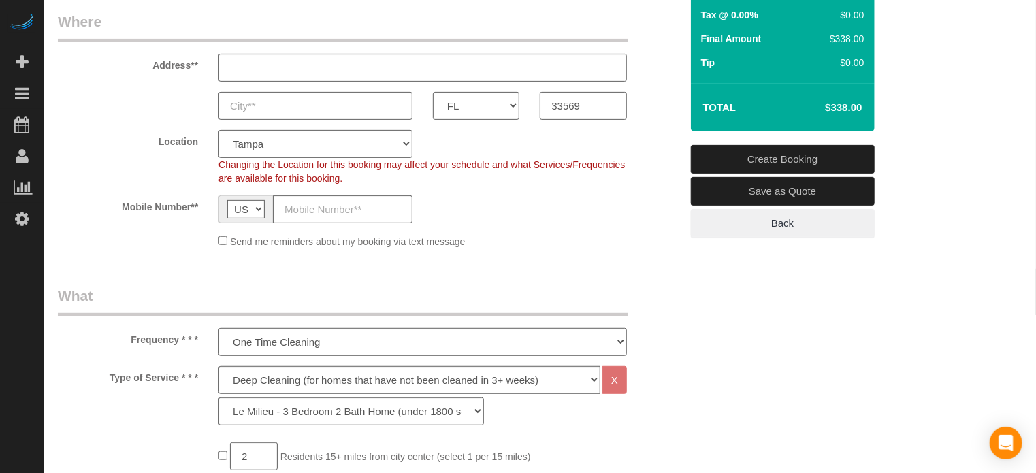
scroll to position [272, 0]
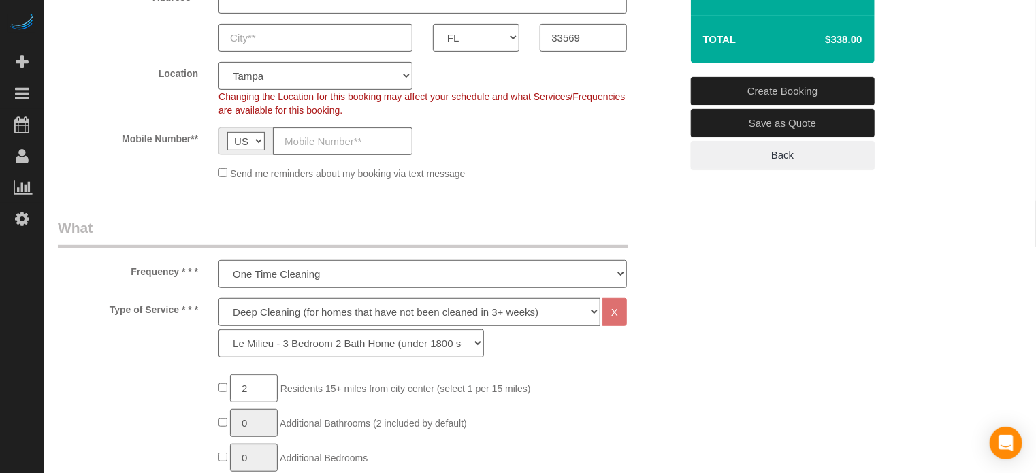
drag, startPoint x: 131, startPoint y: 270, endPoint x: 197, endPoint y: 306, distance: 74.4
click at [197, 306] on label "Type of Service * * *" at bounding box center [128, 307] width 161 height 18
drag, startPoint x: 199, startPoint y: 309, endPoint x: 130, endPoint y: 269, distance: 79.7
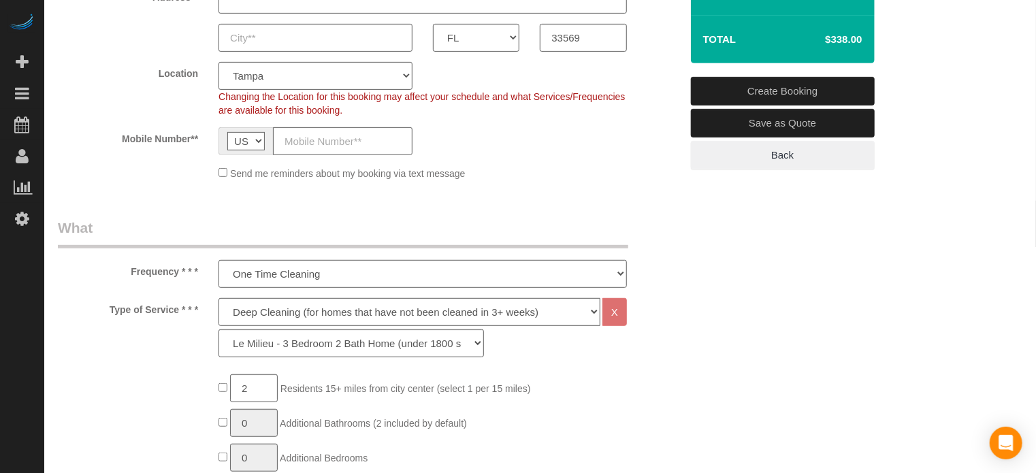
click at [130, 269] on label "Frequency * * *" at bounding box center [128, 269] width 161 height 18
drag, startPoint x: 130, startPoint y: 269, endPoint x: 201, endPoint y: 312, distance: 82.8
click at [201, 312] on label "Type of Service * * *" at bounding box center [128, 307] width 161 height 18
drag, startPoint x: 201, startPoint y: 312, endPoint x: 133, endPoint y: 277, distance: 75.8
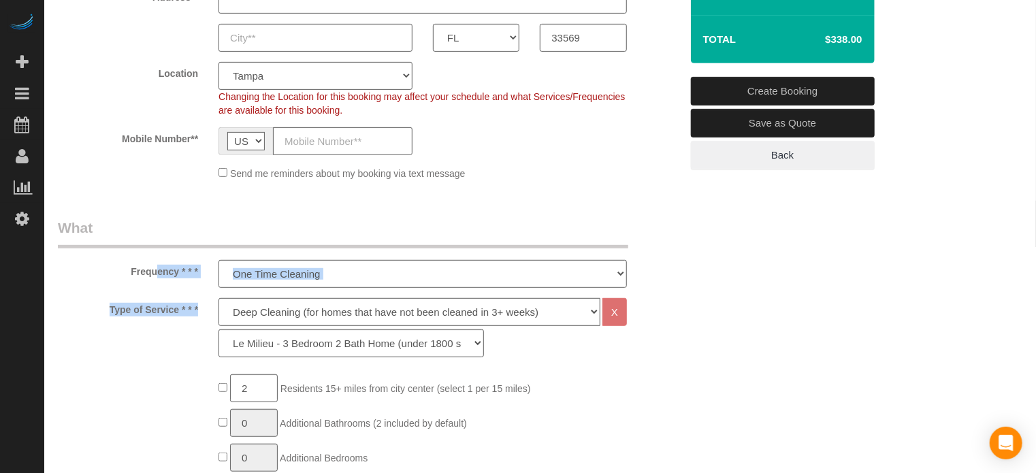
click at [133, 277] on label "Frequency * * *" at bounding box center [128, 269] width 161 height 18
drag, startPoint x: 133, startPoint y: 274, endPoint x: 197, endPoint y: 311, distance: 73.2
click at [197, 311] on label "Type of Service * * *" at bounding box center [128, 307] width 161 height 18
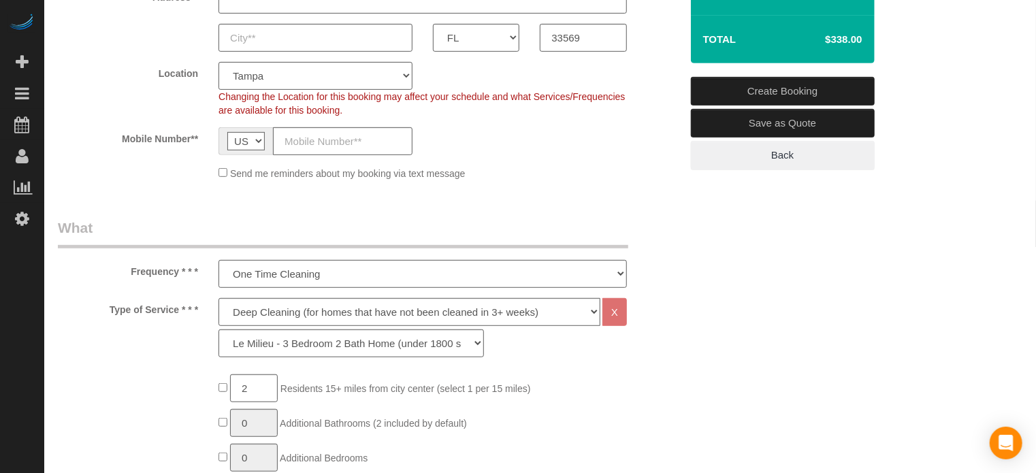
drag, startPoint x: 130, startPoint y: 269, endPoint x: 195, endPoint y: 321, distance: 83.4
click at [299, 346] on select "La Petite - 1 to 2 Bedroom Condo (under 1000 sq. ft.) La Petite II - 2 Bedroom …" at bounding box center [352, 344] width 266 height 28
click at [219, 330] on select "La Petite - 1 to 2 Bedroom Condo (under 1000 sq. ft.) La Petite II - 2 Bedroom …" at bounding box center [352, 344] width 266 height 28
click at [414, 348] on select "La Petite - 1 to 2 Bedroom Condo (under 1000 sq. ft.) La Petite II - 2 Bedroom …" at bounding box center [352, 344] width 266 height 28
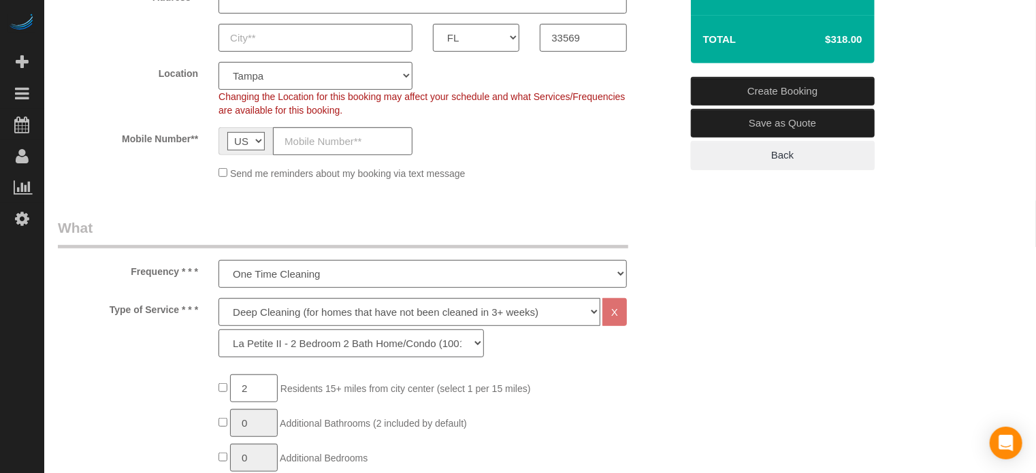
select select "95"
click at [219, 330] on select "La Petite - 1 to 2 Bedroom Condo (under 1000 sq. ft.) La Petite II - 2 Bedroom …" at bounding box center [352, 344] width 266 height 28
click at [447, 218] on legend "What" at bounding box center [343, 233] width 571 height 31
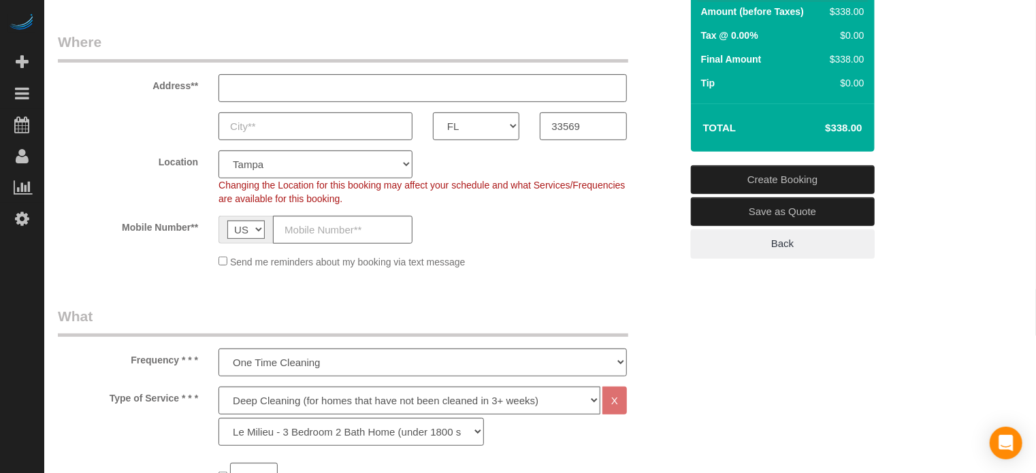
scroll to position [68, 0]
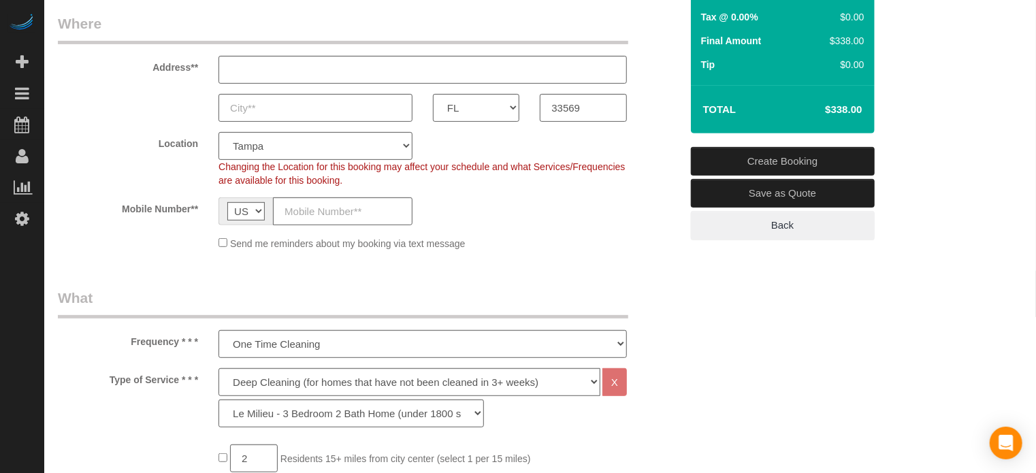
scroll to position [204, 0]
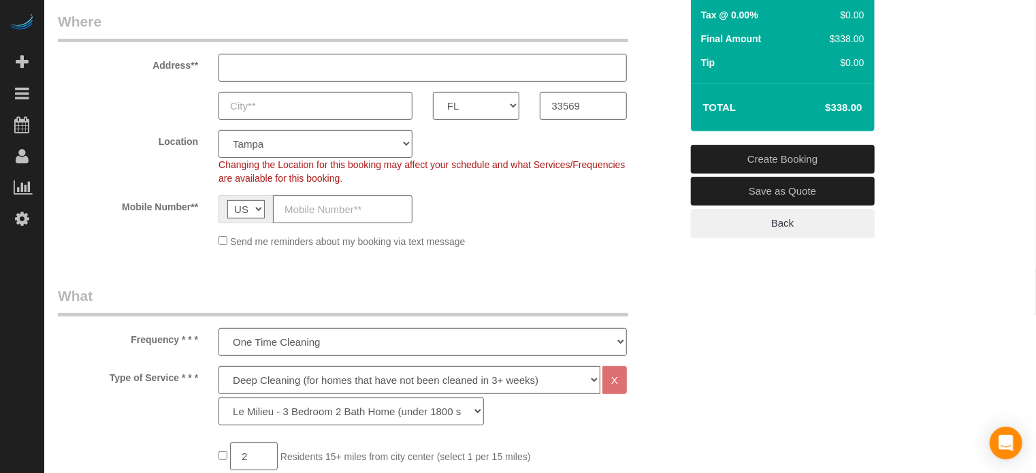
click at [183, 291] on legend "What" at bounding box center [343, 301] width 571 height 31
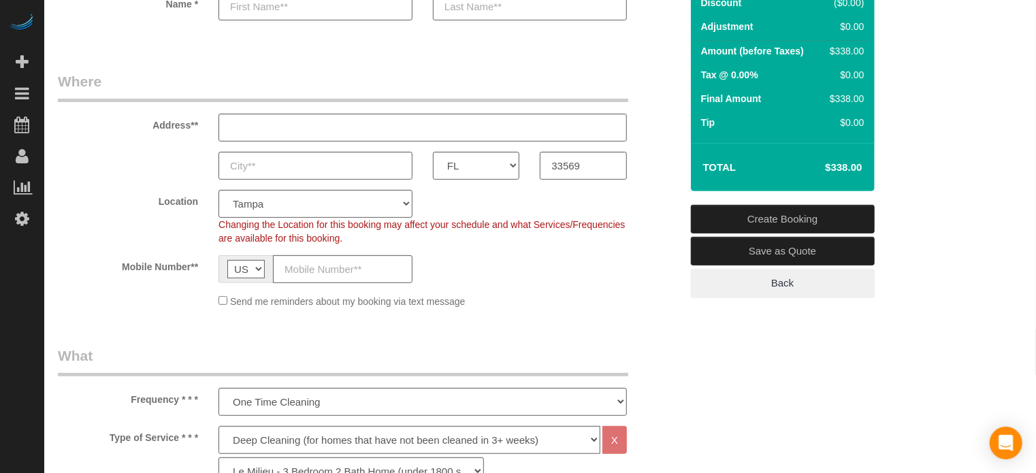
scroll to position [136, 0]
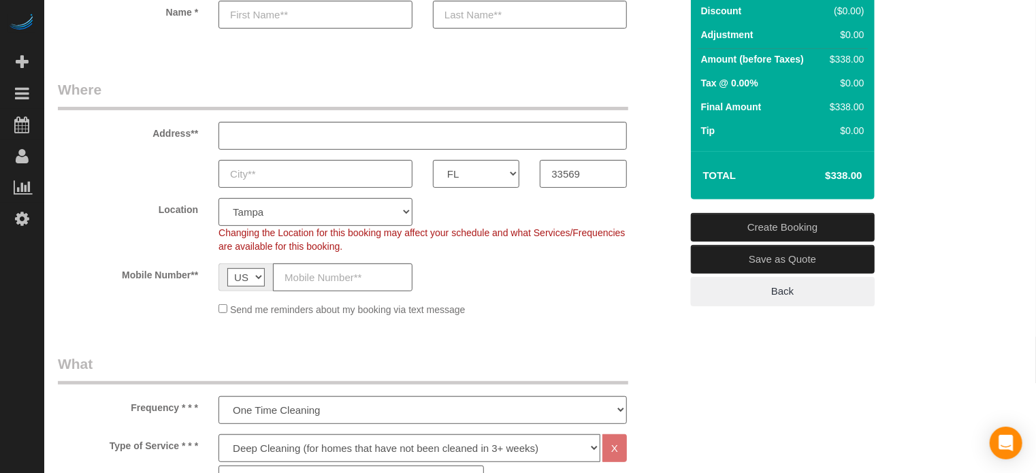
click at [657, 253] on sui-booking-location "Location Pro Housekeepers Atlanta Austin Boston Chicago Cincinnati Clearwater D…" at bounding box center [369, 257] width 623 height 118
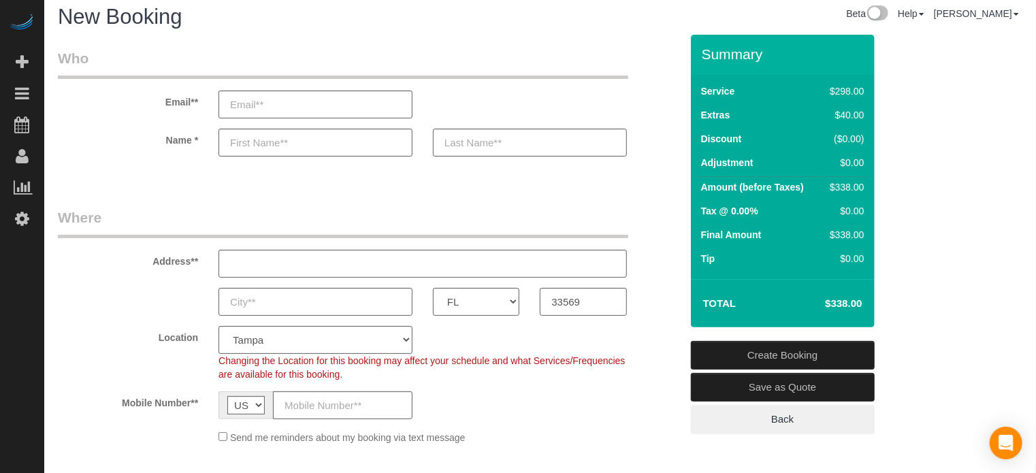
scroll to position [0, 0]
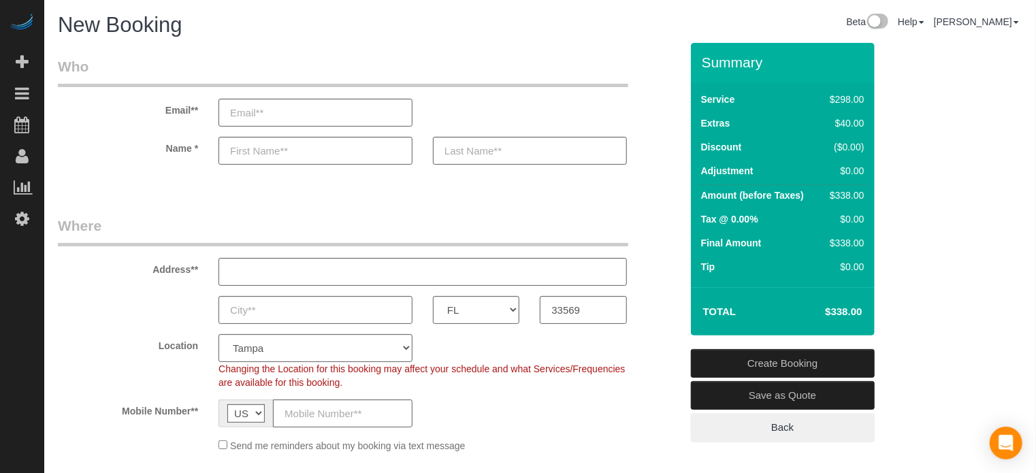
drag, startPoint x: 704, startPoint y: 62, endPoint x: 844, endPoint y: 314, distance: 288.4
click at [844, 314] on div "Summary Service $298.00 Extras $40.00 Discount ($0.00) Adjustment $0.00 Amount …" at bounding box center [783, 189] width 184 height 293
click at [640, 219] on div "Address**" at bounding box center [370, 251] width 644 height 70
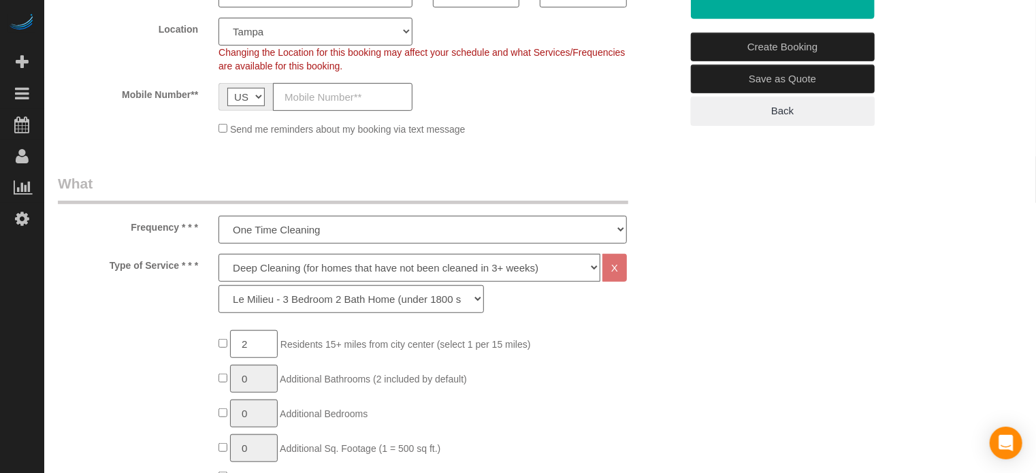
scroll to position [340, 0]
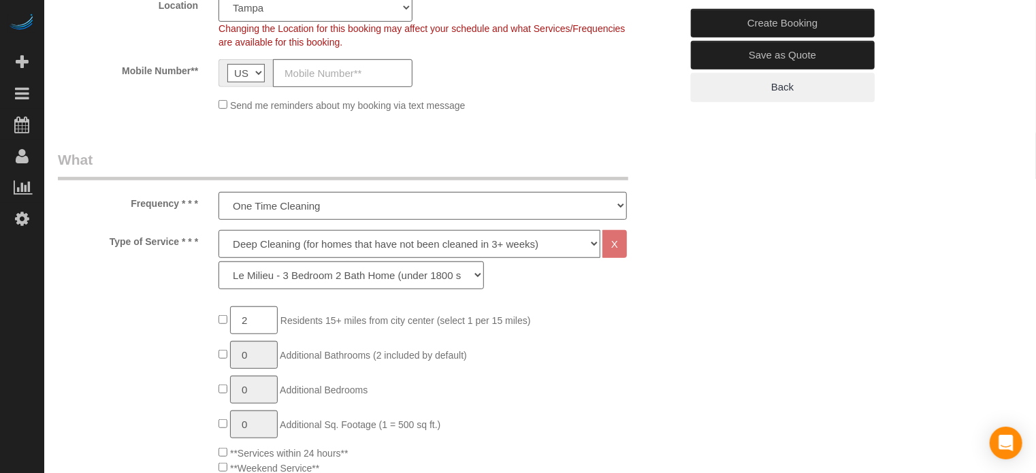
click at [264, 246] on select "Deep Cleaning (for homes that have not been cleaned in 3+ weeks) Spruce Regular…" at bounding box center [410, 244] width 382 height 28
select select "4"
click at [219, 230] on select "Deep Cleaning (for homes that have not been cleaned in 3+ weeks) Spruce Regular…" at bounding box center [410, 244] width 382 height 28
click at [251, 273] on select "La Petite - 1 to 2 Bedroom Condo (under 1000 sq. ft.) La Petite II - 2 Bedroom …" at bounding box center [352, 276] width 266 height 28
select select "89"
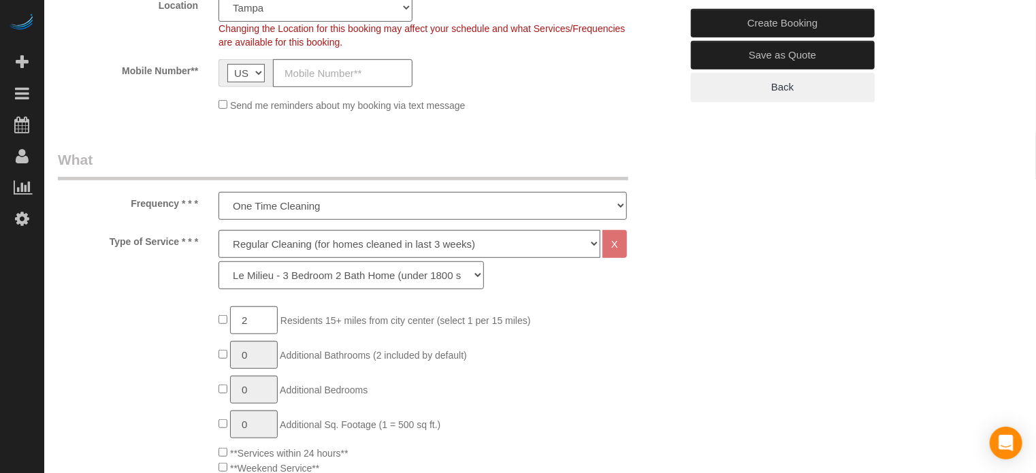
click at [219, 262] on select "La Petite - 1 to 2 Bedroom Condo (under 1000 sq. ft.) La Petite II - 2 Bedroom …" at bounding box center [352, 276] width 266 height 28
click at [287, 206] on select "One Time Cleaning Weekly Cleaning (20%) - 20.00% (0% for the First Booking) Eve…" at bounding box center [423, 206] width 409 height 28
select select "object:1197"
click at [219, 192] on select "One Time Cleaning Weekly Cleaning (20%) - 20.00% (0% for the First Booking) Eve…" at bounding box center [423, 206] width 409 height 28
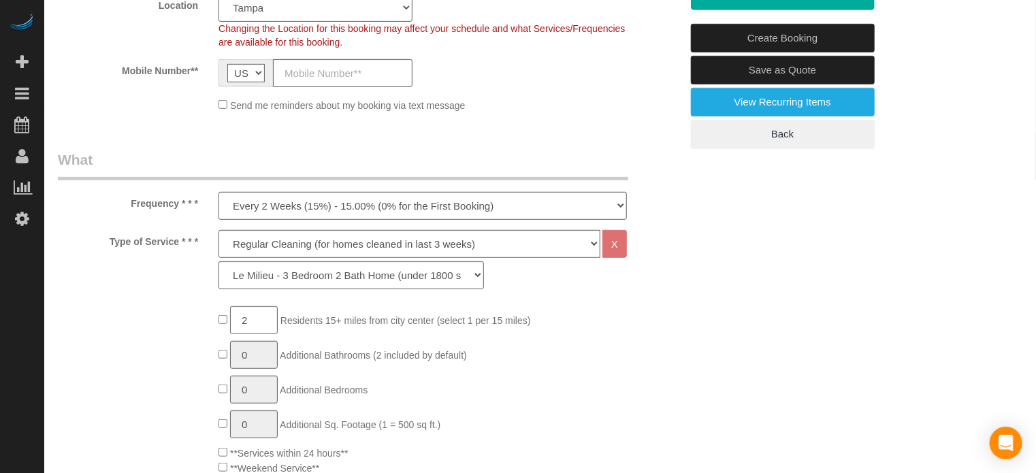
click at [283, 237] on select "Deep Cleaning (for homes that have not been cleaned in 3+ weeks) Spruce Regular…" at bounding box center [410, 244] width 382 height 28
select select "5"
click at [219, 230] on select "Deep Cleaning (for homes that have not been cleaned in 3+ weeks) Spruce Regular…" at bounding box center [410, 244] width 382 height 28
click at [270, 279] on select "La Petite - 1 to 2 Bedroom Condo (under 1000 sq. ft.) La Petite II - 2 Bedroom …" at bounding box center [352, 276] width 266 height 28
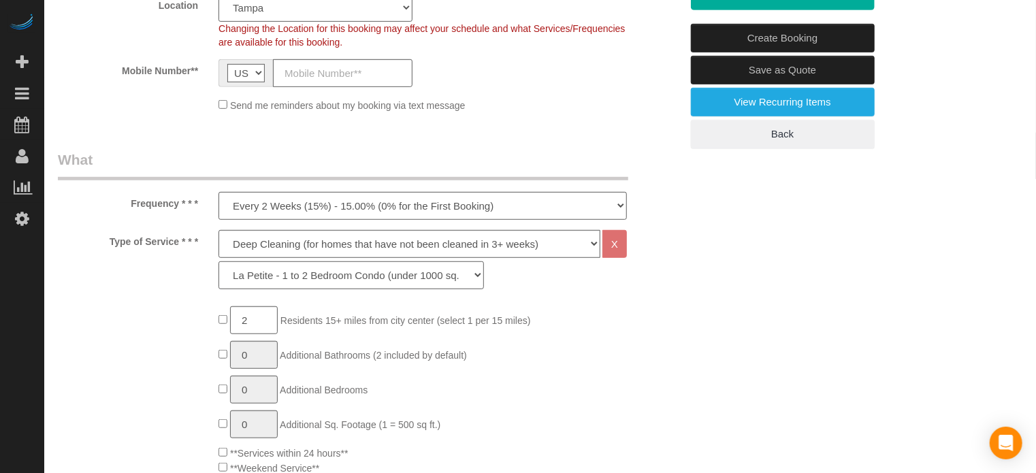
select select "95"
click at [219, 262] on select "La Petite - 1 to 2 Bedroom Condo (under 1000 sq. ft.) La Petite II - 2 Bedroom …" at bounding box center [352, 276] width 266 height 28
click at [93, 270] on div "Type of Service * * * Deep Cleaning (for homes that have not been cleaned in 3+…" at bounding box center [370, 263] width 644 height 66
click at [286, 206] on select "One Time Cleaning Weekly Cleaning (20%) - 20.00% (0% for the First Booking) Eve…" at bounding box center [423, 206] width 409 height 28
click at [219, 192] on select "One Time Cleaning Weekly Cleaning (20%) - 20.00% (0% for the First Booking) Eve…" at bounding box center [423, 206] width 409 height 28
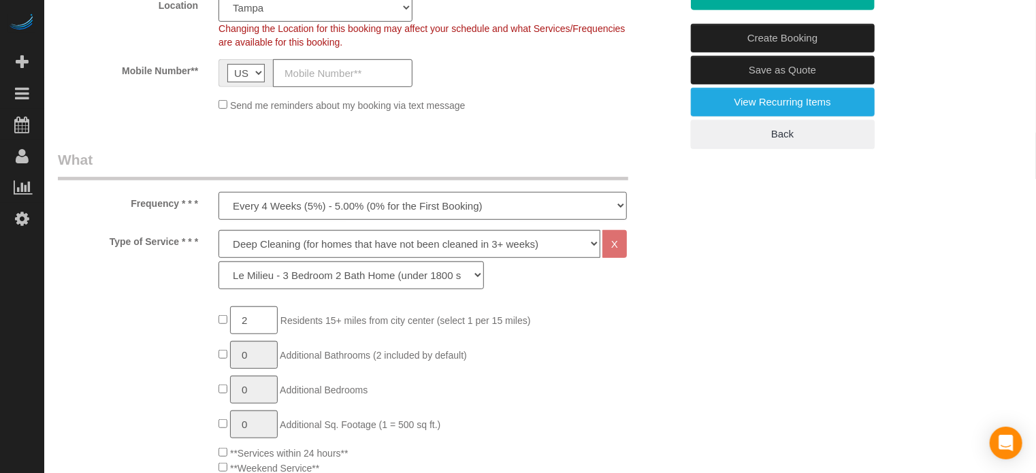
click at [283, 214] on select "One Time Cleaning Weekly Cleaning (20%) - 20.00% (0% for the First Booking) Eve…" at bounding box center [423, 206] width 409 height 28
select select "object:1198"
click at [219, 192] on select "One Time Cleaning Weekly Cleaning (20%) - 20.00% (0% for the First Booking) Eve…" at bounding box center [423, 206] width 409 height 28
click at [280, 249] on select "Deep Cleaning (for homes that have not been cleaned in 3+ weeks) Spruce Regular…" at bounding box center [410, 244] width 382 height 28
select select "4"
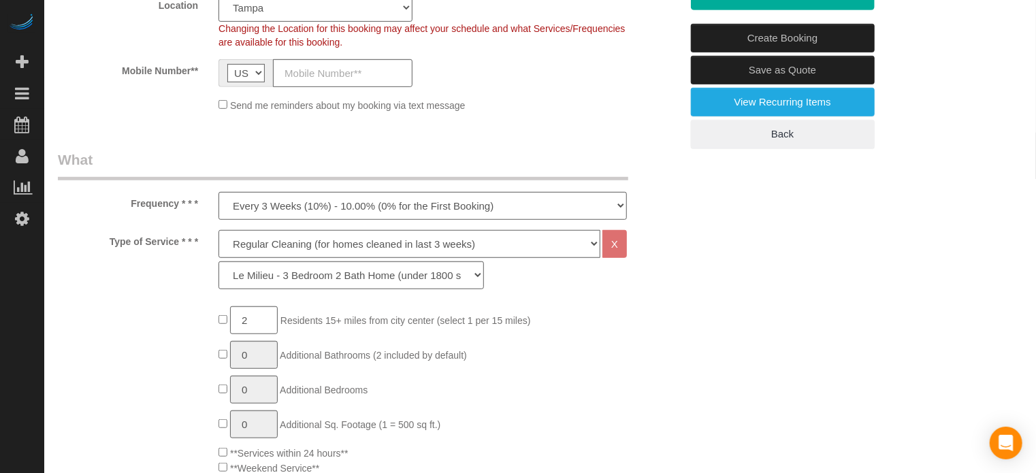
click at [219, 230] on select "Deep Cleaning (for homes that have not been cleaned in 3+ weeks) Spruce Regular…" at bounding box center [410, 244] width 382 height 28
click at [257, 281] on select "La Petite - 1 to 2 Bedroom Condo (under 1000 sq. ft.) La Petite II - 2 Bedroom …" at bounding box center [352, 276] width 266 height 28
select select "89"
click at [219, 262] on select "La Petite - 1 to 2 Bedroom Condo (under 1000 sq. ft.) La Petite II - 2 Bedroom …" at bounding box center [352, 276] width 266 height 28
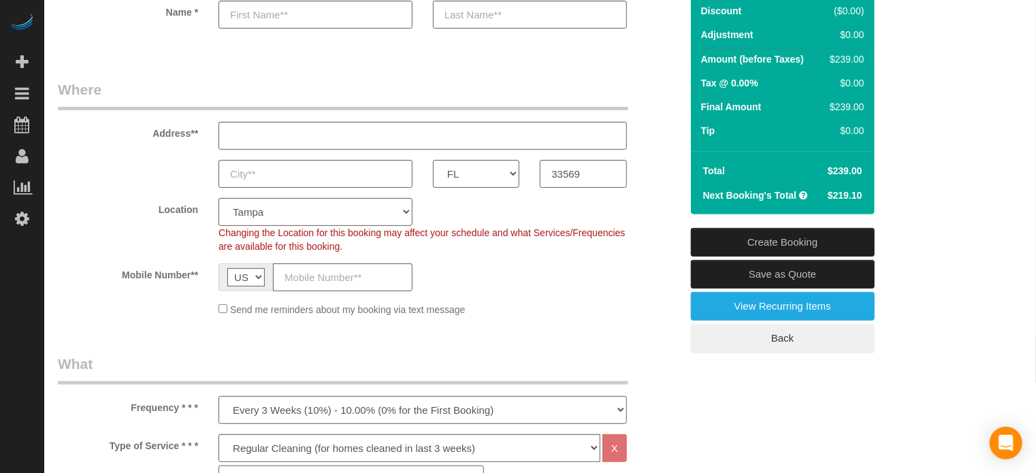
scroll to position [272, 0]
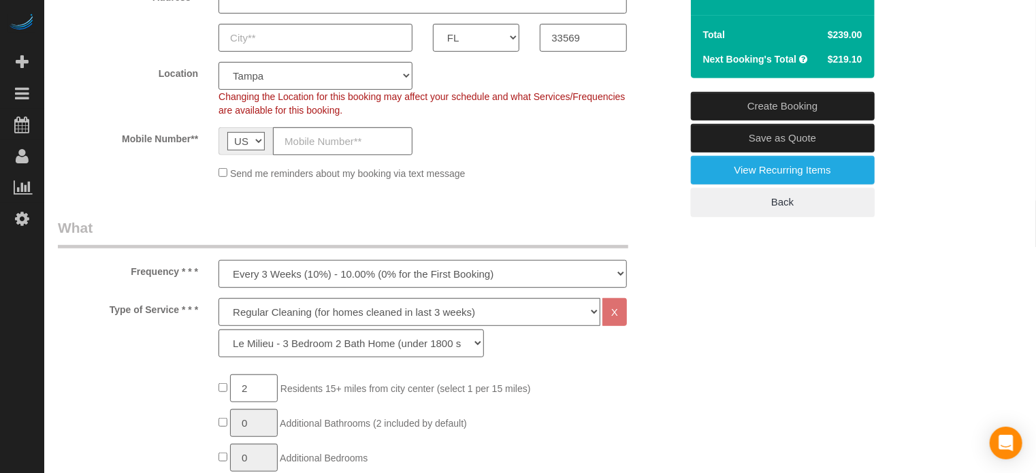
click at [278, 277] on select "One Time Cleaning Weekly Cleaning (20%) - 20.00% (0% for the First Booking) Eve…" at bounding box center [423, 274] width 409 height 28
select select "object:1195"
click at [219, 260] on select "One Time Cleaning Weekly Cleaning (20%) - 20.00% (0% for the First Booking) Eve…" at bounding box center [423, 274] width 409 height 28
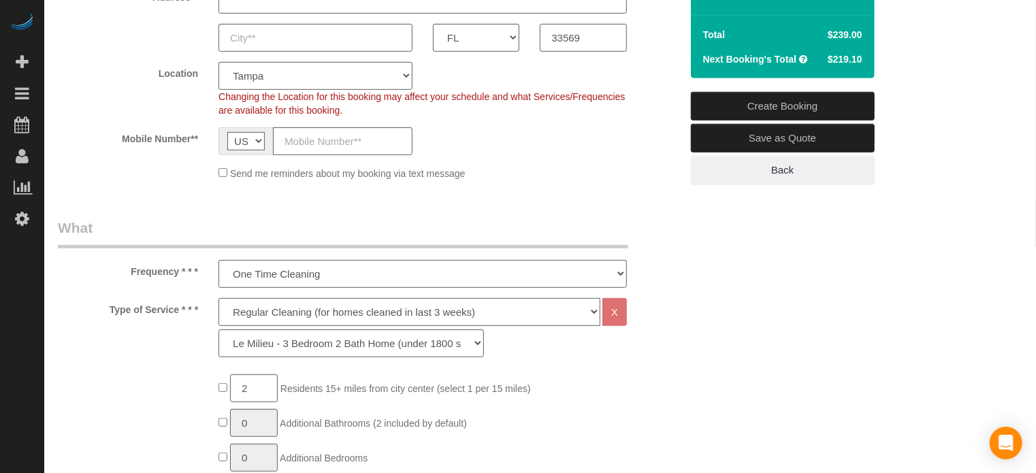
click at [267, 323] on select "Deep Cleaning (for homes that have not been cleaned in 3+ weeks) Spruce Regular…" at bounding box center [410, 312] width 382 height 28
select select "5"
click at [219, 298] on select "Deep Cleaning (for homes that have not been cleaned in 3+ weeks) Spruce Regular…" at bounding box center [410, 312] width 382 height 28
click at [281, 355] on select "La Petite - 1 to 2 Bedroom Condo (under 1000 sq. ft.) La Petite II - 2 Bedroom …" at bounding box center [352, 344] width 266 height 28
select select "95"
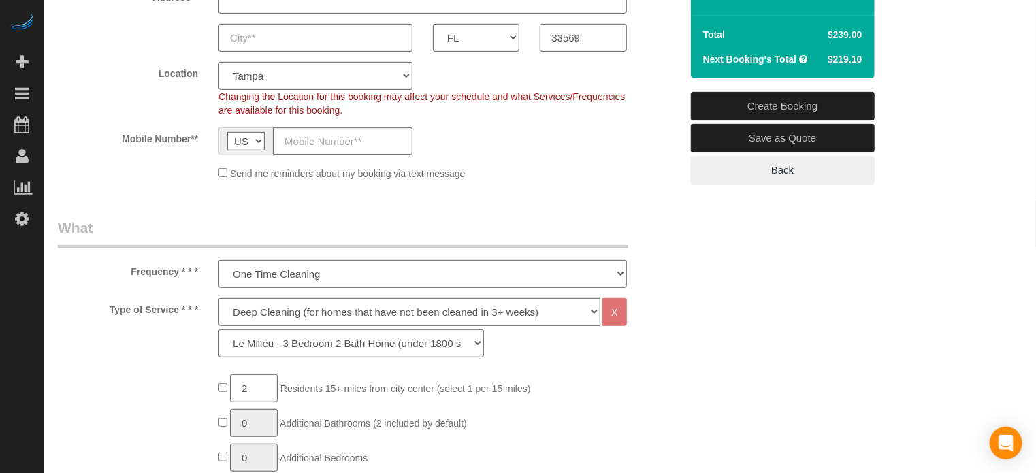
click at [219, 330] on select "La Petite - 1 to 2 Bedroom Condo (under 1000 sq. ft.) La Petite II - 2 Bedroom …" at bounding box center [352, 344] width 266 height 28
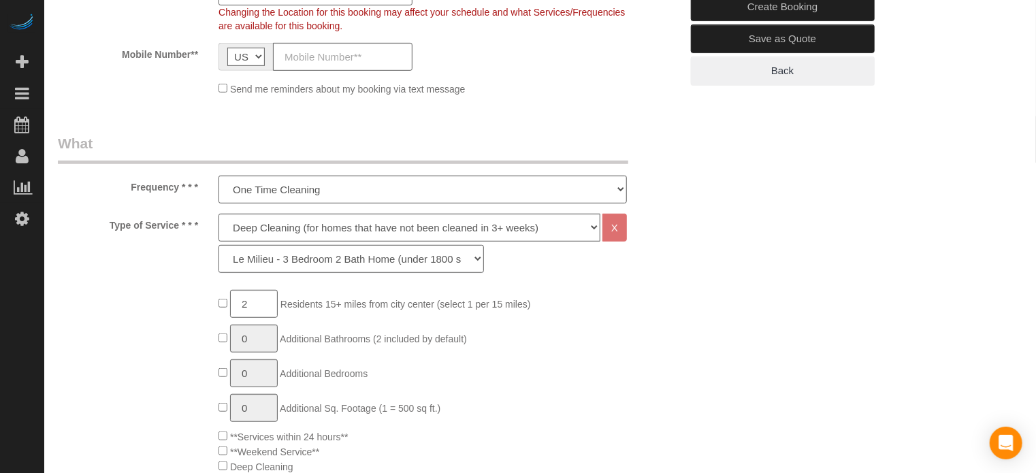
scroll to position [409, 0]
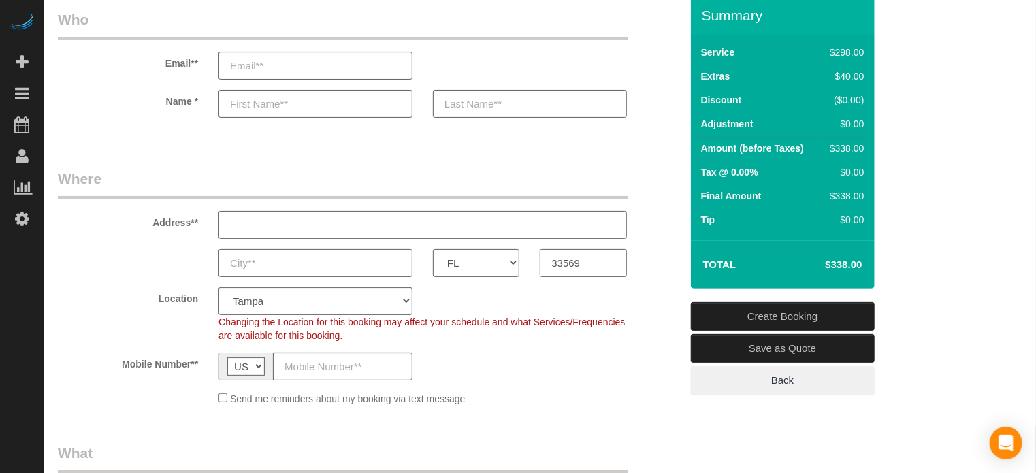
scroll to position [0, 0]
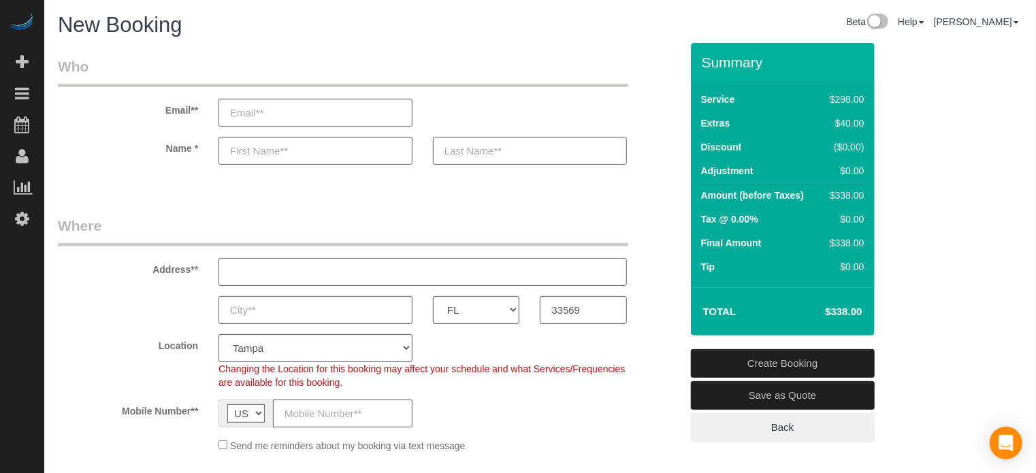
drag, startPoint x: 703, startPoint y: 58, endPoint x: 859, endPoint y: 311, distance: 297.8
click at [859, 311] on div "Summary Service $298.00 Extras $40.00 Discount ($0.00) Adjustment $0.00 Amount …" at bounding box center [783, 189] width 184 height 293
click at [859, 311] on h4 "$338.00" at bounding box center [824, 312] width 78 height 12
drag, startPoint x: 848, startPoint y: 311, endPoint x: 700, endPoint y: 59, distance: 291.5
click at [700, 59] on div "Summary Service $298.00 Extras $40.00 Discount ($0.00) Adjustment $0.00 Amount …" at bounding box center [783, 189] width 184 height 293
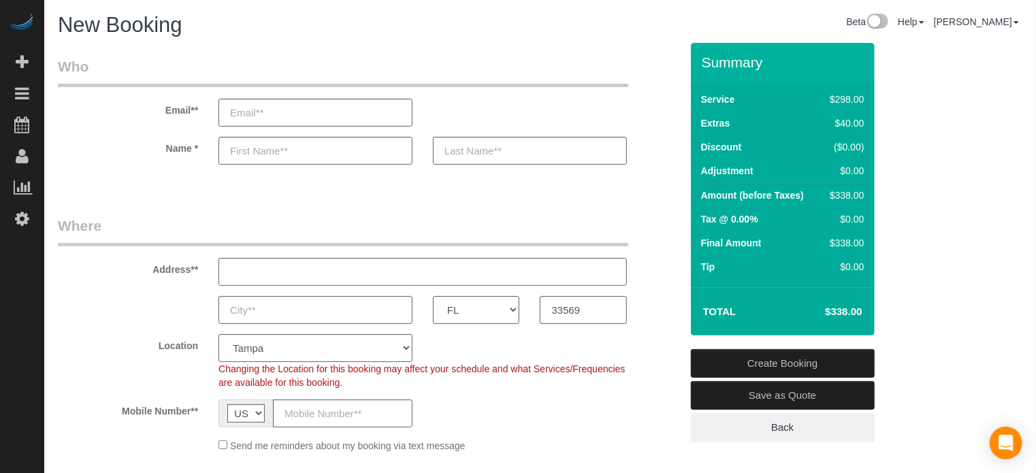
click at [700, 59] on div "Summary" at bounding box center [783, 68] width 184 height 29
drag, startPoint x: 703, startPoint y: 60, endPoint x: 842, endPoint y: 315, distance: 290.4
click at [842, 315] on div "Summary Service $298.00 Extras $40.00 Discount ($0.00) Adjustment $0.00 Amount …" at bounding box center [783, 189] width 184 height 293
click at [748, 64] on h3 "Summary" at bounding box center [785, 62] width 166 height 16
drag, startPoint x: 702, startPoint y: 63, endPoint x: 847, endPoint y: 313, distance: 289.6
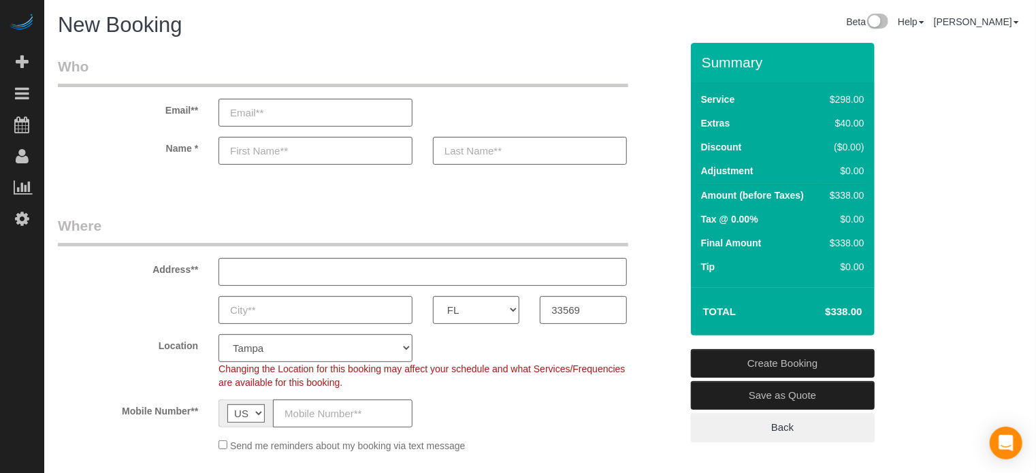
click at [847, 313] on div "Summary Service $298.00 Extras $40.00 Discount ($0.00) Adjustment $0.00 Amount …" at bounding box center [783, 189] width 184 height 293
click at [847, 313] on h4 "$338.00" at bounding box center [824, 312] width 78 height 12
click at [846, 308] on h4 "$338.00" at bounding box center [824, 312] width 78 height 12
drag, startPoint x: 846, startPoint y: 314, endPoint x: 710, endPoint y: 67, distance: 282.6
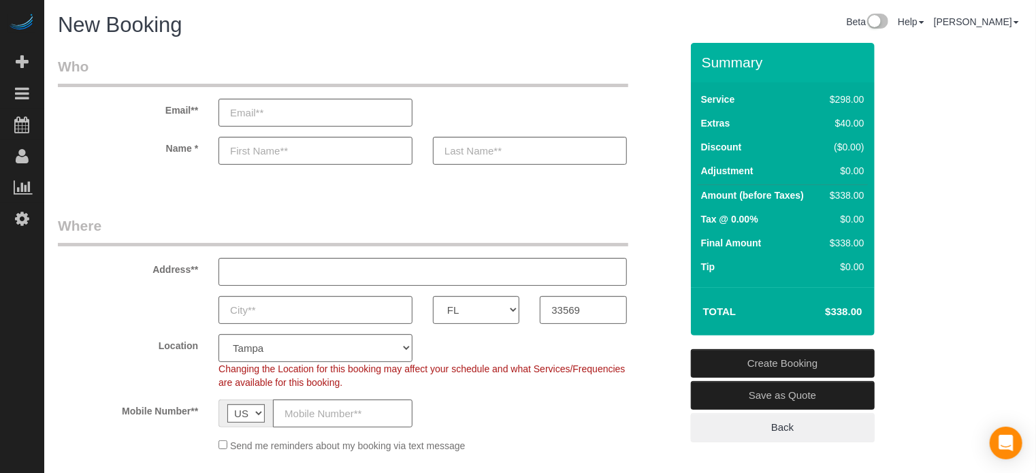
click at [710, 67] on div "Summary Service $298.00 Extras $40.00 Discount ($0.00) Adjustment $0.00 Amount …" at bounding box center [783, 189] width 184 height 293
click at [710, 67] on h3 "Summary" at bounding box center [785, 62] width 166 height 16
drag, startPoint x: 701, startPoint y: 63, endPoint x: 846, endPoint y: 313, distance: 288.6
click at [846, 313] on div "Summary Service $298.00 Extras $40.00 Discount ($0.00) Adjustment $0.00 Amount …" at bounding box center [783, 189] width 184 height 293
click at [846, 313] on h4 "$338.00" at bounding box center [824, 312] width 78 height 12
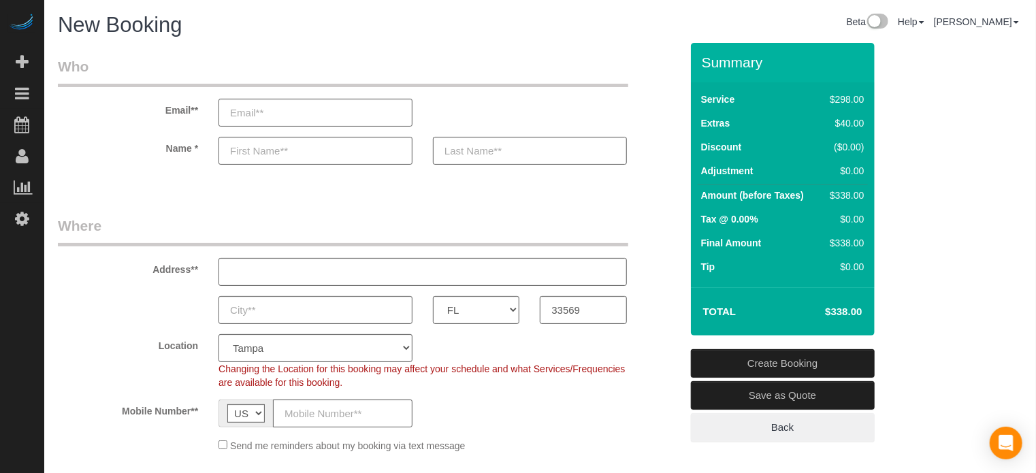
drag, startPoint x: 846, startPoint y: 313, endPoint x: 703, endPoint y: 61, distance: 289.7
click at [703, 61] on div "Summary Service $298.00 Extras $40.00 Discount ($0.00) Adjustment $0.00 Amount …" at bounding box center [783, 189] width 184 height 293
click at [703, 61] on h3 "Summary" at bounding box center [785, 62] width 166 height 16
drag, startPoint x: 703, startPoint y: 61, endPoint x: 847, endPoint y: 317, distance: 293.6
click at [847, 317] on div "Summary Service $298.00 Extras $40.00 Discount ($0.00) Adjustment $0.00 Amount …" at bounding box center [783, 189] width 184 height 293
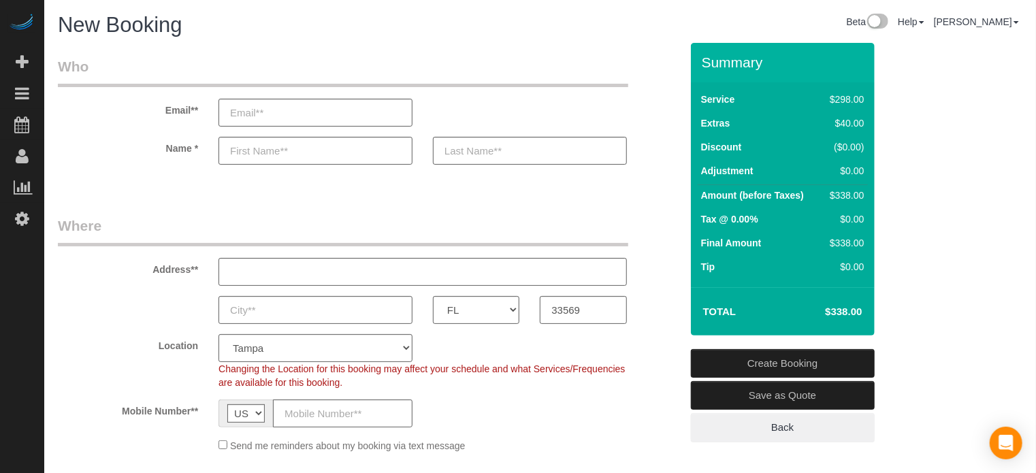
click at [847, 311] on h4 "$338.00" at bounding box center [824, 312] width 78 height 12
drag, startPoint x: 847, startPoint y: 311, endPoint x: 699, endPoint y: 58, distance: 293.6
click at [699, 58] on div "Summary Service $298.00 Extras $40.00 Discount ($0.00) Adjustment $0.00 Amount …" at bounding box center [783, 189] width 184 height 293
click at [703, 61] on h3 "Summary" at bounding box center [785, 62] width 166 height 16
drag, startPoint x: 702, startPoint y: 59, endPoint x: 847, endPoint y: 313, distance: 291.9
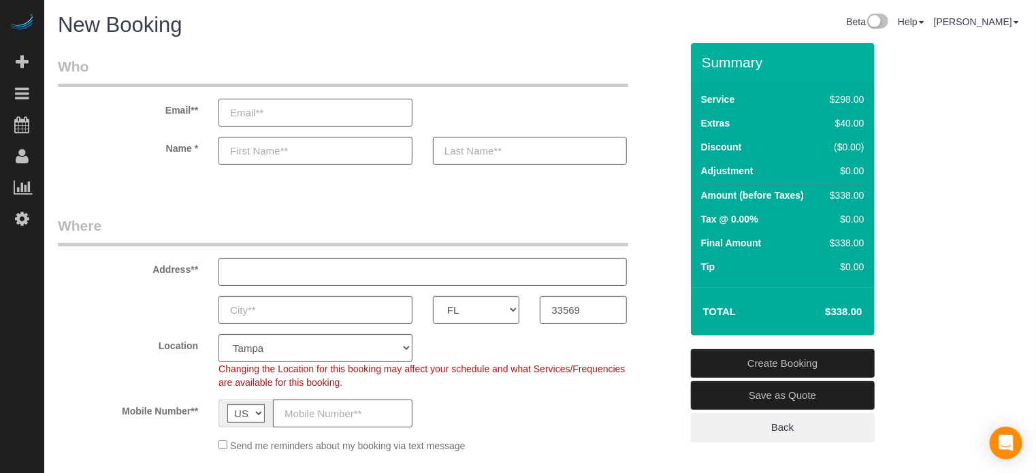
click at [847, 313] on div "Summary Service $298.00 Extras $40.00 Discount ($0.00) Adjustment $0.00 Amount …" at bounding box center [783, 189] width 184 height 293
click at [847, 313] on h4 "$338.00" at bounding box center [824, 312] width 78 height 12
drag, startPoint x: 846, startPoint y: 310, endPoint x: 703, endPoint y: 67, distance: 281.7
click at [703, 67] on div "Summary Service $298.00 Extras $40.00 Discount ($0.00) Adjustment $0.00 Amount …" at bounding box center [783, 189] width 184 height 293
click at [703, 67] on h3 "Summary" at bounding box center [785, 62] width 166 height 16
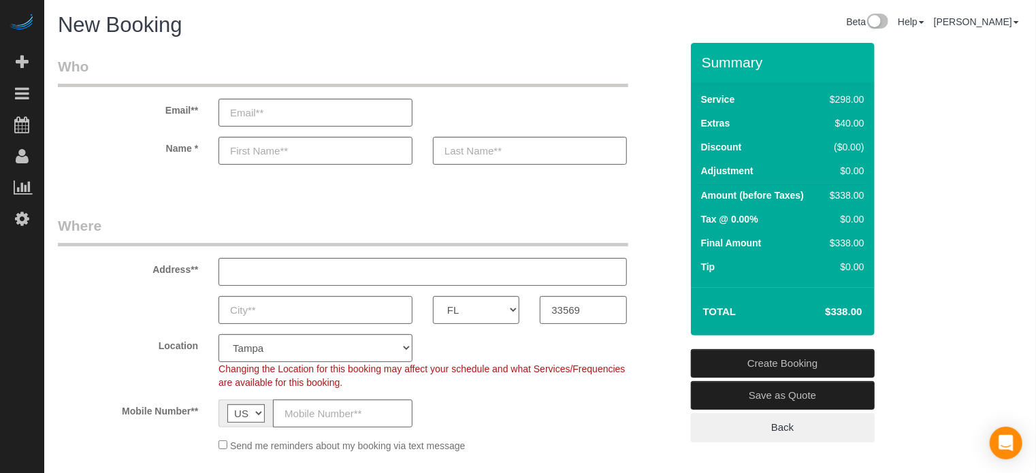
drag, startPoint x: 703, startPoint y: 59, endPoint x: 844, endPoint y: 311, distance: 289.3
click at [844, 311] on div "Summary Service $298.00 Extras $40.00 Discount ($0.00) Adjustment $0.00 Amount …" at bounding box center [783, 189] width 184 height 293
click at [844, 311] on h4 "$338.00" at bounding box center [824, 312] width 78 height 12
click at [733, 187] on td "Amount (before Taxes)" at bounding box center [760, 197] width 124 height 25
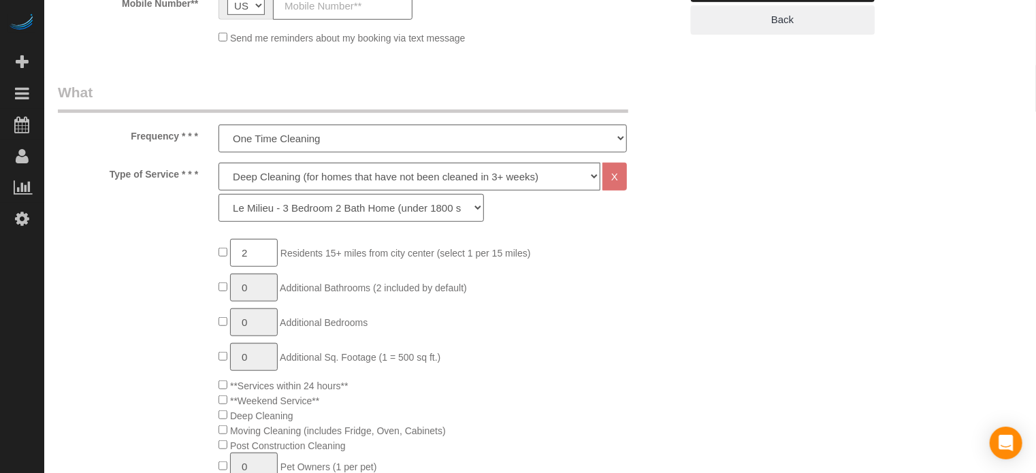
scroll to position [409, 0]
click at [651, 174] on div "Type of Service * * * Deep Cleaning (for homes that have not been cleaned in 3+…" at bounding box center [370, 195] width 644 height 66
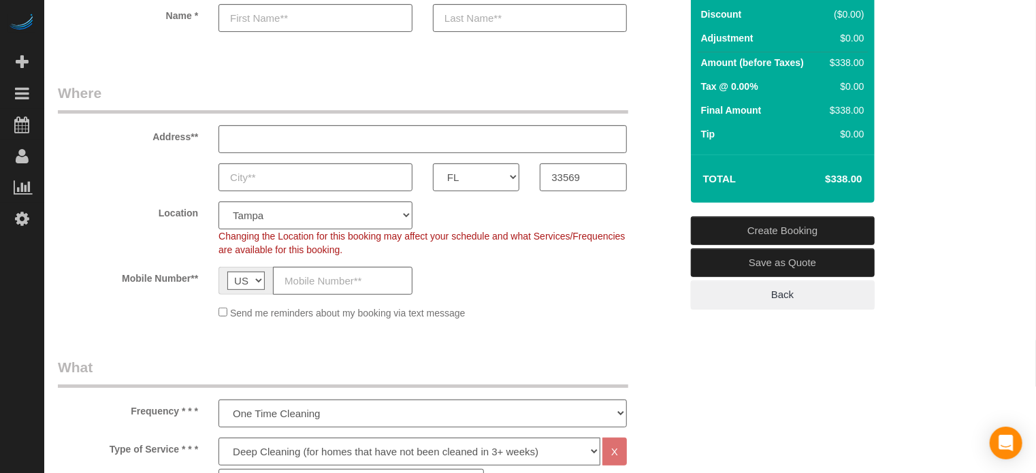
scroll to position [136, 0]
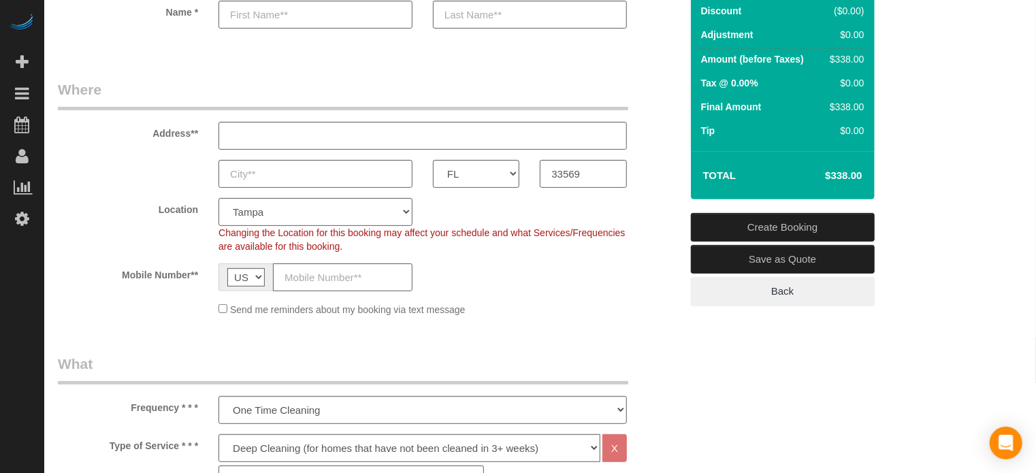
click at [651, 174] on div "AK AL AR AZ CA CO CT DC DE FL GA HI IA ID IL IN KS KY LA MA MD ME MI MN MO MS M…" at bounding box center [370, 174] width 644 height 28
click at [646, 155] on sui-booking-address "Address** AK AL AR AZ CA CO CT DC DE FL GA HI IA ID IL IN KS KY LA MA MD ME MI …" at bounding box center [369, 134] width 623 height 108
click at [646, 157] on sui-booking-address "Address** AK AL AR AZ CA CO CT DC DE FL GA HI IA ID IL IN KS KY LA MA MD ME MI …" at bounding box center [369, 134] width 623 height 108
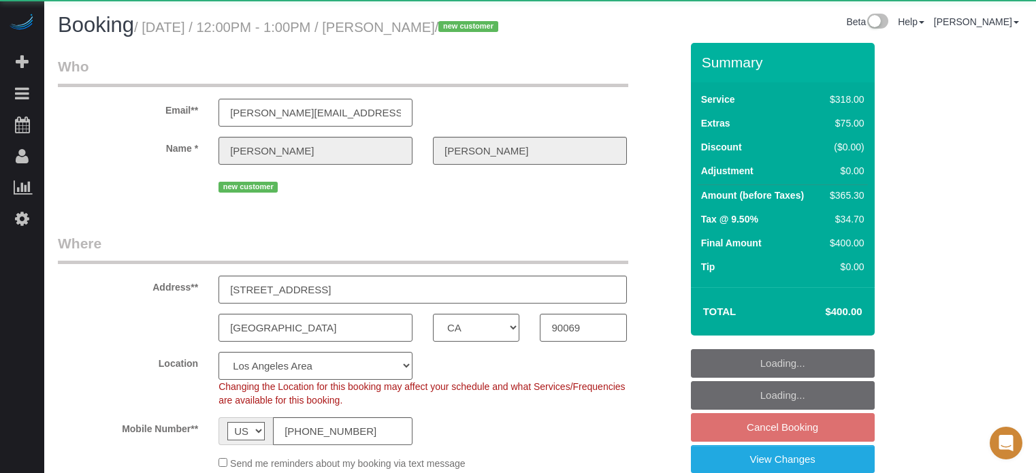
select select "CA"
select select "5"
select select "spot55"
select select "number:9"
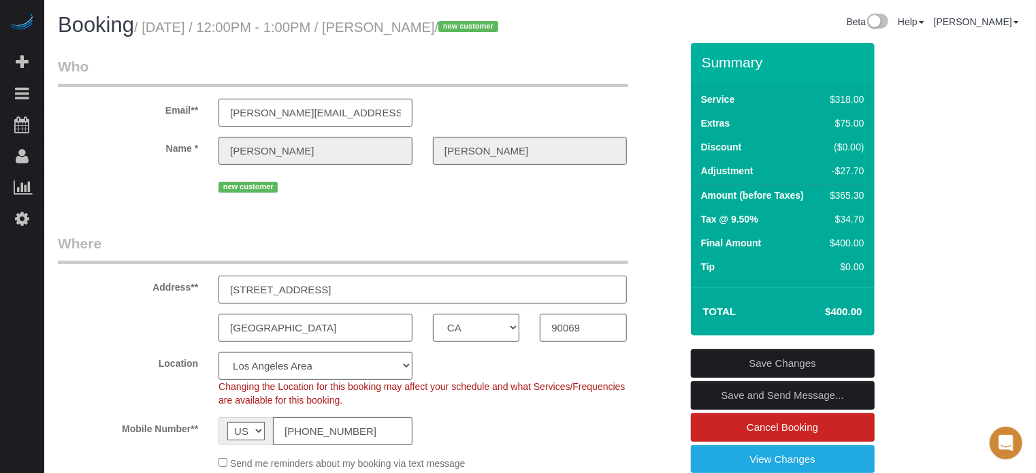
drag, startPoint x: 328, startPoint y: 309, endPoint x: 229, endPoint y: 312, distance: 98.8
click at [229, 304] on input "[STREET_ADDRESS]" at bounding box center [423, 290] width 409 height 28
click at [256, 304] on input "[STREET_ADDRESS]" at bounding box center [423, 290] width 409 height 28
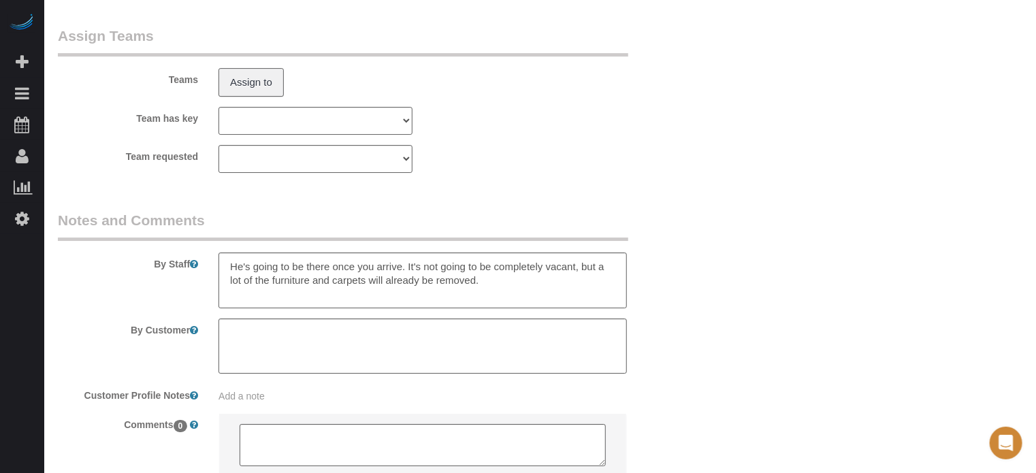
scroll to position [2394, 0]
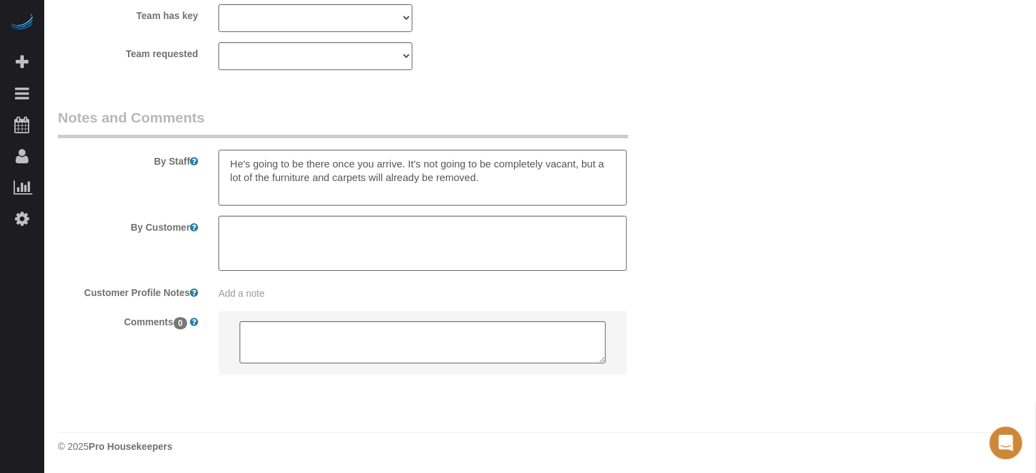
click at [536, 187] on textarea at bounding box center [423, 178] width 409 height 56
click at [294, 189] on textarea at bounding box center [423, 178] width 409 height 56
type textarea "He's going to be there once you arrive. It's not going to be completely vacant,…"
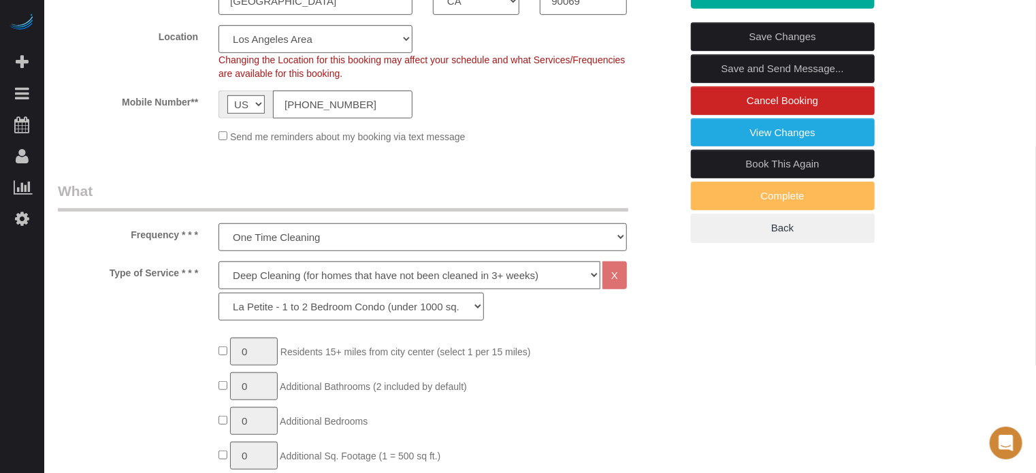
scroll to position [147, 0]
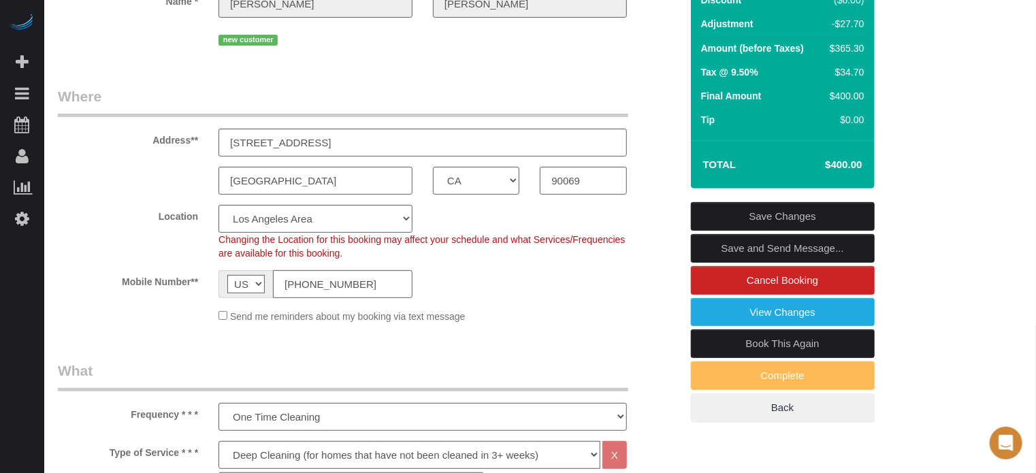
click at [779, 231] on link "Save Changes" at bounding box center [783, 216] width 184 height 29
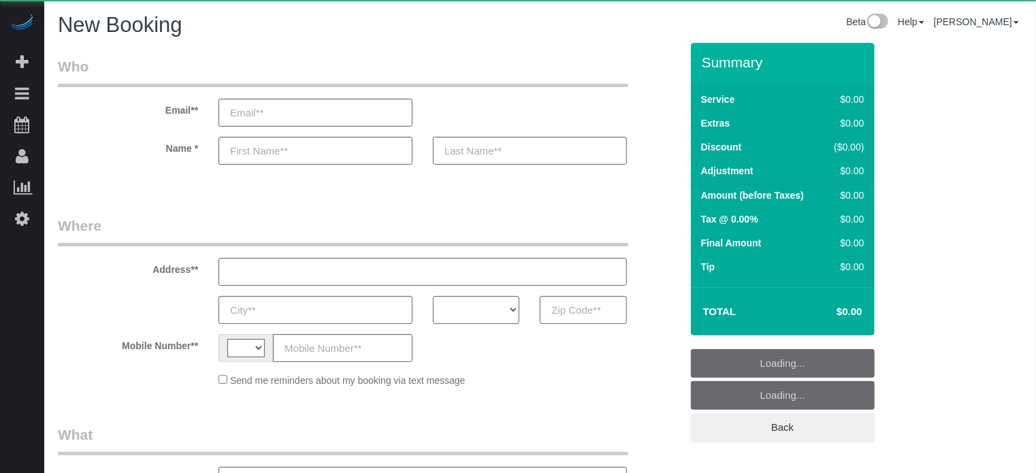
select select "string:[GEOGRAPHIC_DATA]"
select select "object:602"
select select "number:9"
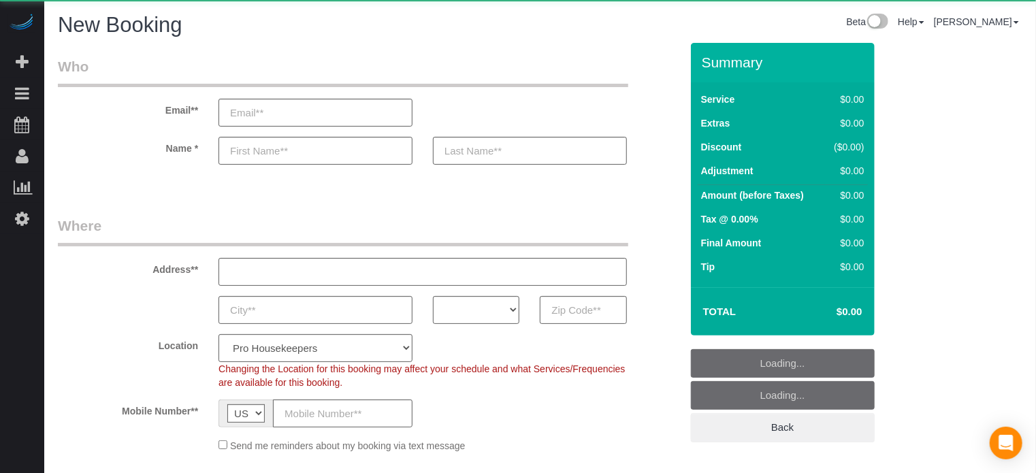
select select "object:1186"
select select "4"
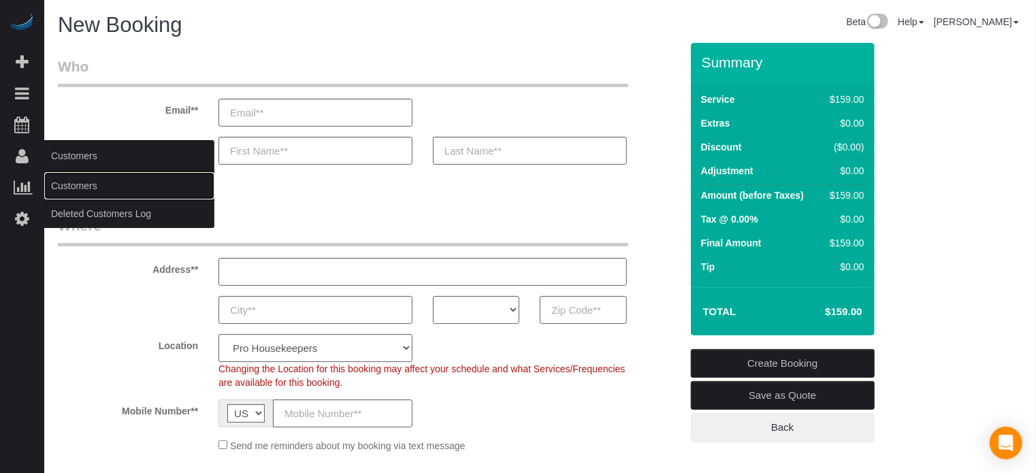
click at [63, 181] on link "Customers" at bounding box center [129, 185] width 170 height 27
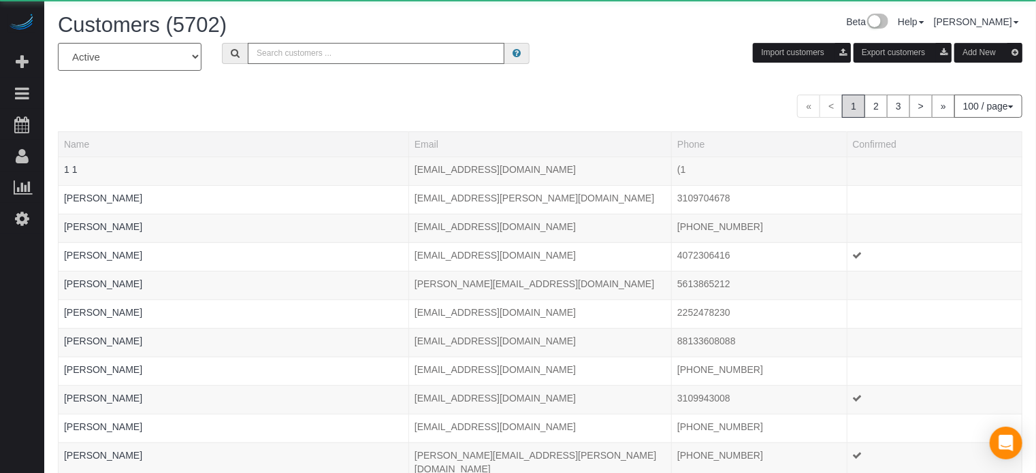
click at [285, 46] on input "text" at bounding box center [376, 53] width 257 height 21
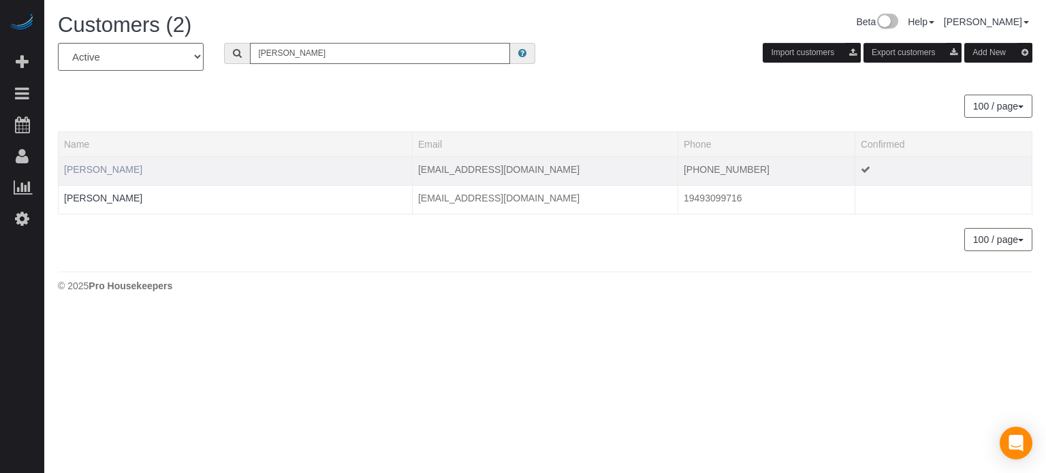
type input "[PERSON_NAME]"
click at [109, 169] on link "[PERSON_NAME]" at bounding box center [103, 169] width 78 height 11
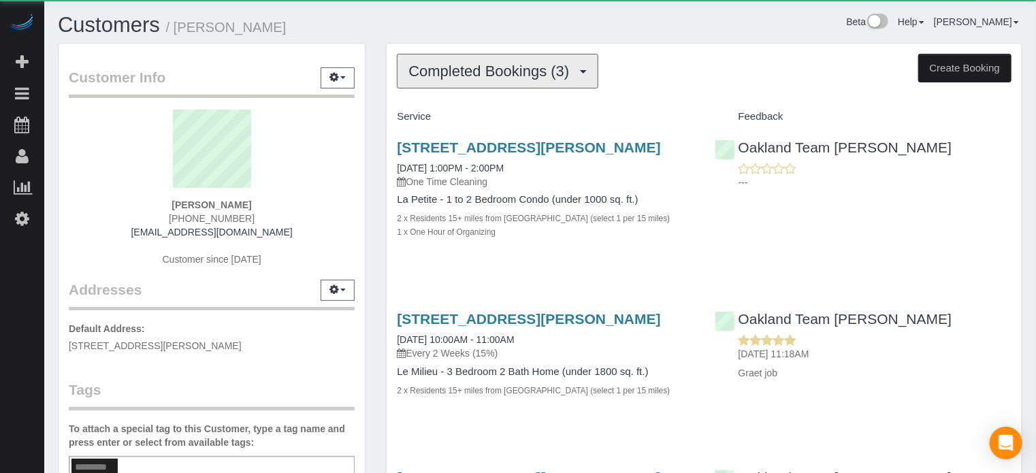
click at [463, 78] on span "Completed Bookings (3)" at bounding box center [493, 71] width 168 height 17
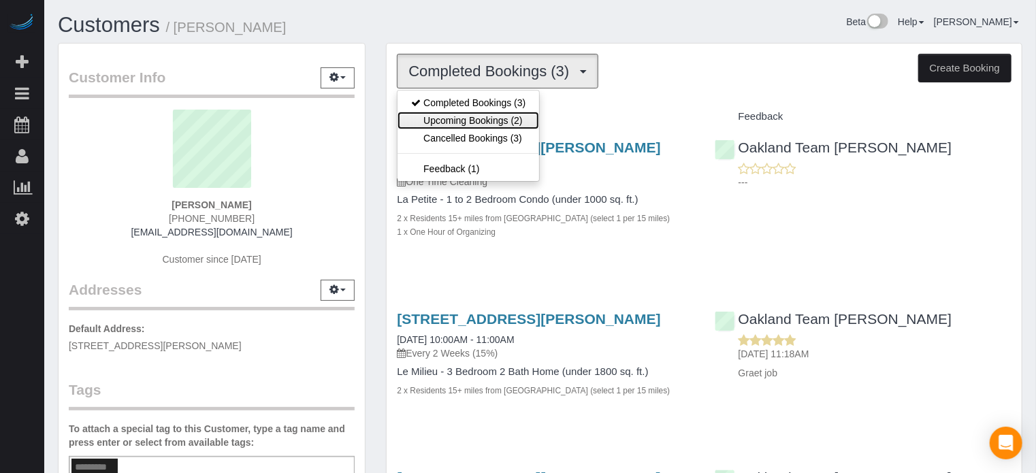
click at [466, 116] on link "Upcoming Bookings (2)" at bounding box center [469, 121] width 142 height 18
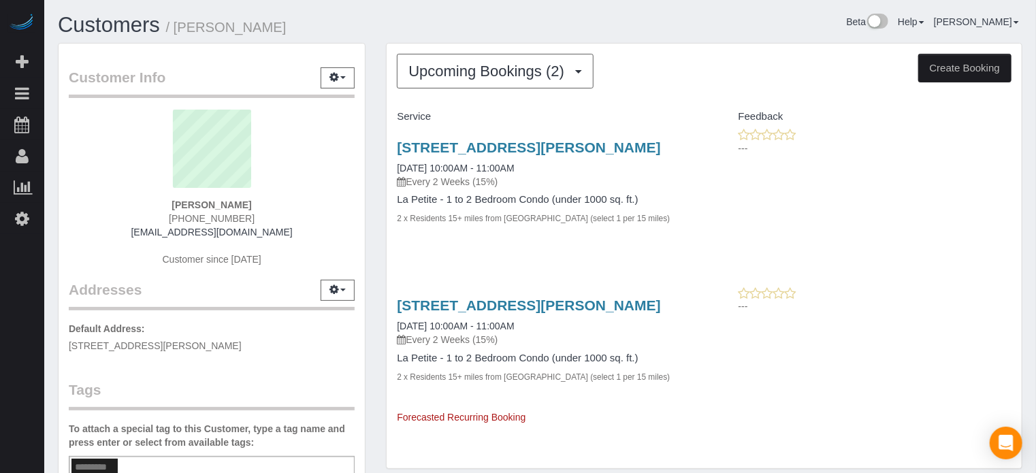
click at [374, 171] on div "Customer Info Edit Contact Info Send Message Email Preferences Special Sales Ta…" at bounding box center [212, 372] width 328 height 659
click at [526, 70] on span "Upcoming Bookings (2)" at bounding box center [490, 71] width 163 height 17
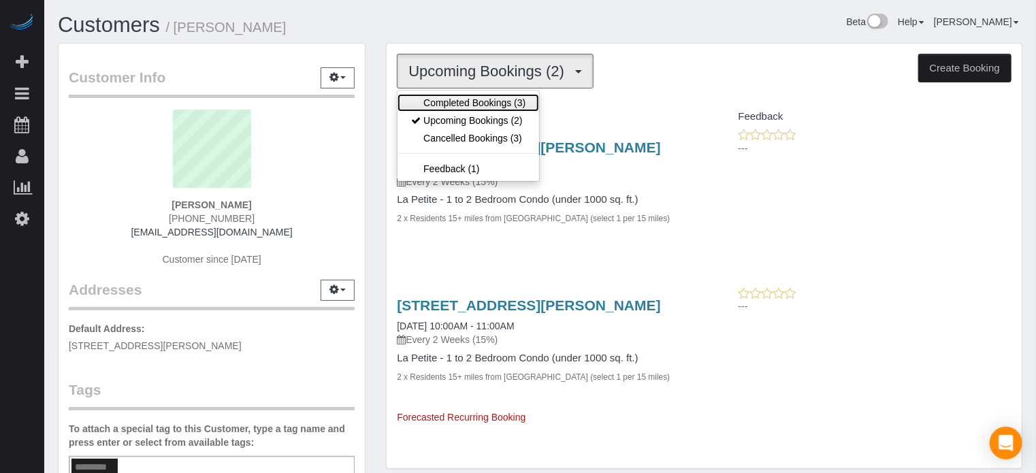
click at [520, 95] on link "Completed Bookings (3)" at bounding box center [469, 103] width 142 height 18
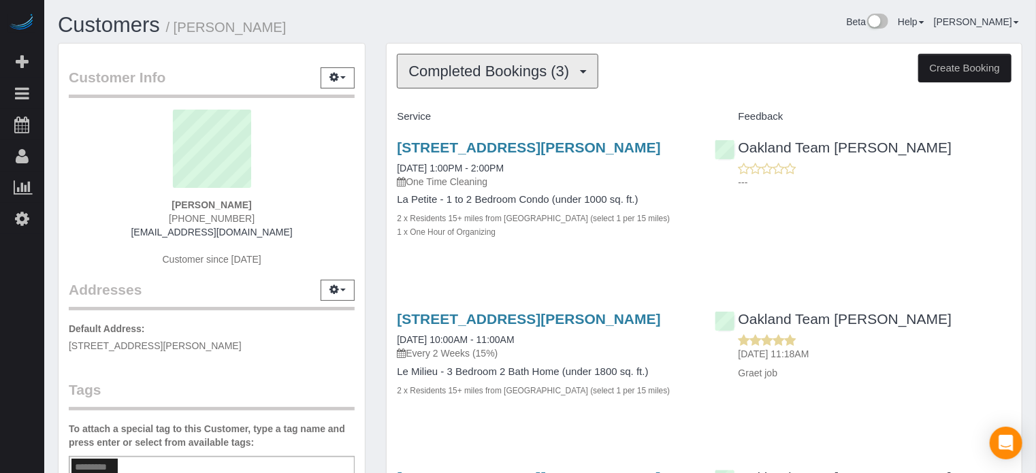
click at [512, 73] on span "Completed Bookings (3)" at bounding box center [493, 71] width 168 height 17
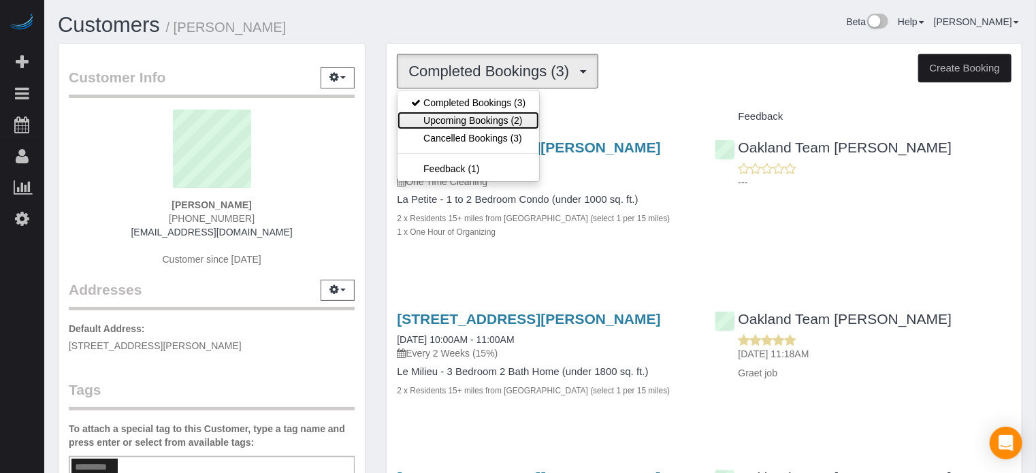
click at [496, 122] on link "Upcoming Bookings (2)" at bounding box center [469, 121] width 142 height 18
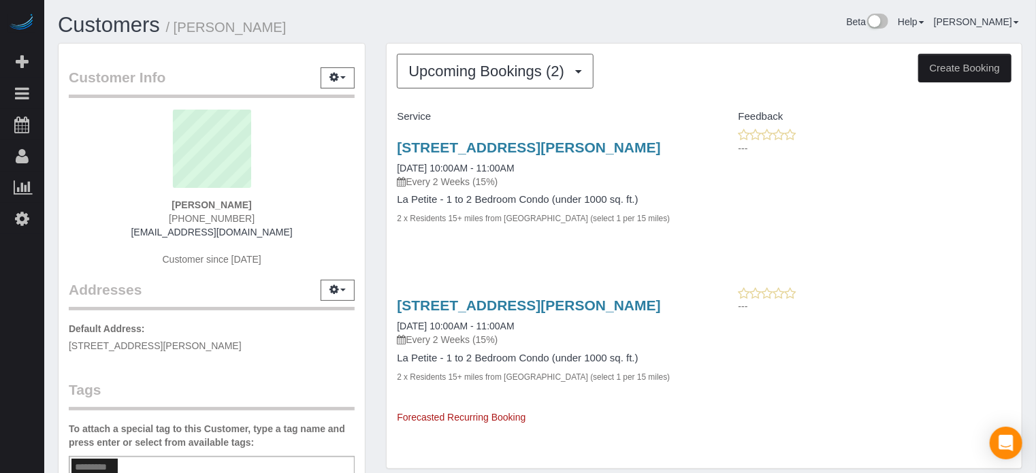
click at [937, 283] on div "Service Feedback [STREET_ADDRESS][PERSON_NAME] [DATE] 10:00AM - 11:00AM Every 2…" at bounding box center [704, 265] width 615 height 319
click at [561, 67] on span "Upcoming Bookings (2)" at bounding box center [490, 71] width 163 height 17
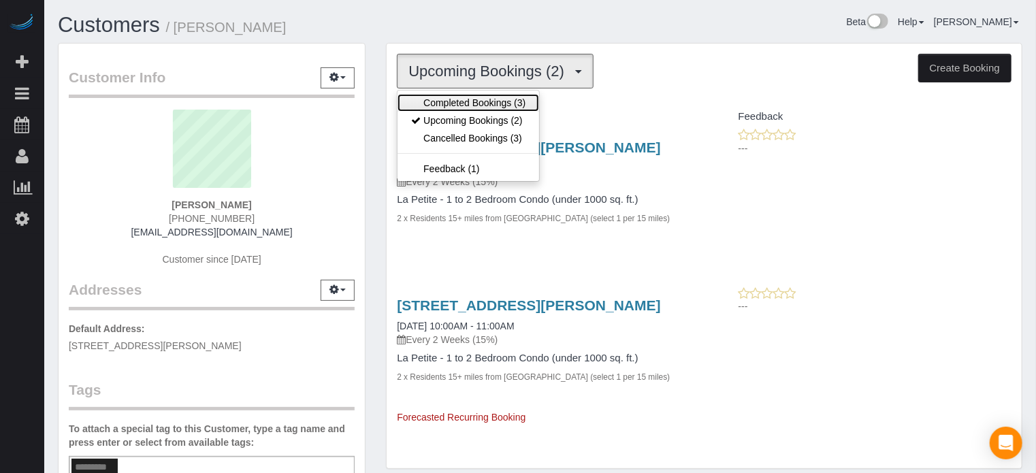
click at [504, 100] on link "Completed Bookings (3)" at bounding box center [469, 103] width 142 height 18
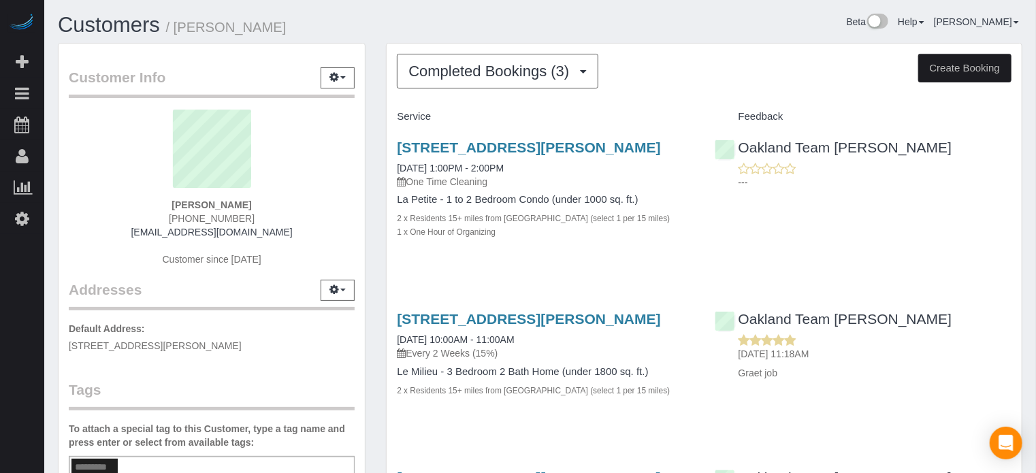
scroll to position [272, 0]
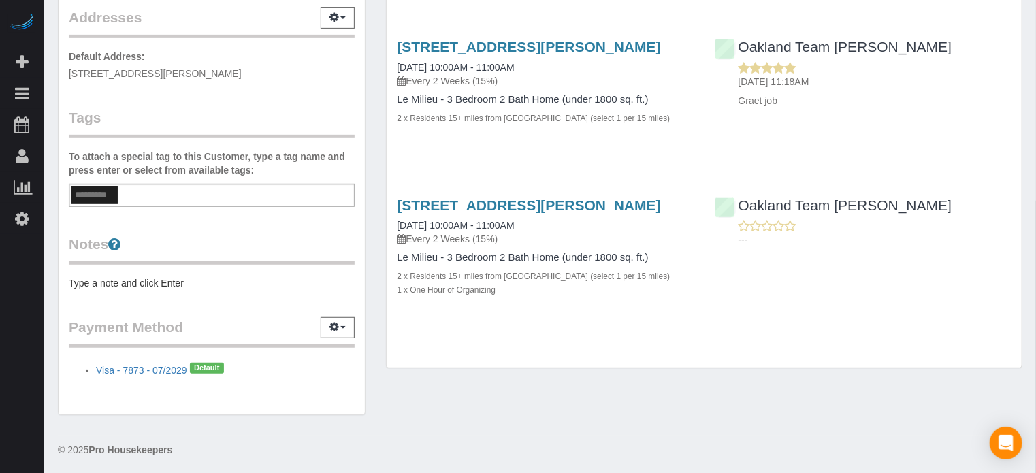
click at [659, 429] on div "Customers / [PERSON_NAME] Beta Help Help Docs Take a Tour Contact Support [PERS…" at bounding box center [540, 102] width 992 height 749
click at [656, 368] on div "Completed Bookings (3) Completed Bookings (3) Upcoming Bookings (2) Cancelled B…" at bounding box center [704, 69] width 635 height 597
click at [657, 382] on div "Completed Bookings (3) Completed Bookings (3) Upcoming Bookings (2) Cancelled B…" at bounding box center [704, 77] width 657 height 612
click at [652, 368] on div "Completed Bookings (3) Completed Bookings (3) Upcoming Bookings (2) Cancelled B…" at bounding box center [704, 69] width 635 height 597
click at [654, 429] on div "Customers / [PERSON_NAME] Beta Help Help Docs Take a Tour Contact Support [PERS…" at bounding box center [540, 102] width 992 height 749
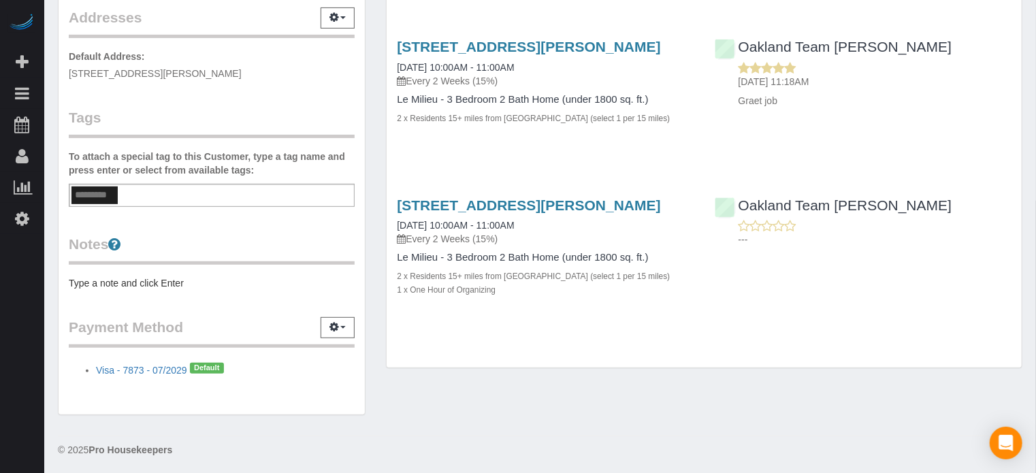
click at [648, 368] on div "Completed Bookings (3) Completed Bookings (3) Upcoming Bookings (2) Cancelled B…" at bounding box center [704, 69] width 635 height 597
click at [646, 382] on div "Completed Bookings (3) Completed Bookings (3) Upcoming Bookings (2) Cancelled B…" at bounding box center [704, 77] width 657 height 612
click at [644, 368] on div "Completed Bookings (3) Completed Bookings (3) Upcoming Bookings (2) Cancelled B…" at bounding box center [704, 69] width 635 height 597
click at [646, 430] on div "Customers / [PERSON_NAME] Beta Help Help Docs Take a Tour Contact Support [PERS…" at bounding box center [540, 102] width 992 height 749
click at [646, 368] on div "Completed Bookings (3) Completed Bookings (3) Upcoming Bookings (2) Cancelled B…" at bounding box center [704, 69] width 635 height 597
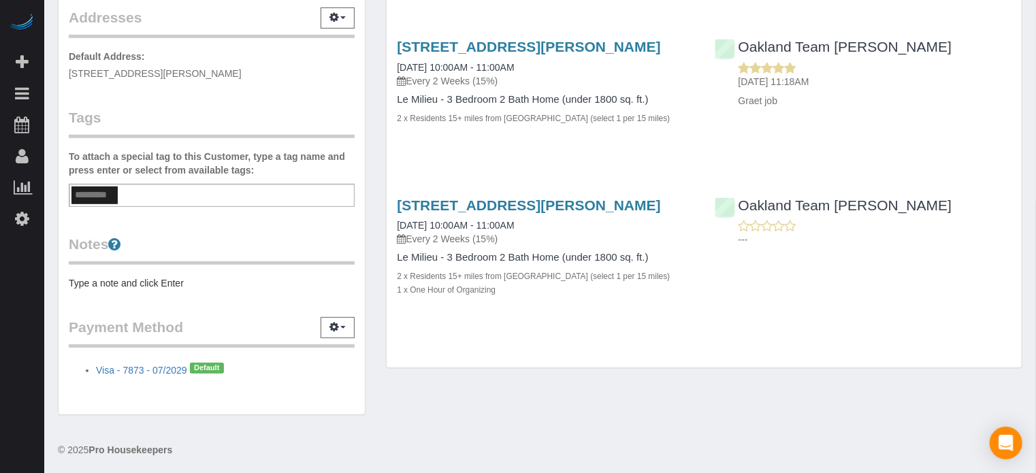
click at [648, 382] on div "Completed Bookings (3) Completed Bookings (3) Upcoming Bookings (2) Cancelled B…" at bounding box center [704, 77] width 657 height 612
click at [646, 368] on div "Completed Bookings (3) Completed Bookings (3) Upcoming Bookings (2) Cancelled B…" at bounding box center [704, 69] width 635 height 597
click at [646, 382] on div "Completed Bookings (3) Completed Bookings (3) Upcoming Bookings (2) Cancelled B…" at bounding box center [704, 77] width 657 height 612
click at [648, 368] on div "Completed Bookings (3) Completed Bookings (3) Upcoming Bookings (2) Cancelled B…" at bounding box center [704, 69] width 635 height 597
click at [650, 382] on div "Completed Bookings (3) Completed Bookings (3) Upcoming Bookings (2) Cancelled B…" at bounding box center [704, 77] width 657 height 612
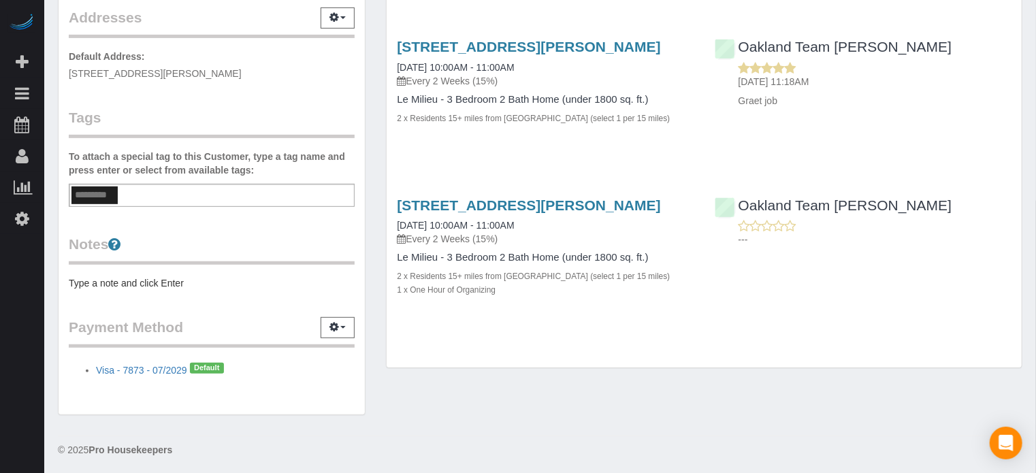
click at [646, 368] on div "Completed Bookings (3) Completed Bookings (3) Upcoming Bookings (2) Cancelled B…" at bounding box center [704, 69] width 635 height 597
click at [648, 382] on div "Completed Bookings (3) Completed Bookings (3) Upcoming Bookings (2) Cancelled B…" at bounding box center [704, 77] width 657 height 612
click at [643, 368] on div "Completed Bookings (3) Completed Bookings (3) Upcoming Bookings (2) Cancelled B…" at bounding box center [704, 69] width 635 height 597
click at [648, 430] on div "Customers / [PERSON_NAME] Beta Help Help Docs Take a Tour Contact Support [PERS…" at bounding box center [540, 102] width 992 height 749
click at [653, 368] on div "Completed Bookings (3) Completed Bookings (3) Upcoming Bookings (2) Cancelled B…" at bounding box center [704, 69] width 635 height 597
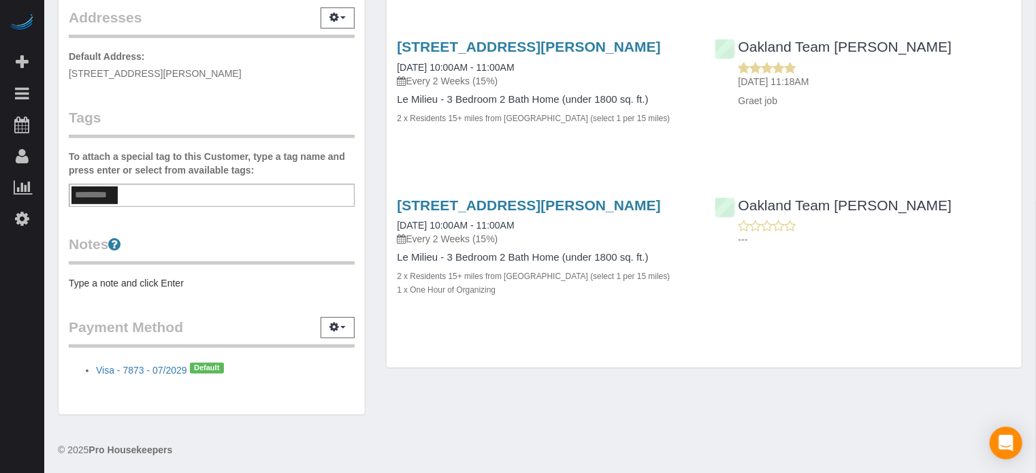
click at [659, 382] on div "Completed Bookings (3) Completed Bookings (3) Upcoming Bookings (2) Cancelled B…" at bounding box center [704, 77] width 657 height 612
click at [658, 368] on div "Completed Bookings (3) Completed Bookings (3) Upcoming Bookings (2) Cancelled B…" at bounding box center [704, 69] width 635 height 597
click at [654, 382] on div "Completed Bookings (3) Completed Bookings (3) Upcoming Bookings (2) Cancelled B…" at bounding box center [704, 77] width 657 height 612
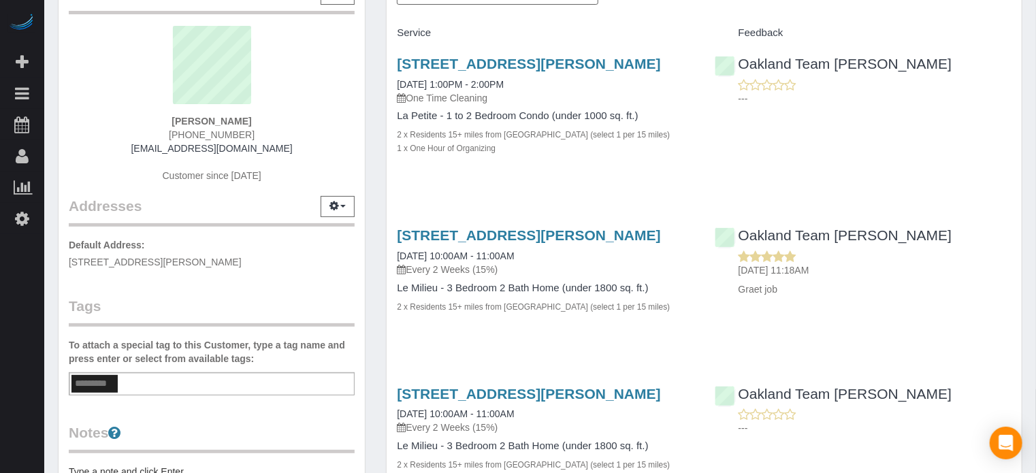
scroll to position [0, 0]
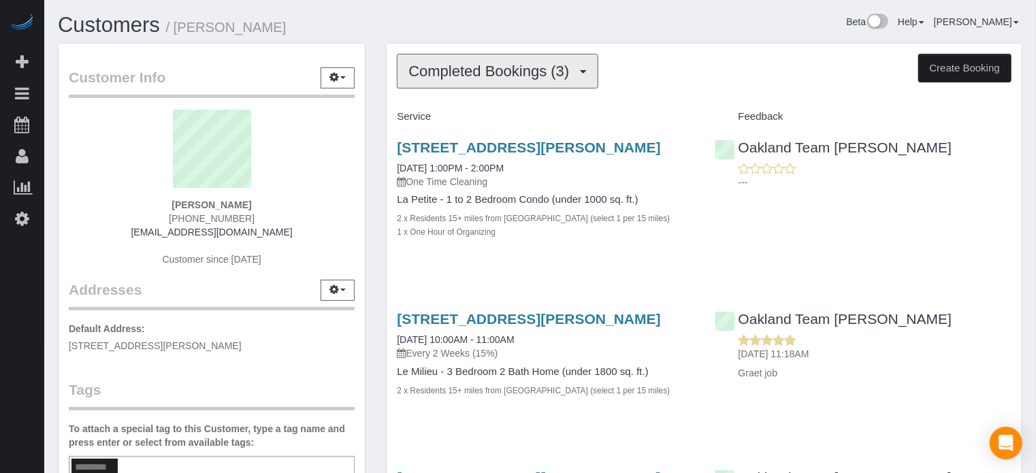
click at [584, 81] on button "Completed Bookings (3)" at bounding box center [498, 71] width 202 height 35
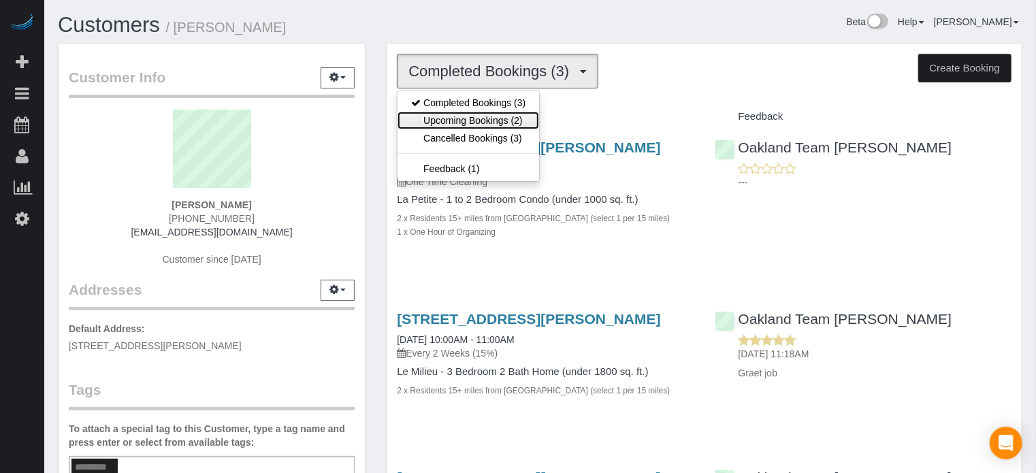
click at [509, 116] on link "Upcoming Bookings (2)" at bounding box center [469, 121] width 142 height 18
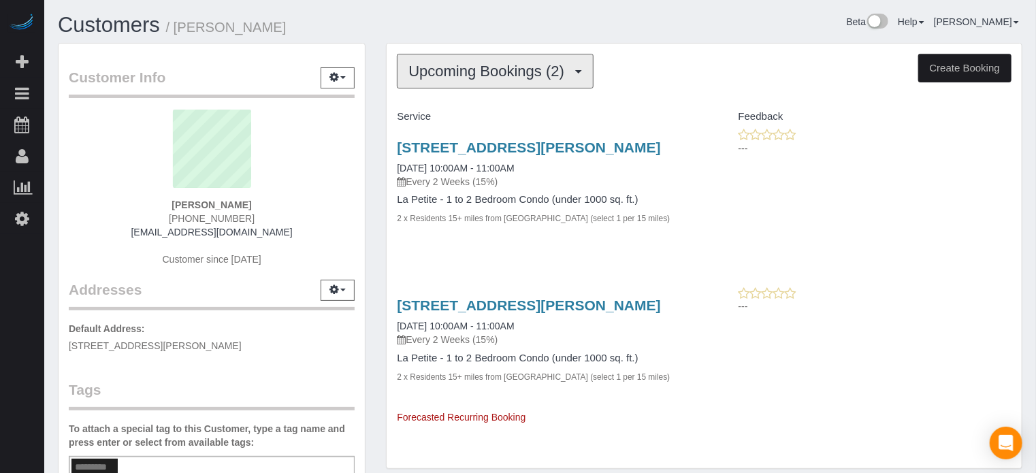
click at [513, 74] on span "Upcoming Bookings (2)" at bounding box center [490, 71] width 163 height 17
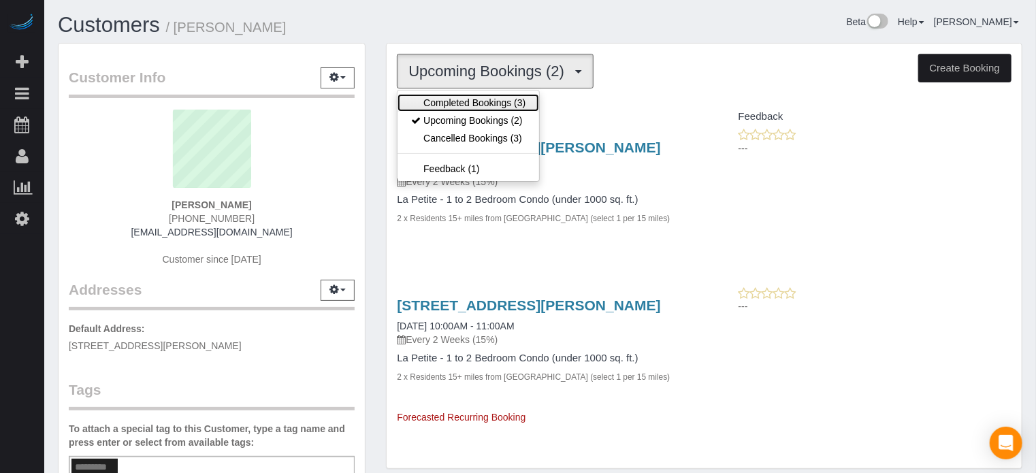
click at [473, 101] on link "Completed Bookings (3)" at bounding box center [469, 103] width 142 height 18
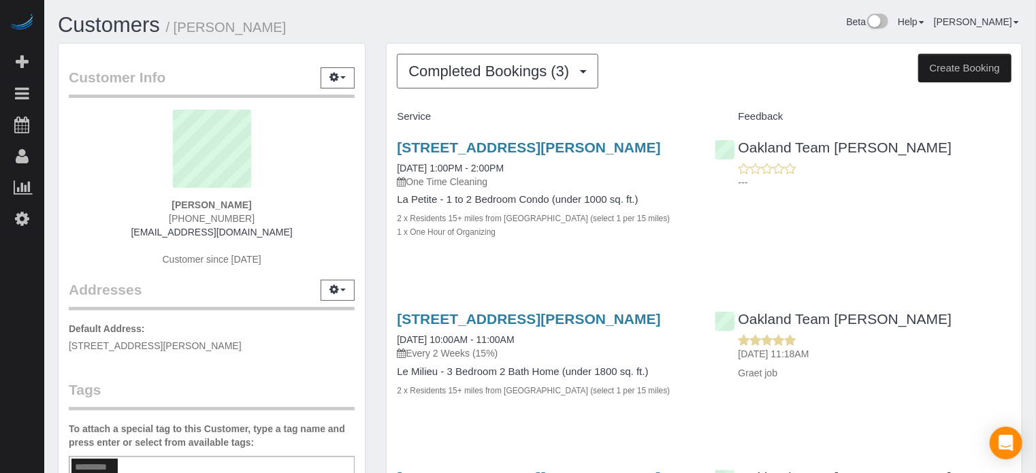
click at [674, 31] on div "Beta Help Help Docs Take a Tour Contact Support [PERSON_NAME] My Account Change…" at bounding box center [787, 26] width 493 height 24
click at [701, 137] on div "[STREET_ADDRESS][PERSON_NAME] [DATE] 1:00PM - 2:00PM One Time Cleaning La Petit…" at bounding box center [545, 197] width 317 height 138
click at [700, 176] on div "[STREET_ADDRESS][PERSON_NAME] [DATE] 1:00PM - 2:00PM One Time Cleaning La Petit…" at bounding box center [545, 197] width 317 height 138
click at [703, 172] on div "[STREET_ADDRESS][PERSON_NAME] [DATE] 1:00PM - 2:00PM One Time Cleaning La Petit…" at bounding box center [545, 197] width 317 height 138
click at [1017, 313] on div "Completed Bookings (3) Completed Bookings (3) Upcoming Bookings (2) Cancelled B…" at bounding box center [704, 342] width 635 height 597
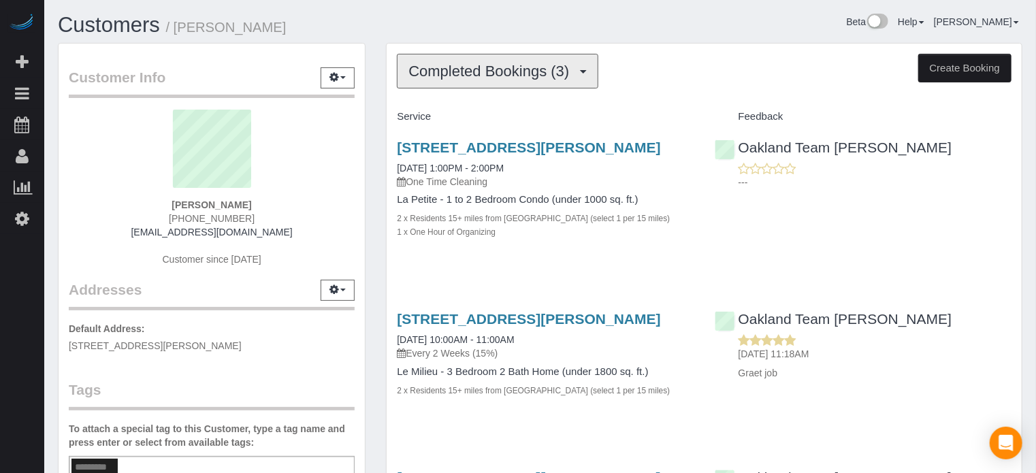
click at [548, 57] on button "Completed Bookings (3)" at bounding box center [498, 71] width 202 height 35
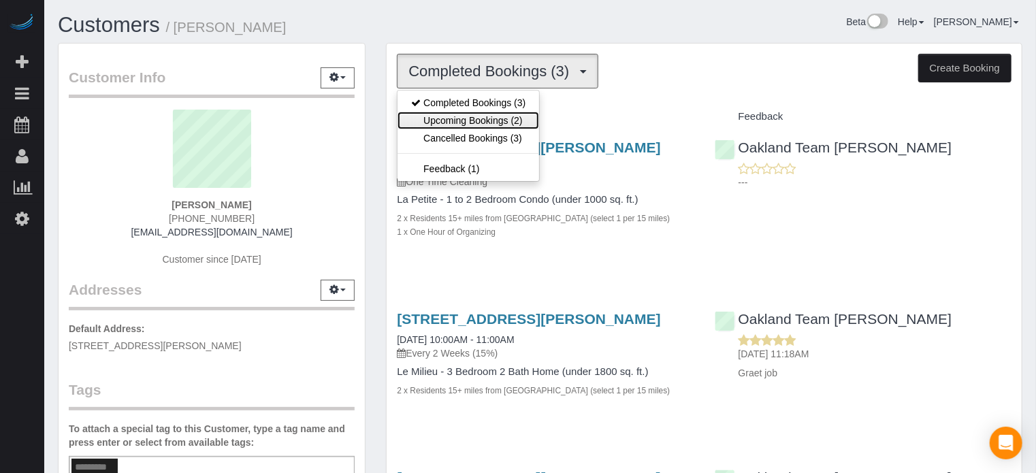
click at [513, 121] on link "Upcoming Bookings (2)" at bounding box center [469, 121] width 142 height 18
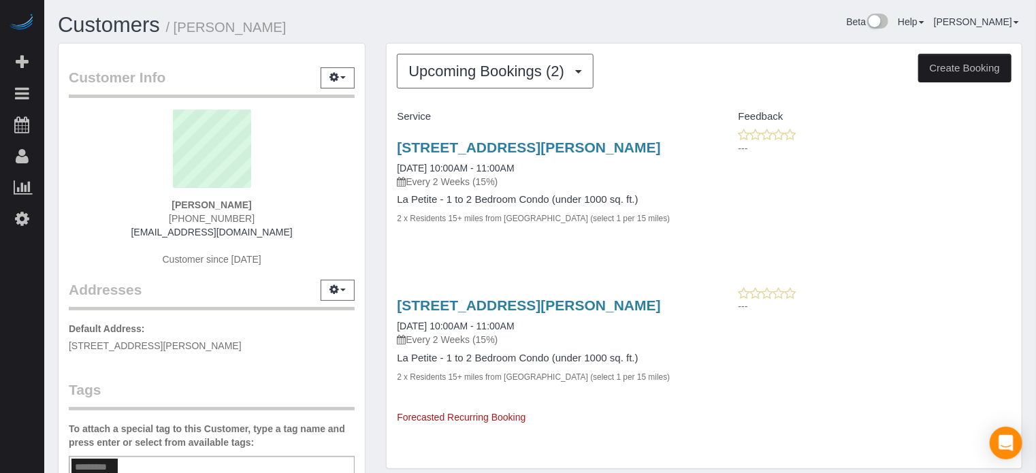
click at [368, 266] on div "Customer Info Edit Contact Info Send Message Email Preferences Special Sales Ta…" at bounding box center [212, 372] width 328 height 659
click at [533, 64] on span "Upcoming Bookings (2)" at bounding box center [490, 71] width 163 height 17
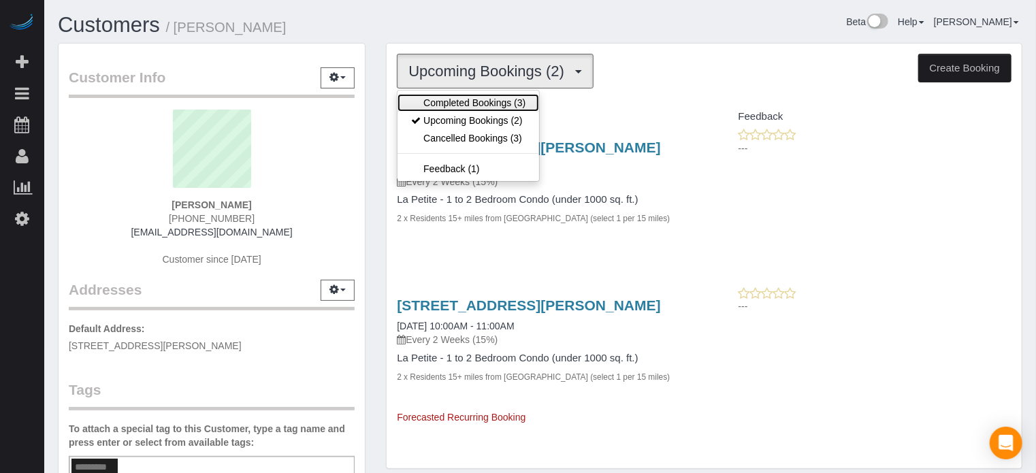
click at [509, 102] on link "Completed Bookings (3)" at bounding box center [469, 103] width 142 height 18
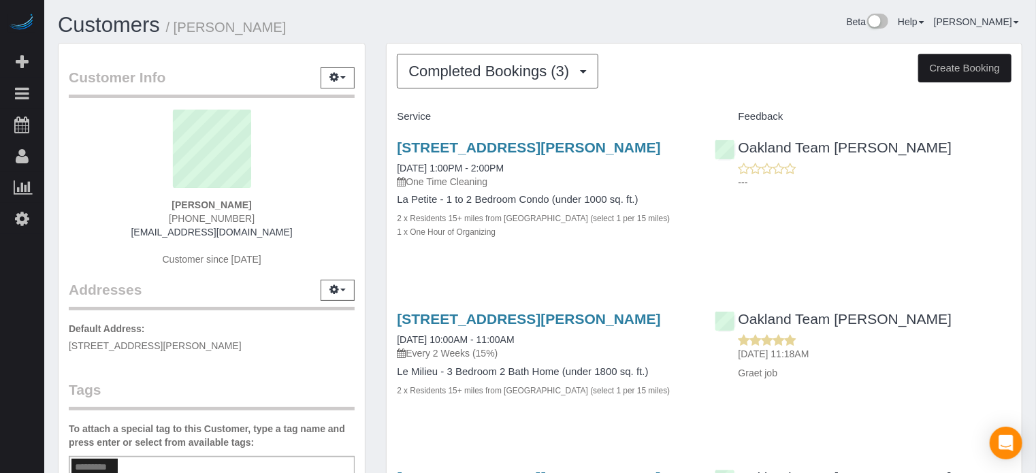
click at [683, 25] on div "Beta Help Help Docs Take a Tour Contact Support [PERSON_NAME] My Account Change…" at bounding box center [787, 26] width 493 height 24
click at [525, 77] on span "Completed Bookings (3)" at bounding box center [493, 71] width 168 height 17
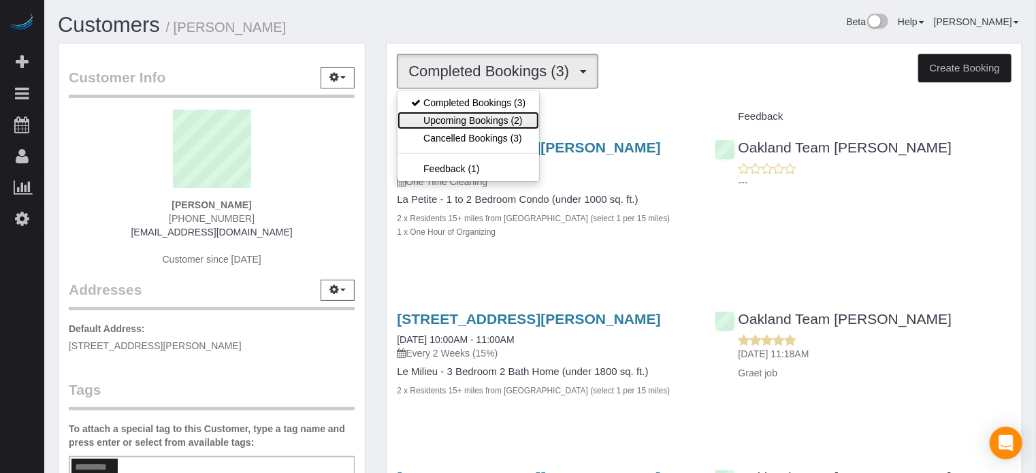
click at [472, 112] on link "Upcoming Bookings (2)" at bounding box center [469, 121] width 142 height 18
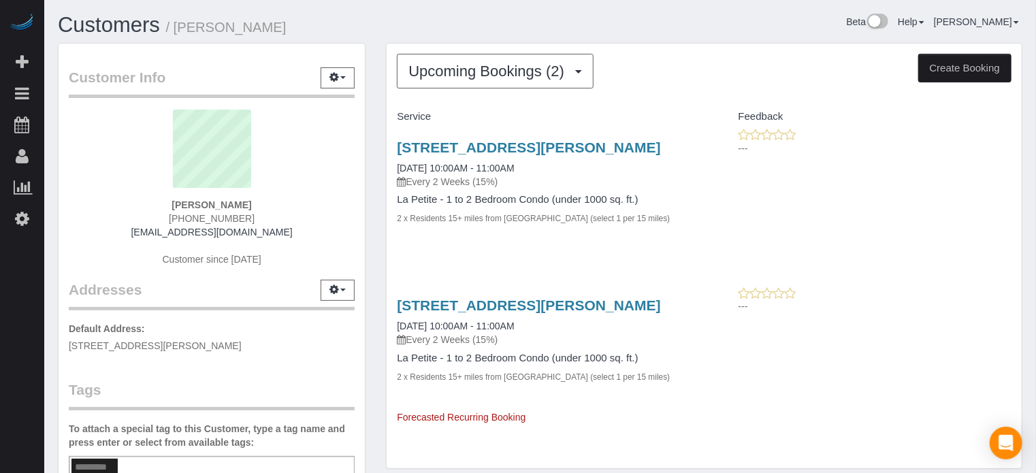
click at [380, 302] on div "Upcoming Bookings (2) Completed Bookings (3) Upcoming Bookings (2) Cancelled Bo…" at bounding box center [704, 263] width 657 height 440
click at [375, 284] on div "Customer Info Edit Contact Info Send Message Email Preferences Special Sales Ta…" at bounding box center [212, 372] width 328 height 659
click at [97, 209] on div "William Giesecke (689) 299-1323 giesecke28@gmail.com Customer since 2025" at bounding box center [212, 195] width 286 height 170
click at [511, 63] on span "Upcoming Bookings (2)" at bounding box center [490, 71] width 163 height 17
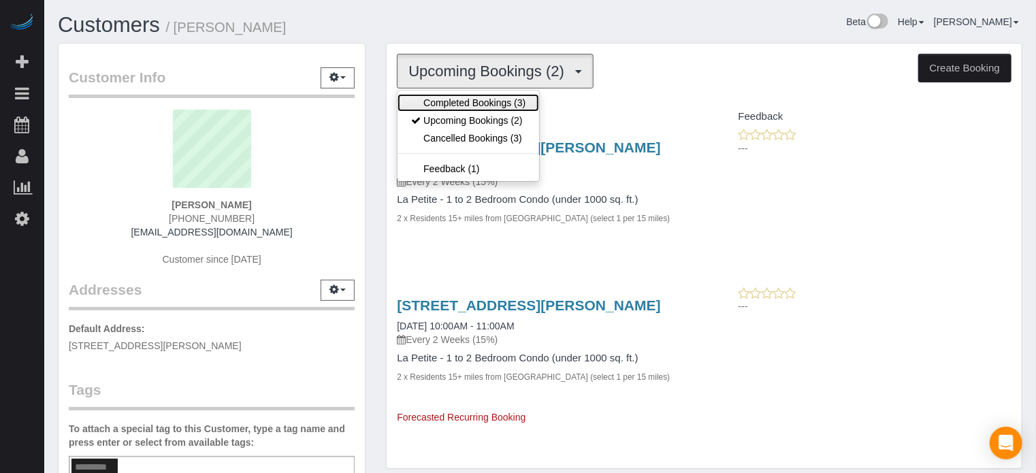
click at [496, 95] on link "Completed Bookings (3)" at bounding box center [469, 103] width 142 height 18
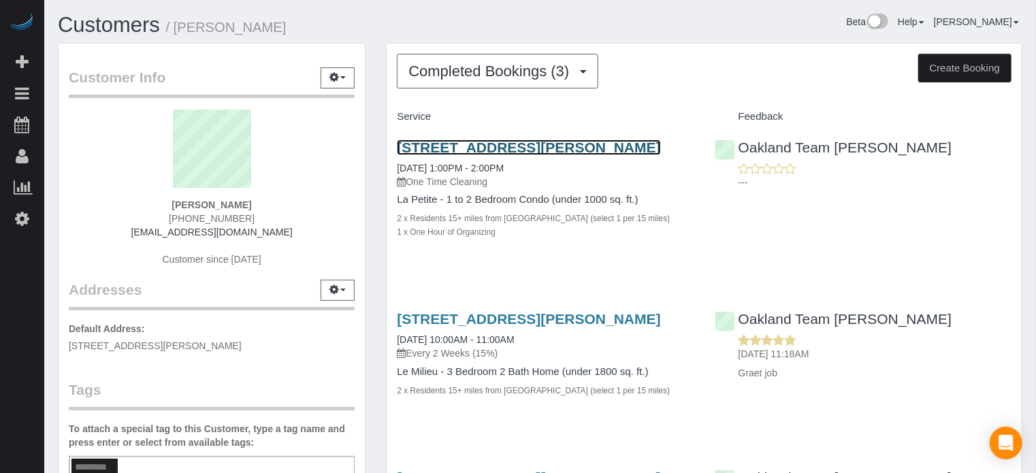
click at [487, 149] on link "7204 Portofino Way At Championsgate Unit 7204, Davenport, FL 33896" at bounding box center [529, 148] width 264 height 16
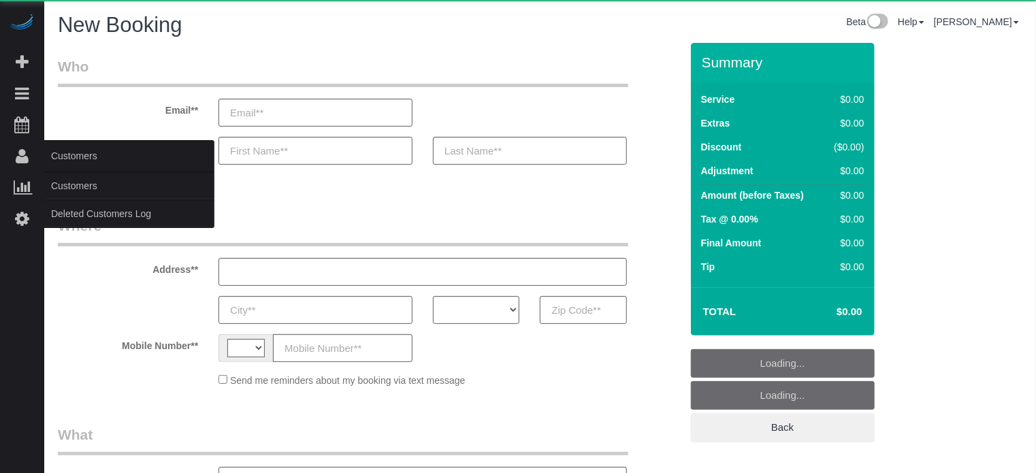
select select "string:[GEOGRAPHIC_DATA]"
select select "number:9"
select select "object:740"
select select "4"
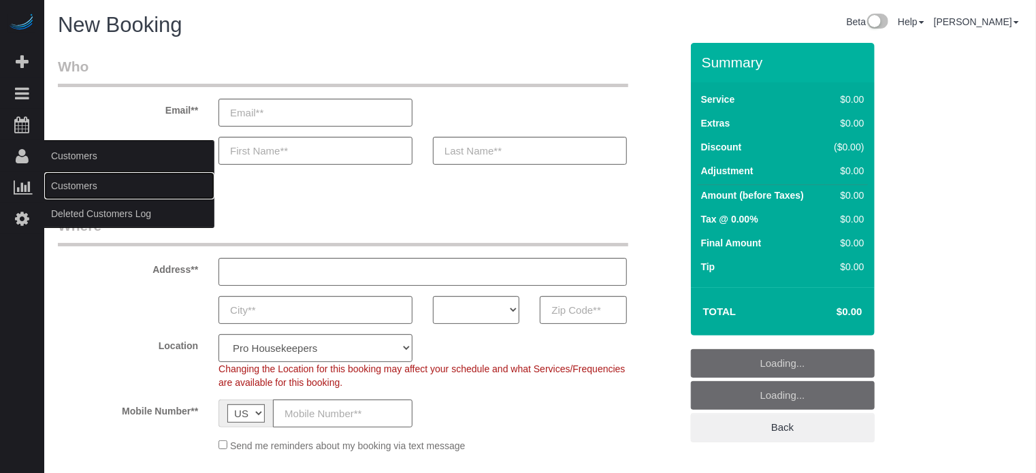
click at [88, 185] on link "Customers" at bounding box center [129, 185] width 170 height 27
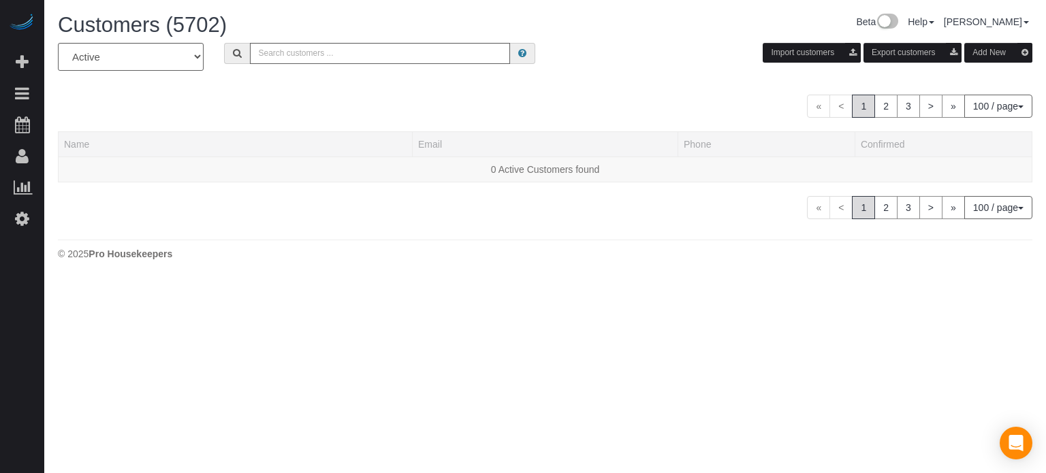
click at [983, 48] on button "Add New" at bounding box center [998, 53] width 68 height 20
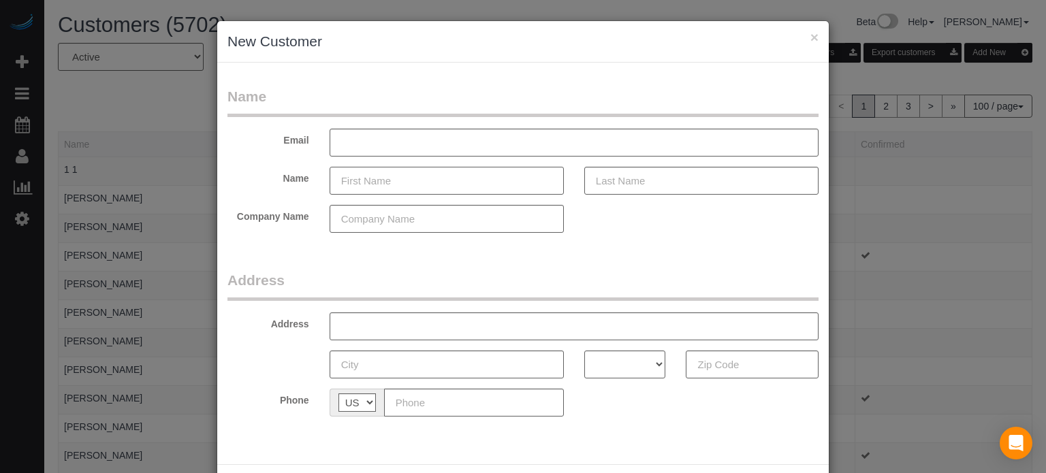
click at [449, 187] on input "text" at bounding box center [447, 181] width 234 height 28
paste input "[PERSON_NAME]"
click at [392, 184] on input "[PERSON_NAME]" at bounding box center [447, 181] width 234 height 28
type input "[PERSON_NAME]"
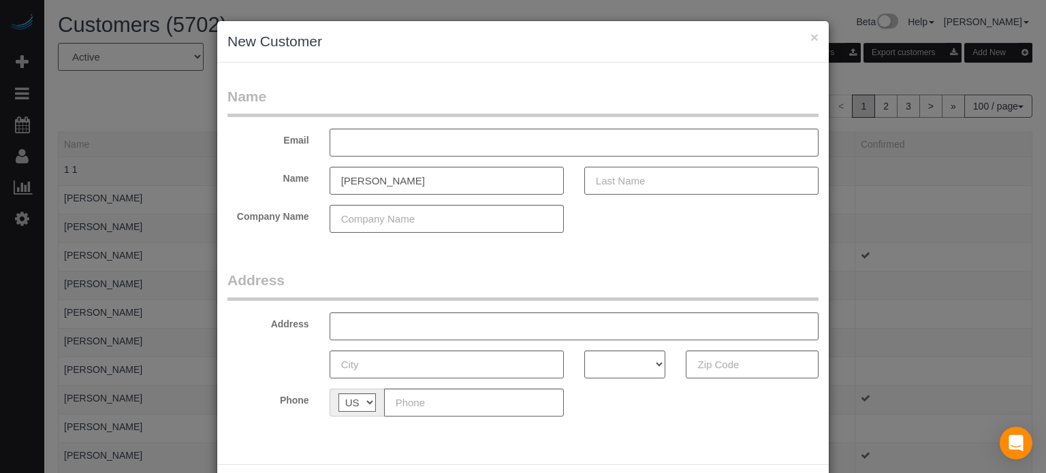
click at [636, 191] on input "text" at bounding box center [701, 181] width 234 height 28
paste input "[PERSON_NAME]"
type input "[PERSON_NAME]"
click at [453, 187] on input "[PERSON_NAME]" at bounding box center [447, 181] width 234 height 28
type input "[PERSON_NAME]"
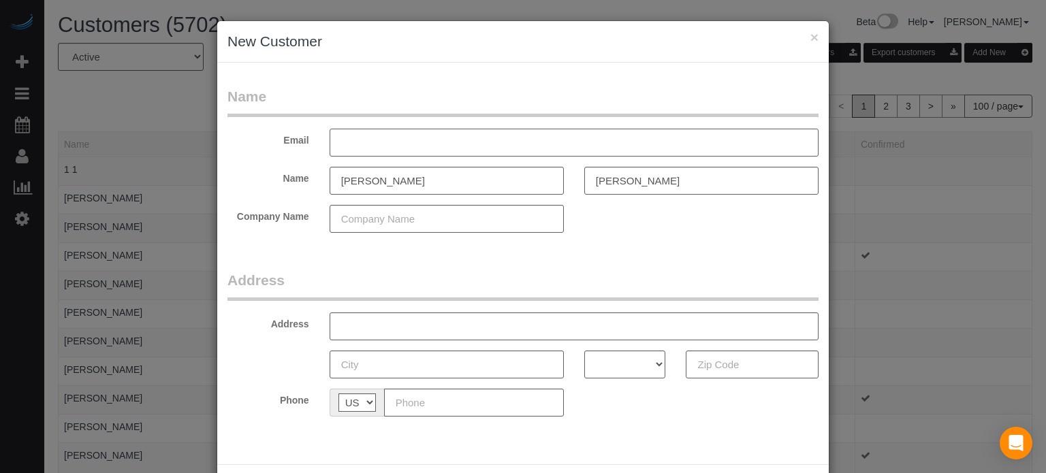
click at [393, 142] on input "text" at bounding box center [574, 143] width 489 height 28
paste input "[EMAIL_ADDRESS][DOMAIN_NAME]"
click at [338, 139] on input "[EMAIL_ADDRESS][DOMAIN_NAME]" at bounding box center [574, 143] width 489 height 28
type input "[EMAIL_ADDRESS][DOMAIN_NAME]"
click at [447, 263] on form "Name Email [EMAIL_ADDRESS][DOMAIN_NAME] Name [PERSON_NAME][GEOGRAPHIC_DATA] Com…" at bounding box center [522, 256] width 591 height 340
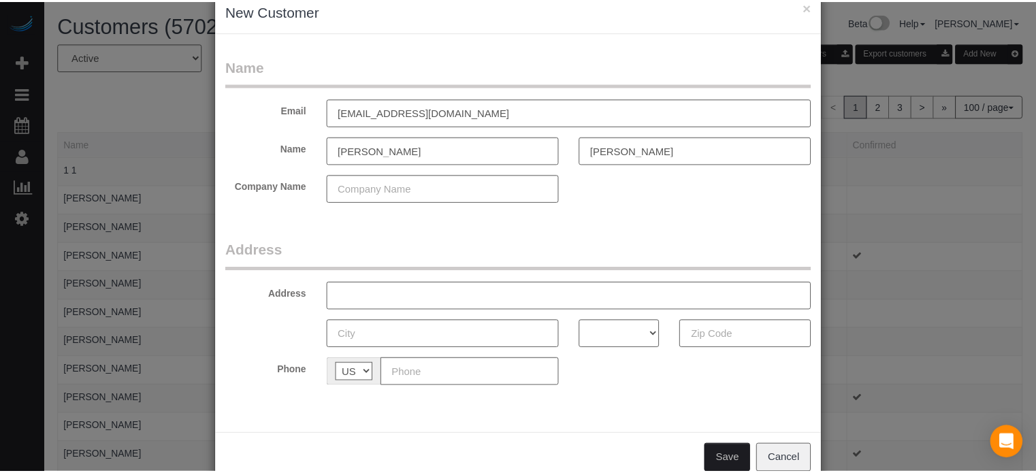
scroll to position [60, 0]
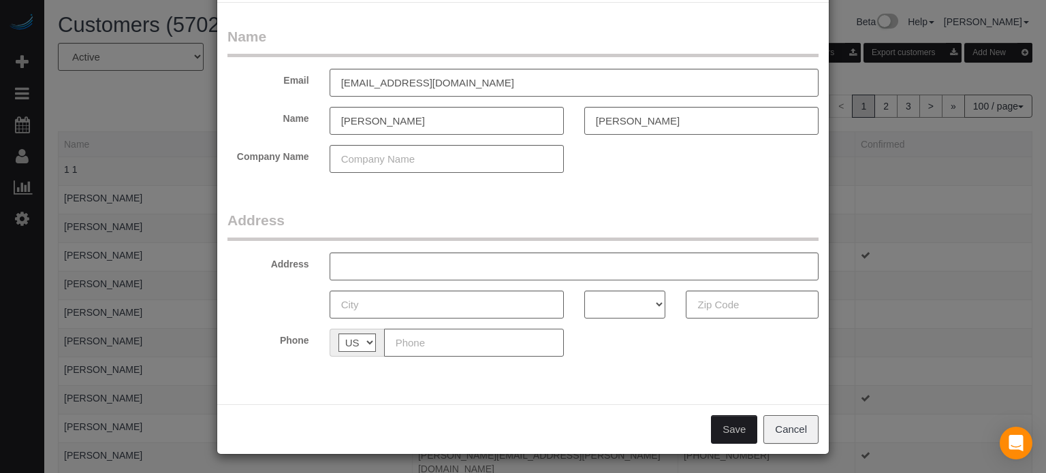
click at [414, 332] on input "text" at bounding box center [474, 343] width 180 height 28
paste input "[PHONE_NUMBER]"
type input "[PHONE_NUMBER]"
click at [498, 391] on div "Name Email [EMAIL_ADDRESS][DOMAIN_NAME] Name [PERSON_NAME][GEOGRAPHIC_DATA] Com…" at bounding box center [523, 204] width 612 height 402
click at [735, 304] on input "text" at bounding box center [752, 305] width 133 height 28
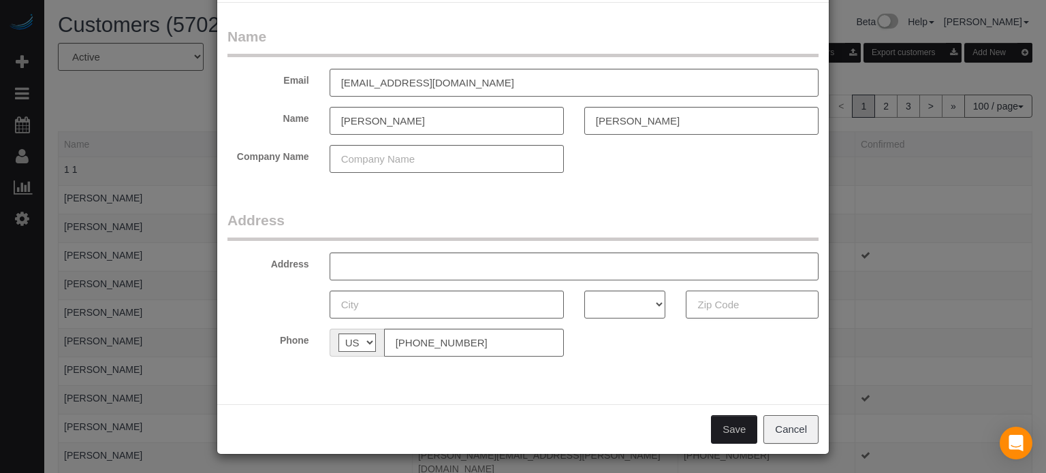
paste input "33569"
type input "33569"
click at [627, 303] on select "AK AL AR AZ CA CO CT DC DE FL [GEOGRAPHIC_DATA] HI IA ID IL IN KS [GEOGRAPHIC_D…" at bounding box center [625, 305] width 82 height 28
select select "FL"
click at [584, 291] on select "AK AL AR AZ CA CO CT DC DE FL [GEOGRAPHIC_DATA] HI IA ID IL IN KS [GEOGRAPHIC_D…" at bounding box center [625, 305] width 82 height 28
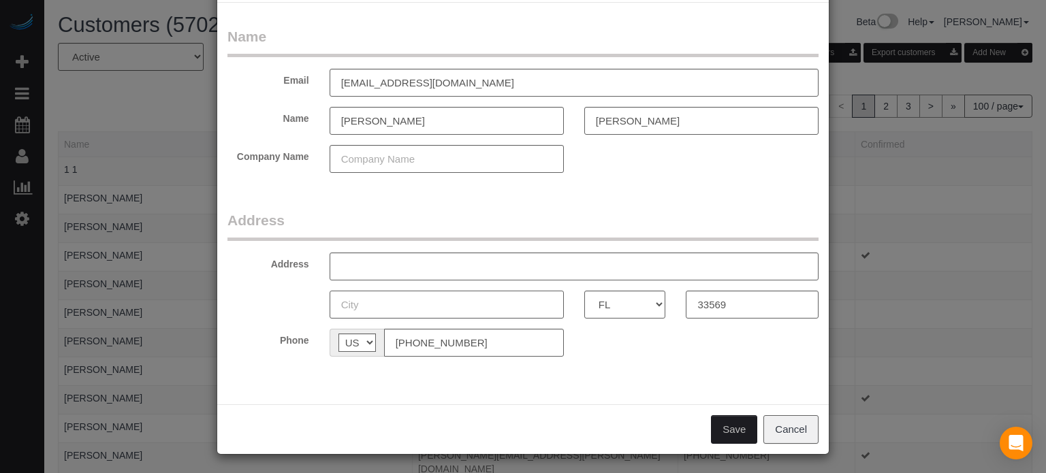
click at [509, 304] on input "text" at bounding box center [447, 305] width 234 height 28
click at [496, 258] on input "text" at bounding box center [574, 267] width 489 height 28
click at [471, 212] on legend "Address" at bounding box center [522, 225] width 591 height 31
click at [592, 119] on input "[PERSON_NAME]" at bounding box center [701, 121] width 234 height 28
click at [586, 159] on div "Company Name" at bounding box center [523, 159] width 612 height 28
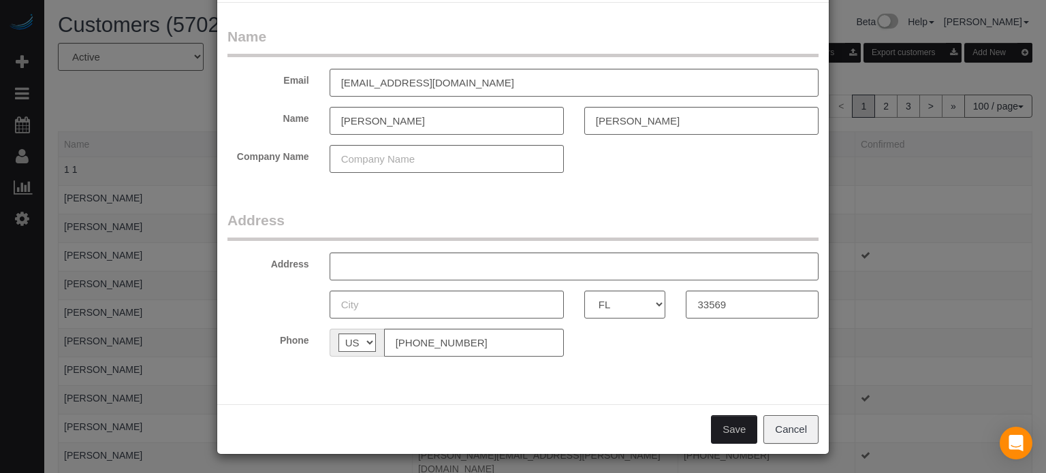
click at [656, 367] on div "Name Email [EMAIL_ADDRESS][DOMAIN_NAME] Name [PERSON_NAME][GEOGRAPHIC_DATA] Com…" at bounding box center [523, 204] width 612 height 402
click at [510, 222] on legend "Address" at bounding box center [522, 225] width 591 height 31
click at [506, 212] on legend "Address" at bounding box center [522, 225] width 591 height 31
click at [484, 262] on input "text" at bounding box center [574, 267] width 489 height 28
paste input "[STREET_ADDRESS]"
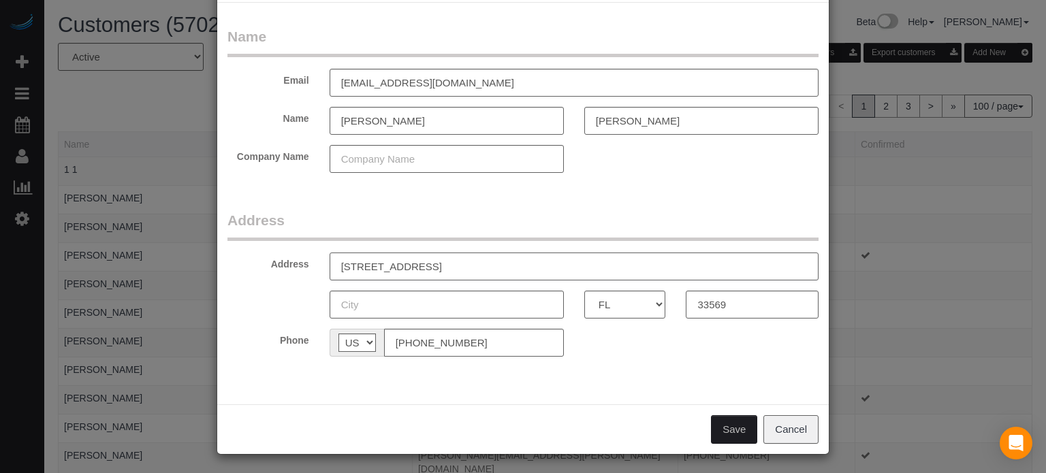
click at [462, 270] on input "[STREET_ADDRESS]" at bounding box center [574, 267] width 489 height 28
type input "[STREET_ADDRESS]"
click at [411, 308] on input "text" at bounding box center [447, 305] width 234 height 28
paste input "Riverview"
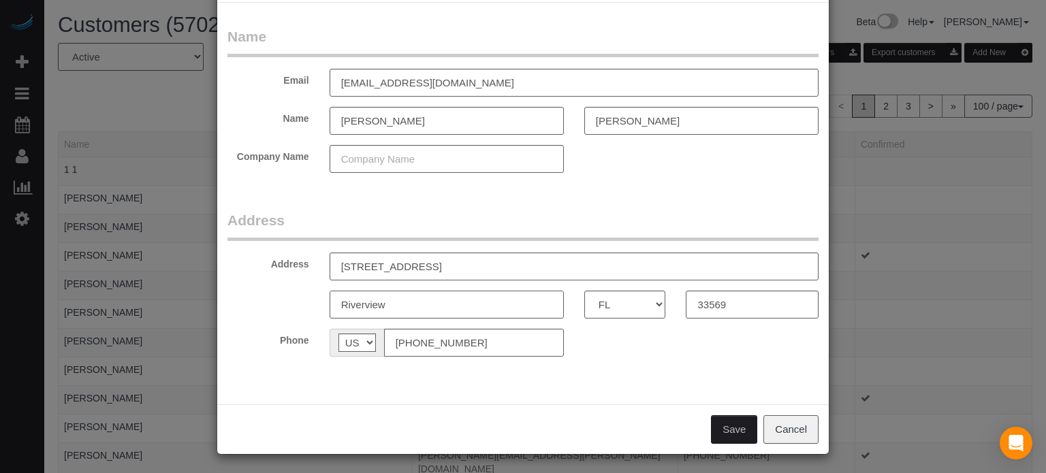
type input "Riverview"
drag, startPoint x: 527, startPoint y: 258, endPoint x: 443, endPoint y: 271, distance: 85.4
click at [443, 271] on input "[STREET_ADDRESS]" at bounding box center [574, 267] width 489 height 28
type input "[STREET_ADDRESS]"
click at [740, 427] on button "Save" at bounding box center [734, 429] width 46 height 29
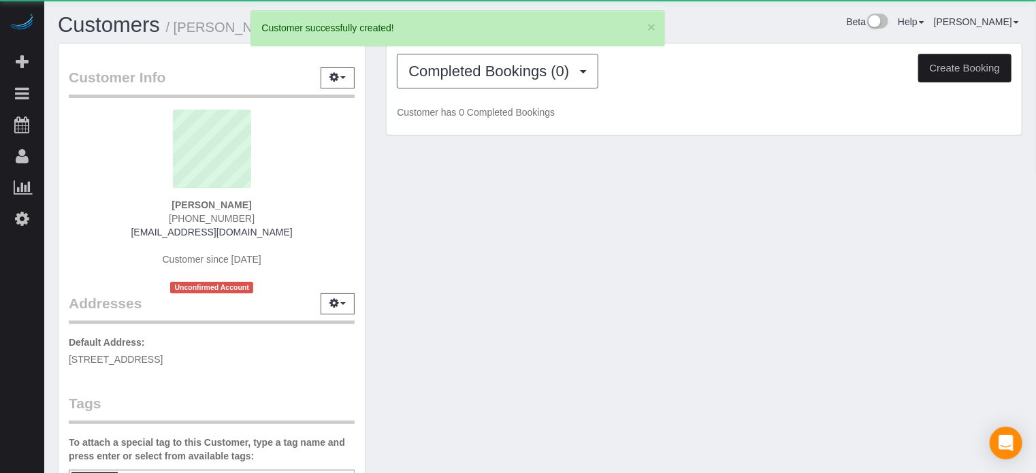
click at [955, 72] on button "Create Booking" at bounding box center [965, 68] width 93 height 29
select select "FL"
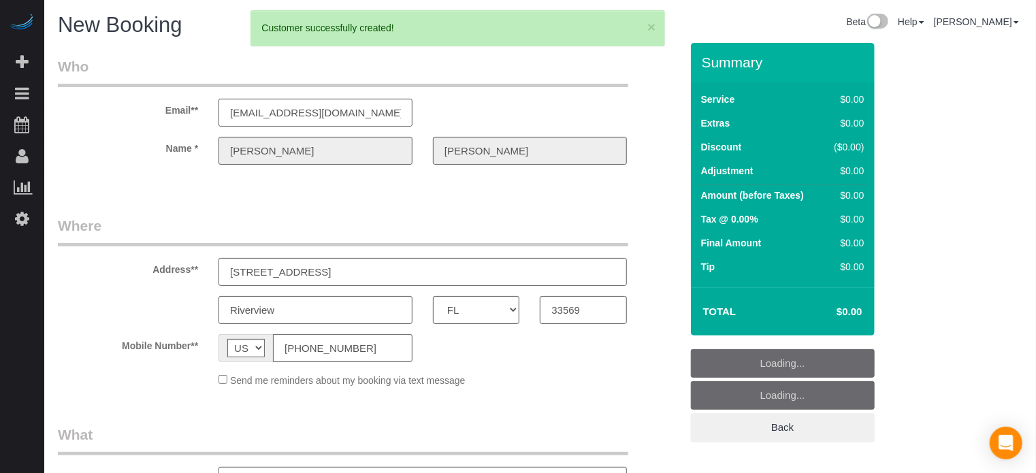
select select "object:2161"
select select "number:9"
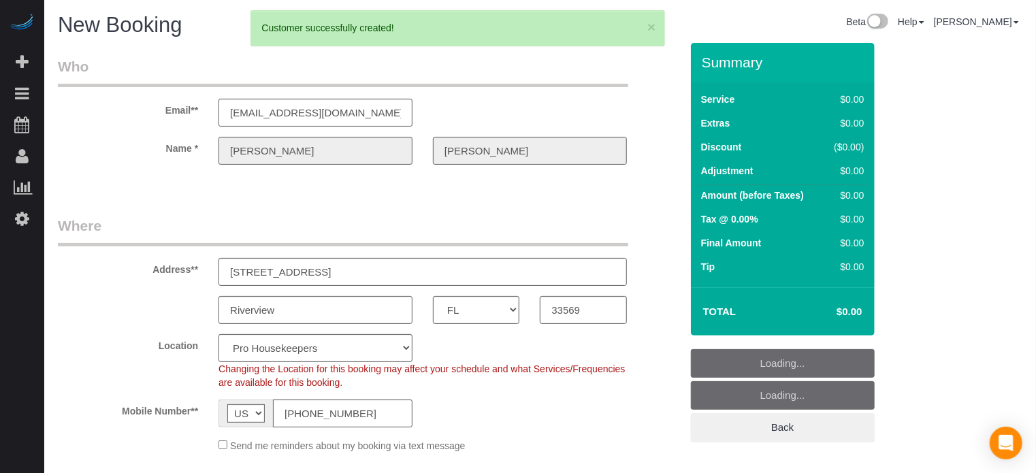
select select "object:2660"
select select "4"
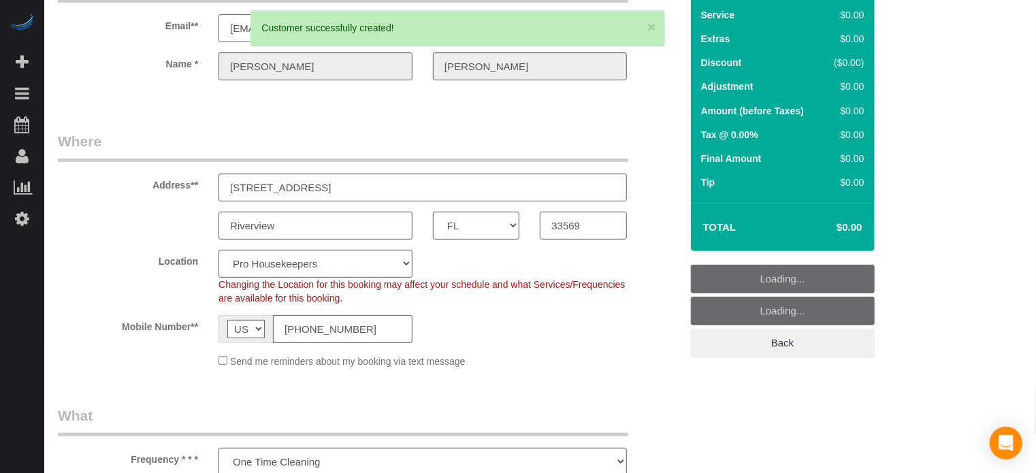
select select "24"
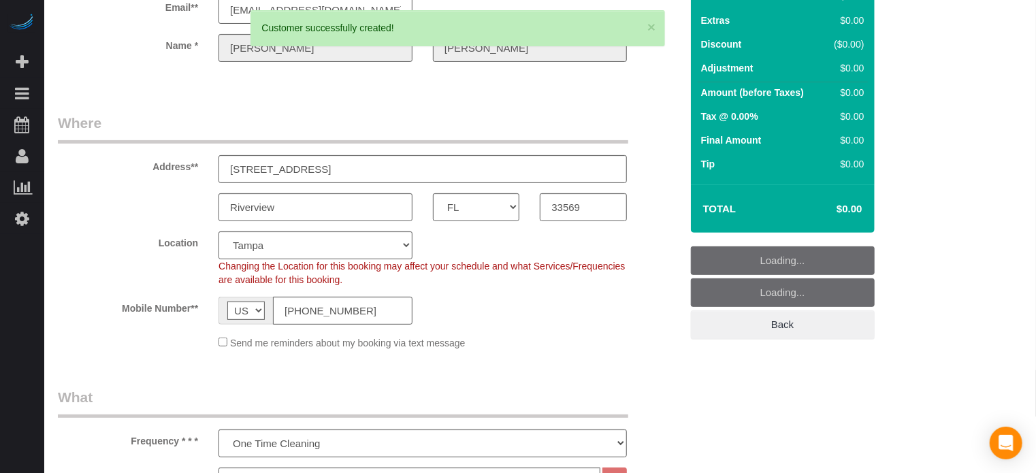
select select "object:2796"
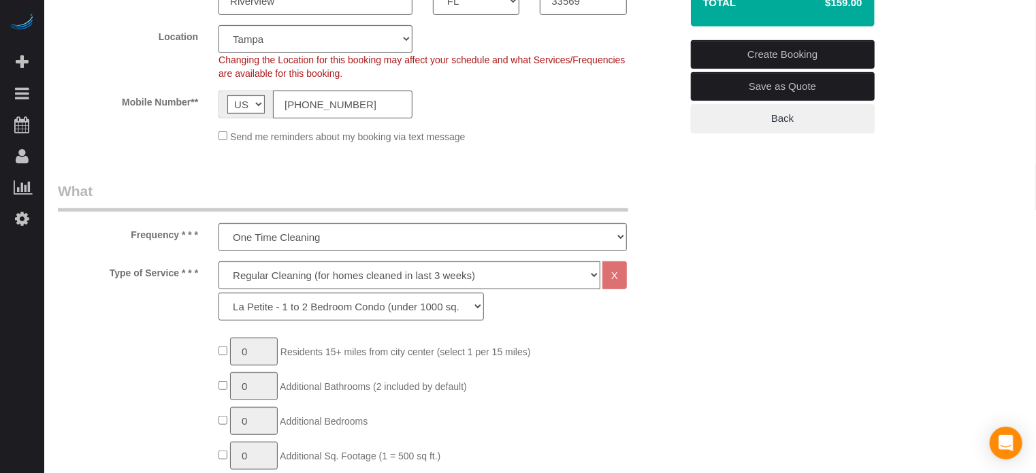
scroll to position [375, 0]
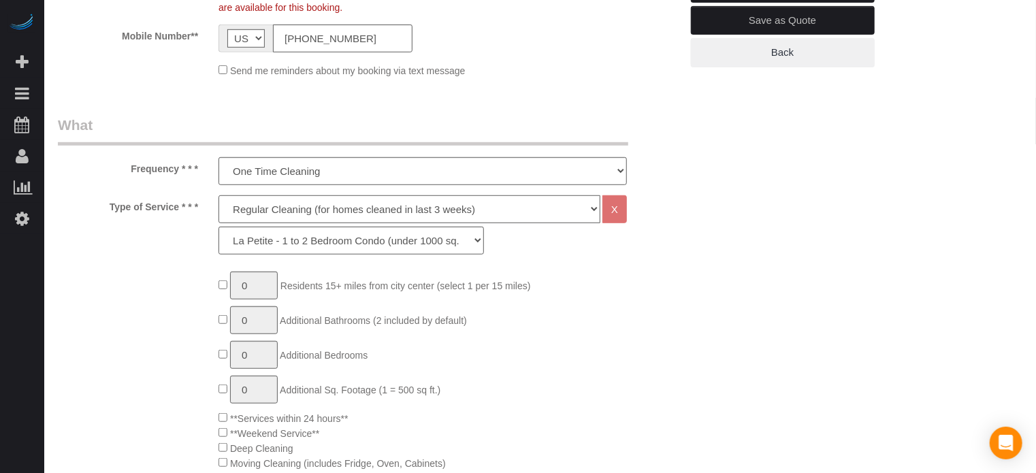
click at [262, 206] on select "Deep Cleaning (for homes that have not been cleaned in 3+ weeks) Spruce Regular…" at bounding box center [410, 209] width 382 height 28
select select "5"
click at [219, 195] on select "Deep Cleaning (for homes that have not been cleaned in 3+ weeks) Spruce Regular…" at bounding box center [410, 209] width 382 height 28
click at [366, 247] on select "La Petite - 1 to 2 Bedroom Condo (under 1000 sq. ft.) La Petite II - 2 Bedroom …" at bounding box center [352, 241] width 266 height 28
select select "95"
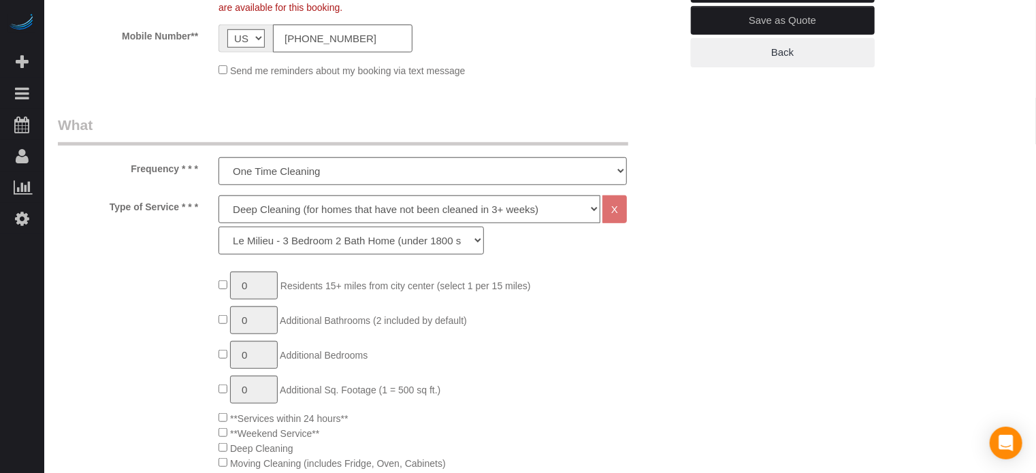
click at [219, 227] on select "La Petite - 1 to 2 Bedroom Condo (under 1000 sq. ft.) La Petite II - 2 Bedroom …" at bounding box center [352, 241] width 266 height 28
type input "1"
click at [259, 287] on input "1" at bounding box center [254, 286] width 48 height 28
type input "2"
click at [133, 256] on div "Type of Service * * * Deep Cleaning (for homes that have not been cleaned in 3+…" at bounding box center [370, 228] width 644 height 66
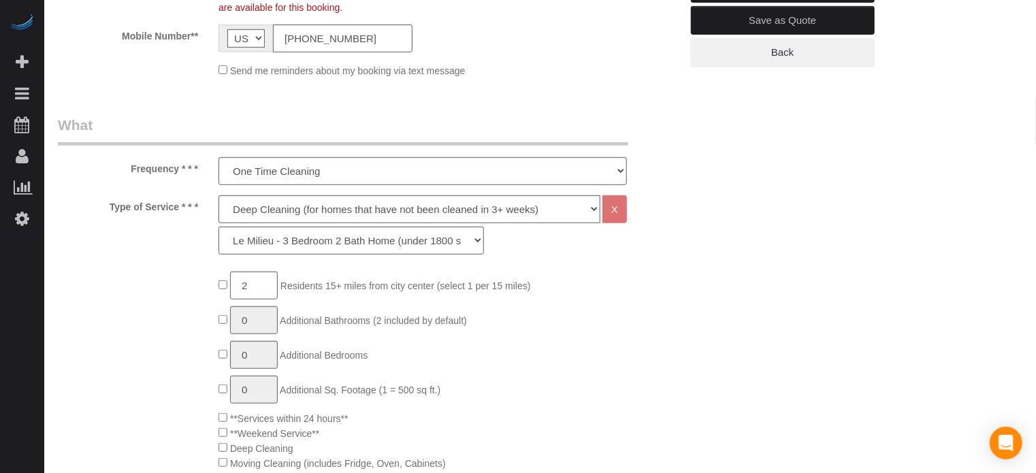
click at [684, 206] on div "Type of Service * * * Deep Cleaning (for homes that have not been cleaned in 3+…" at bounding box center [370, 228] width 644 height 66
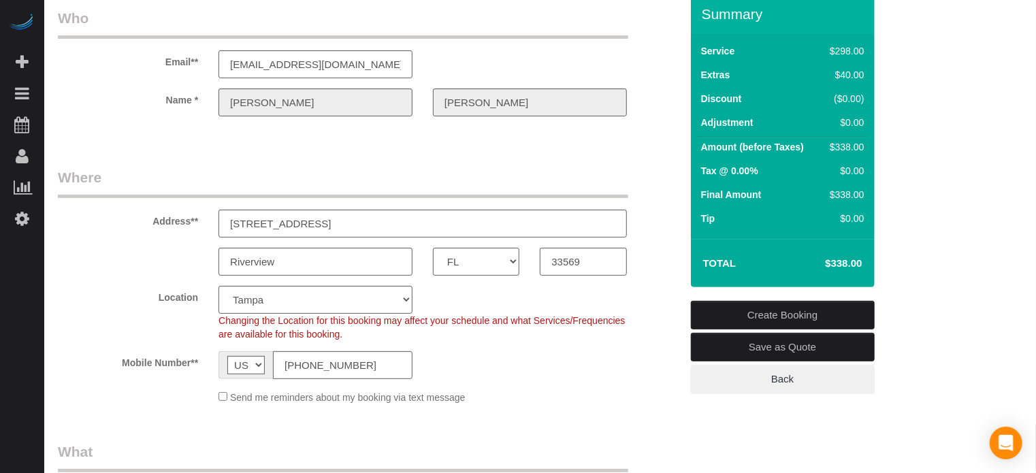
scroll to position [0, 0]
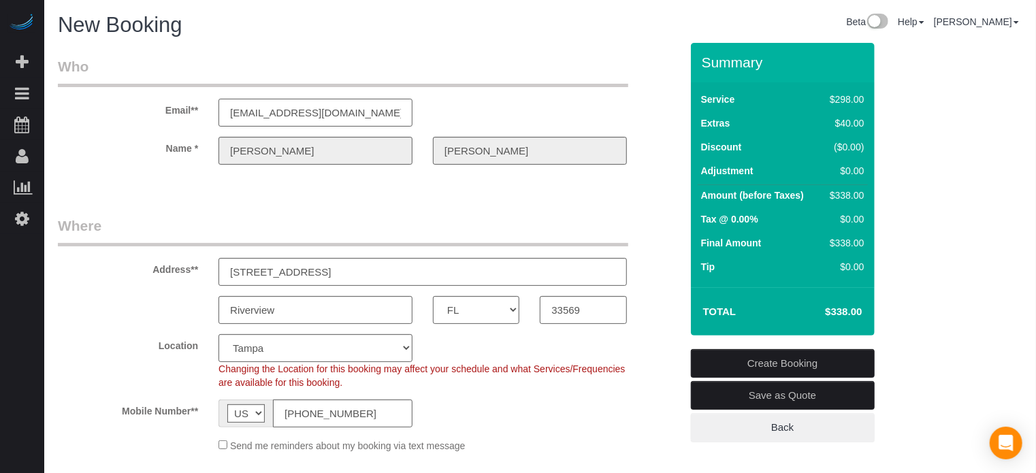
click at [392, 114] on input "[EMAIL_ADDRESS][DOMAIN_NAME]" at bounding box center [316, 113] width 194 height 28
click at [652, 120] on div "Email** [EMAIL_ADDRESS][DOMAIN_NAME]" at bounding box center [370, 92] width 644 height 70
click at [336, 112] on input "[EMAIL_ADDRESS][DOMAIN_NAME]" at bounding box center [316, 113] width 194 height 28
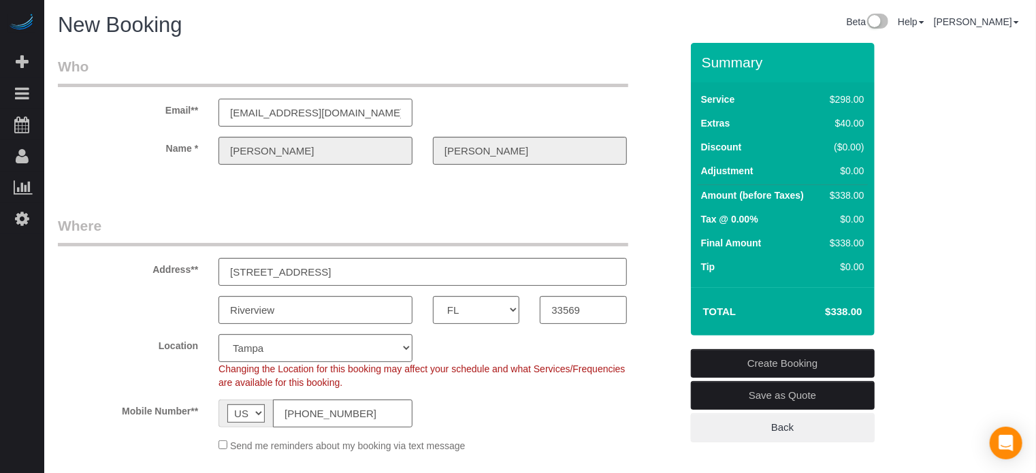
click at [336, 112] on input "[EMAIL_ADDRESS][DOMAIN_NAME]" at bounding box center [316, 113] width 194 height 28
click at [508, 97] on div "Email** [EMAIL_ADDRESS][DOMAIN_NAME]" at bounding box center [370, 92] width 644 height 70
click at [375, 112] on input "[EMAIL_ADDRESS][DOMAIN_NAME]" at bounding box center [316, 113] width 194 height 28
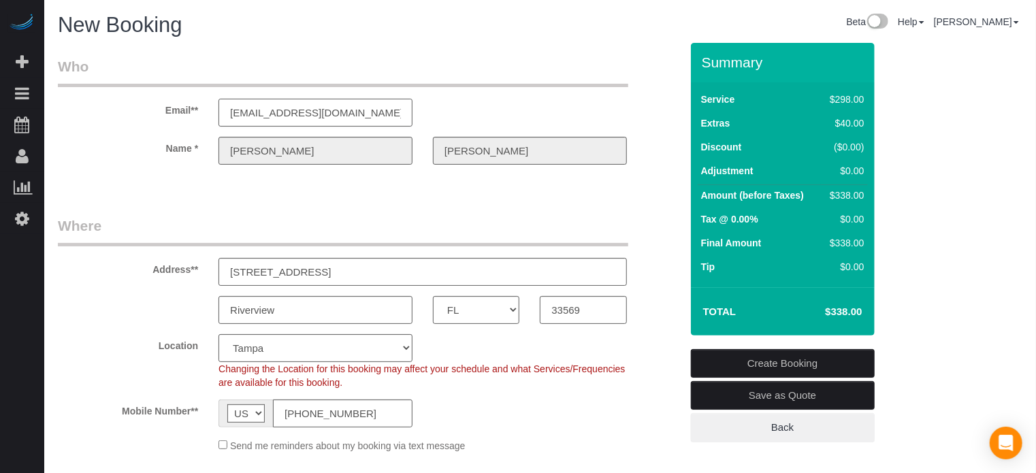
click at [375, 112] on input "[EMAIL_ADDRESS][DOMAIN_NAME]" at bounding box center [316, 113] width 194 height 28
click at [482, 108] on div "Email** [EMAIL_ADDRESS][DOMAIN_NAME]" at bounding box center [370, 92] width 644 height 70
click at [360, 116] on input "[EMAIL_ADDRESS][DOMAIN_NAME]" at bounding box center [316, 113] width 194 height 28
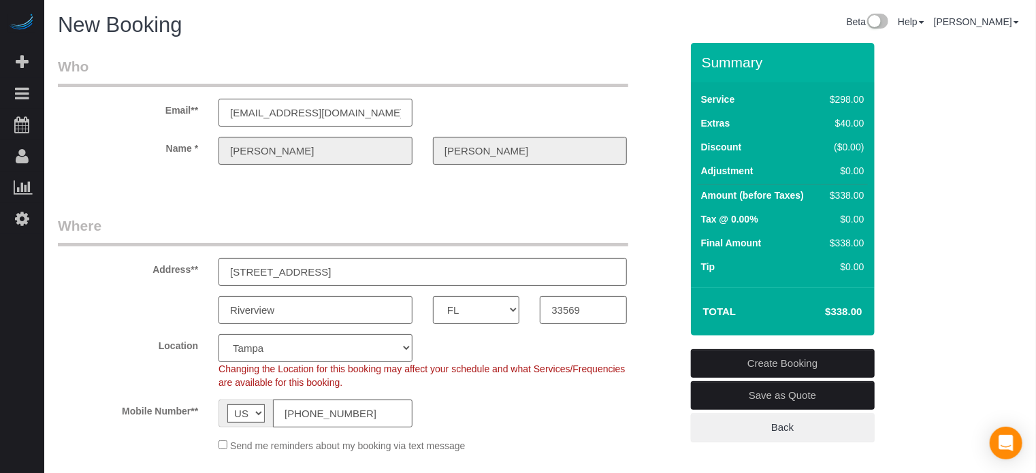
click at [545, 108] on div "Email** [EMAIL_ADDRESS][DOMAIN_NAME]" at bounding box center [370, 92] width 644 height 70
click at [663, 299] on div "Riverview AK AL AR AZ CA CO CT DC DE [GEOGRAPHIC_DATA] [GEOGRAPHIC_DATA] HI IA …" at bounding box center [370, 310] width 644 height 28
drag, startPoint x: 705, startPoint y: 61, endPoint x: 866, endPoint y: 313, distance: 298.3
click at [866, 313] on div "Summary Service $298.00 Extras $40.00 Discount ($0.00) Adjustment $0.00 Amount …" at bounding box center [783, 189] width 184 height 293
click at [839, 97] on div "$298.00" at bounding box center [844, 100] width 39 height 14
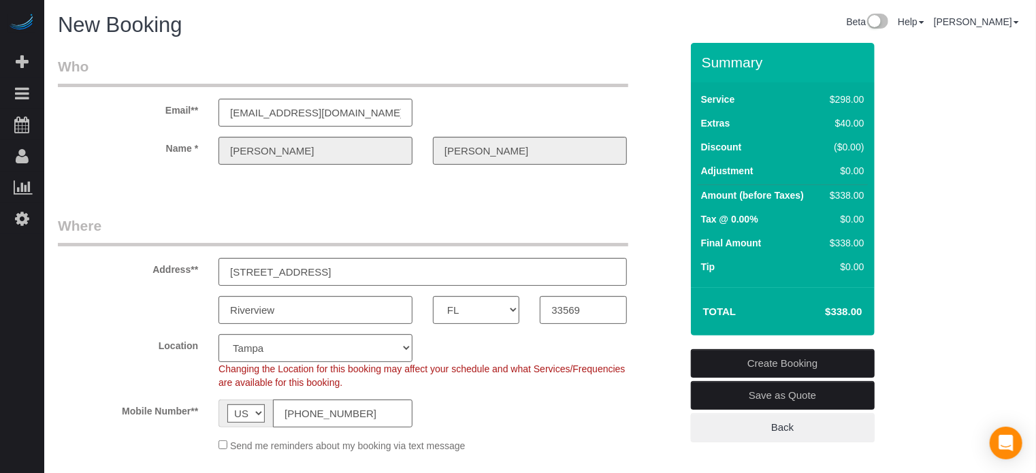
click at [663, 175] on div at bounding box center [370, 176] width 644 height 3
click at [378, 116] on input "[EMAIL_ADDRESS][DOMAIN_NAME]" at bounding box center [316, 113] width 194 height 28
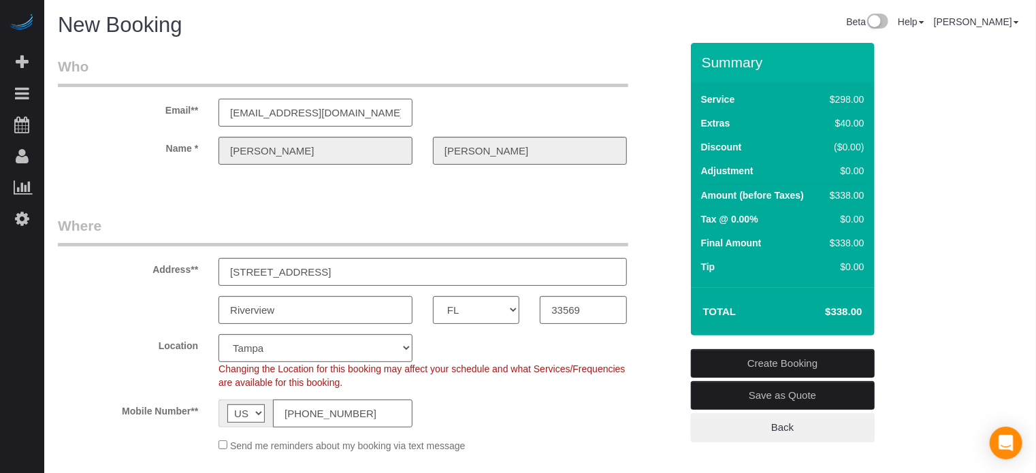
click at [378, 116] on input "[EMAIL_ADDRESS][DOMAIN_NAME]" at bounding box center [316, 113] width 194 height 28
